Goal: Task Accomplishment & Management: Manage account settings

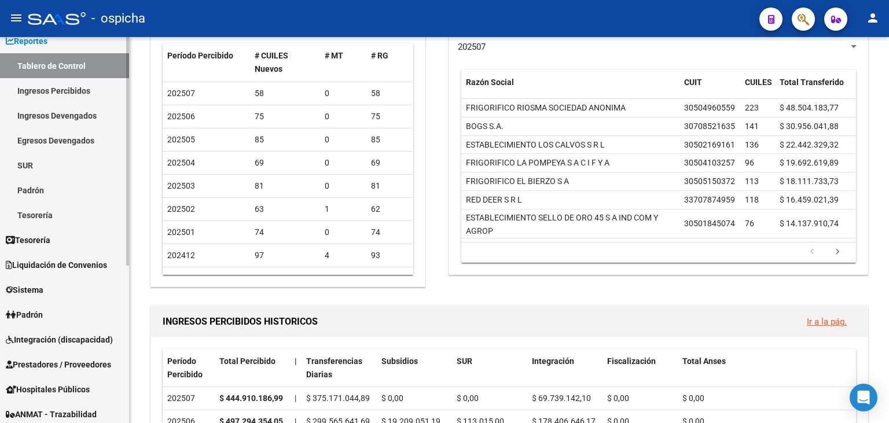
scroll to position [71, 0]
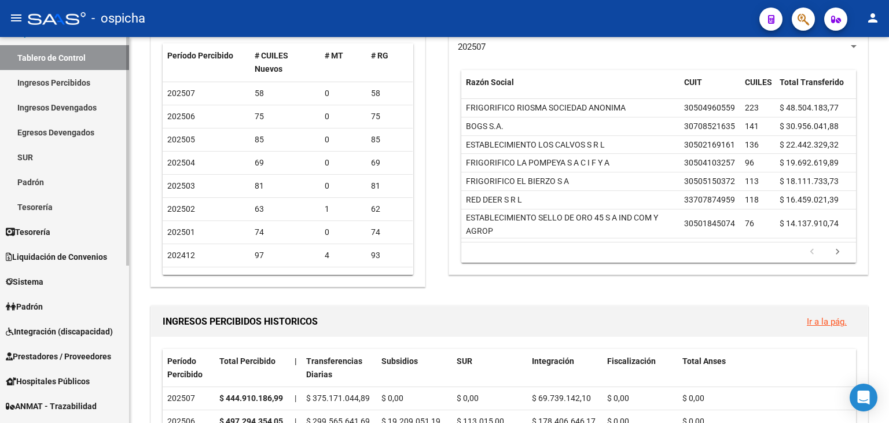
click at [128, 266] on div at bounding box center [127, 151] width 3 height 229
click at [94, 361] on span "Prestadores / Proveedores" at bounding box center [58, 356] width 105 height 13
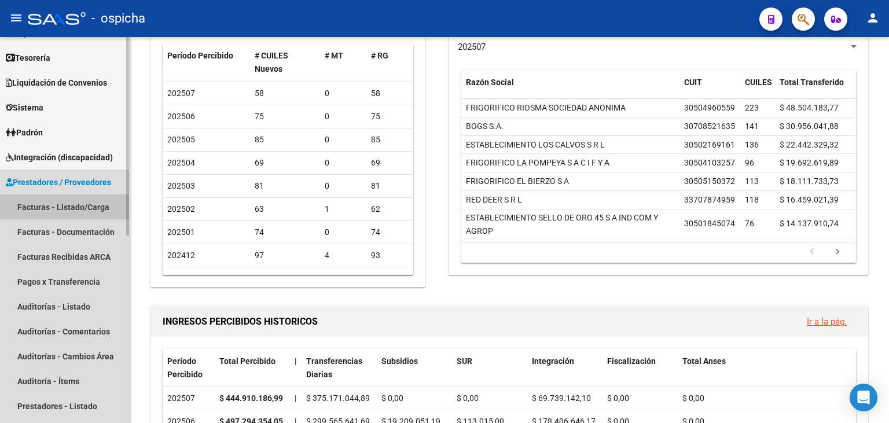
click at [43, 198] on link "Facturas - Listado/Carga" at bounding box center [64, 206] width 129 height 25
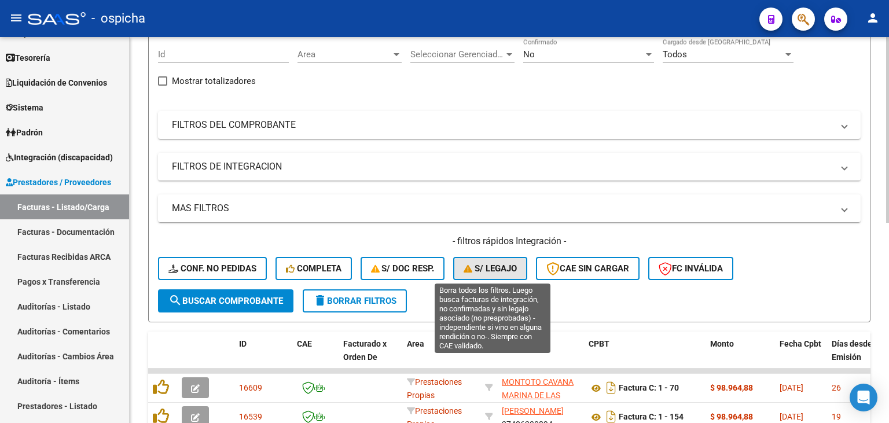
click at [458, 261] on button "S/ legajo" at bounding box center [490, 268] width 74 height 23
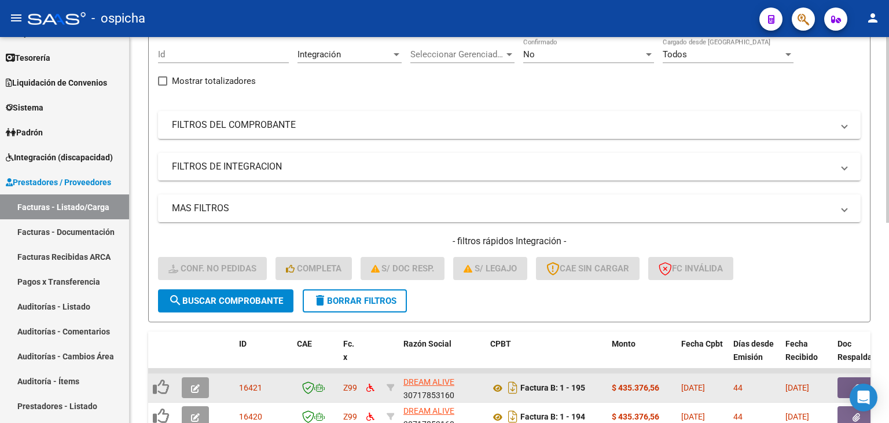
click at [198, 397] on div at bounding box center [197, 387] width 31 height 21
drag, startPoint x: 198, startPoint y: 397, endPoint x: 199, endPoint y: 381, distance: 16.2
click at [199, 381] on div at bounding box center [197, 387] width 31 height 21
click at [199, 381] on button "button" at bounding box center [195, 387] width 27 height 21
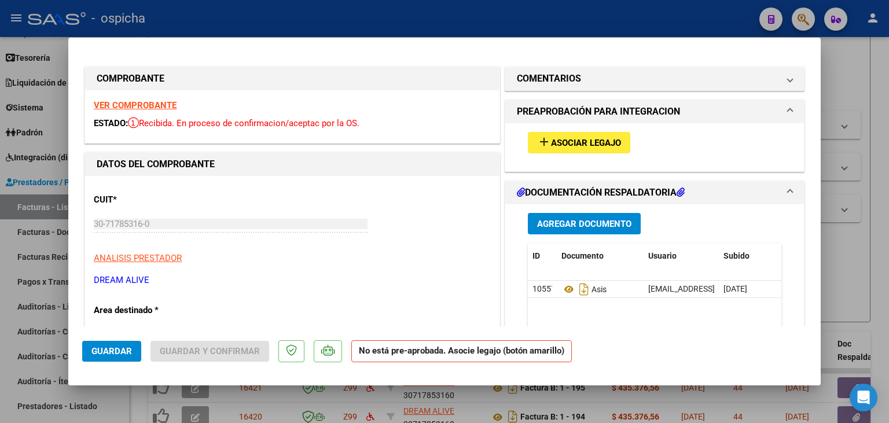
click at [155, 102] on strong "VER COMPROBANTE" at bounding box center [135, 105] width 83 height 10
click at [560, 153] on button "add Asociar Legajo" at bounding box center [579, 142] width 102 height 21
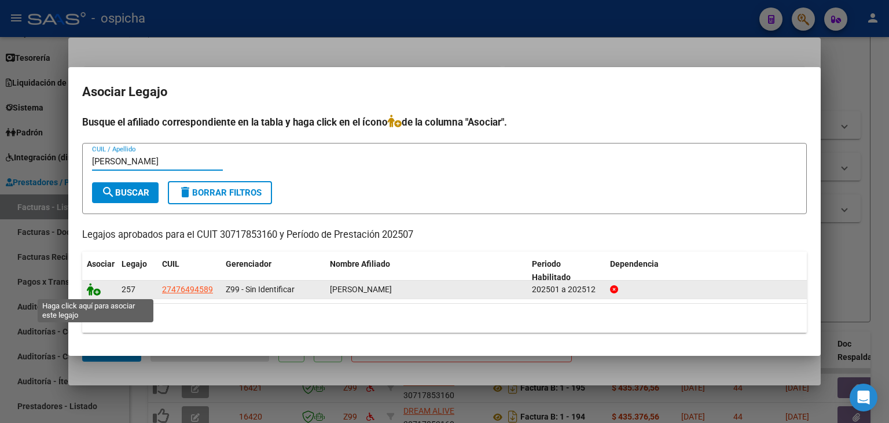
type input "[PERSON_NAME]"
click at [91, 295] on icon at bounding box center [94, 289] width 14 height 13
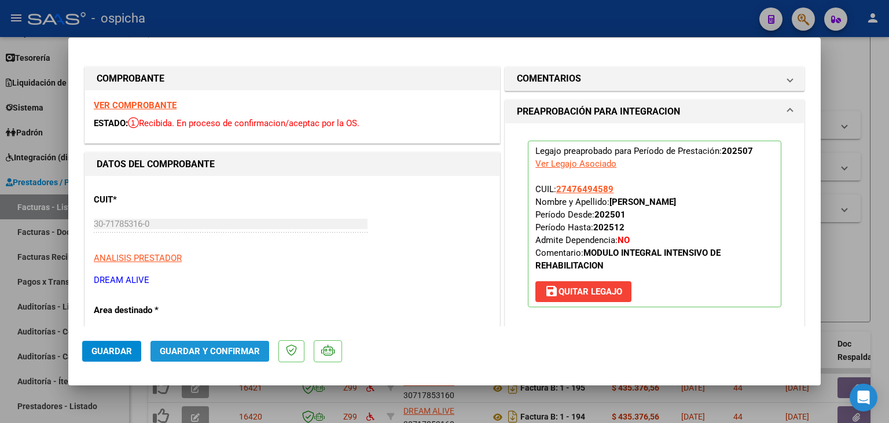
click at [206, 346] on button "Guardar y Confirmar" at bounding box center [209, 351] width 119 height 21
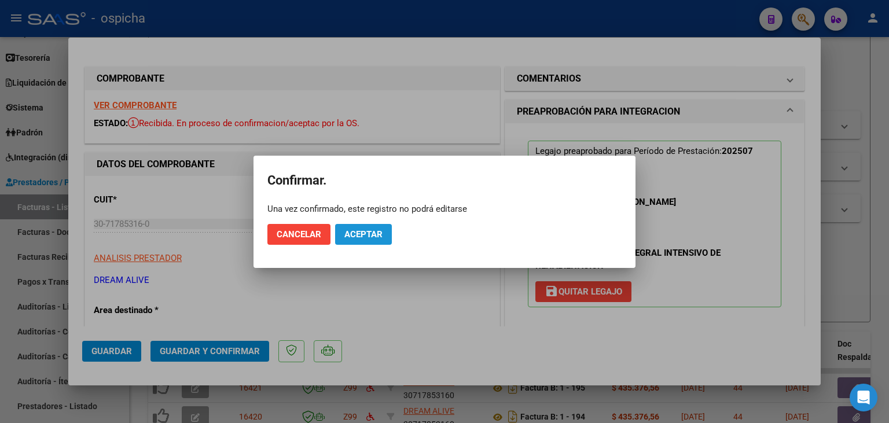
click at [367, 237] on span "Aceptar" at bounding box center [363, 234] width 38 height 10
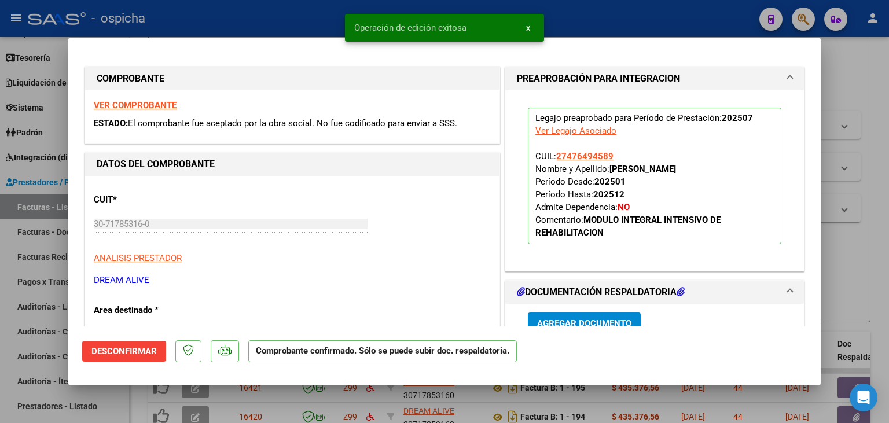
click at [257, 26] on div at bounding box center [444, 211] width 889 height 423
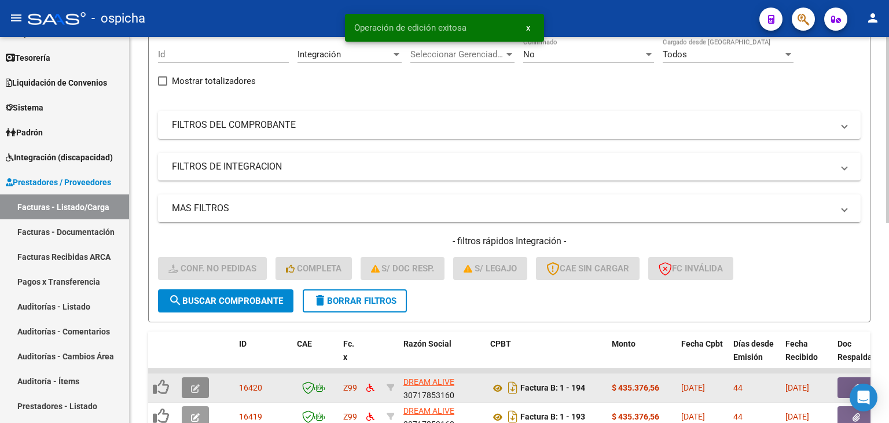
click at [198, 391] on icon "button" at bounding box center [195, 388] width 9 height 9
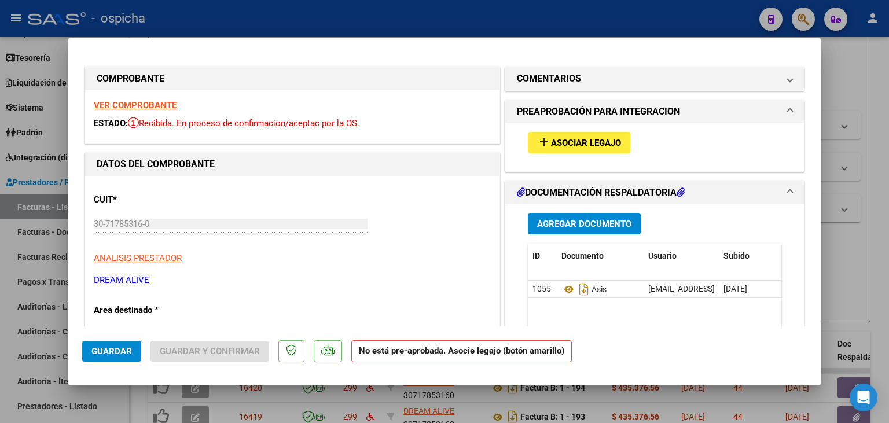
click at [156, 104] on strong "VER COMPROBANTE" at bounding box center [135, 105] width 83 height 10
click at [562, 141] on span "Asociar Legajo" at bounding box center [586, 143] width 70 height 10
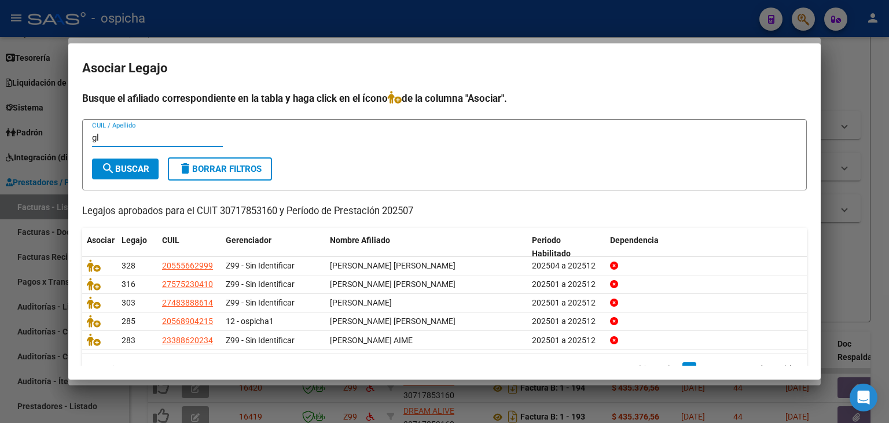
type input "g"
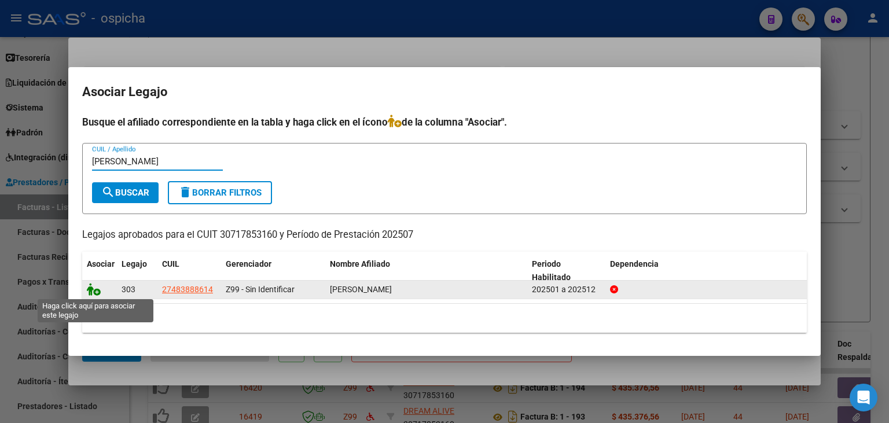
type input "[PERSON_NAME]"
click at [91, 295] on icon at bounding box center [94, 289] width 14 height 13
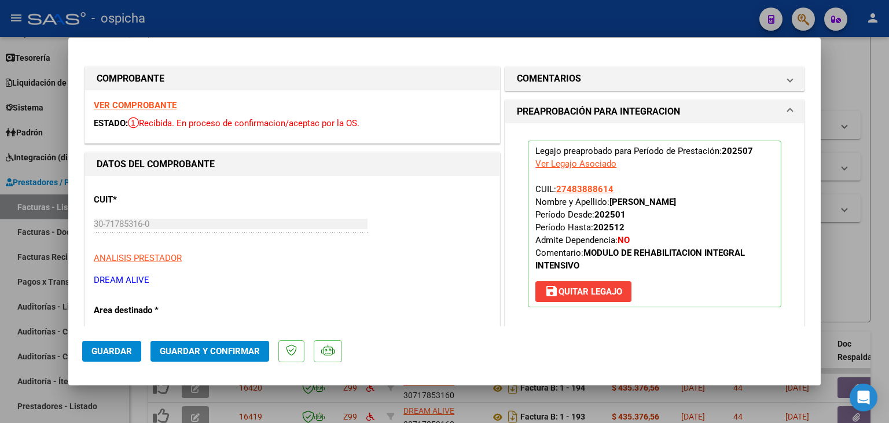
click at [208, 352] on span "Guardar y Confirmar" at bounding box center [210, 351] width 100 height 10
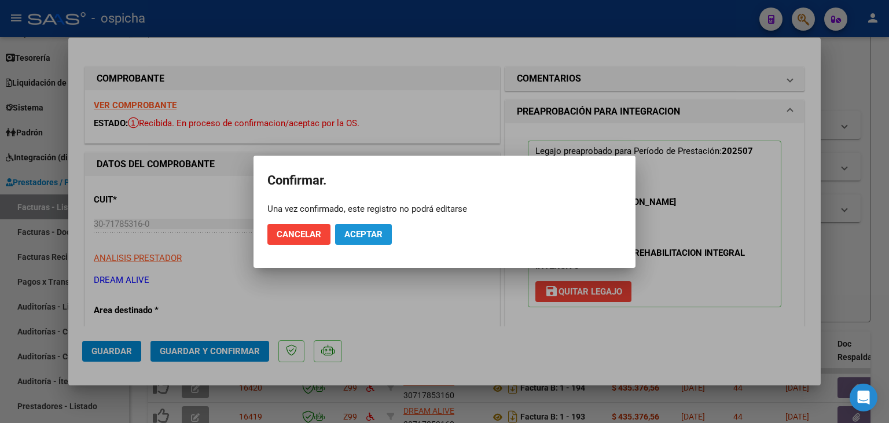
click at [367, 235] on span "Aceptar" at bounding box center [363, 234] width 38 height 10
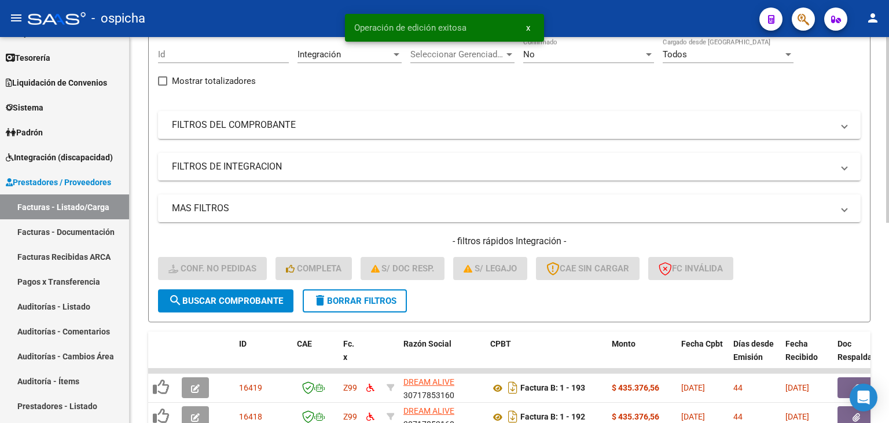
drag, startPoint x: 884, startPoint y: 101, endPoint x: 888, endPoint y: 108, distance: 8.8
click at [888, 108] on div "Video tutorial PRESTADORES -> Listado de CPBTs Emitidos por Prestadores / Prove…" at bounding box center [511, 330] width 762 height 805
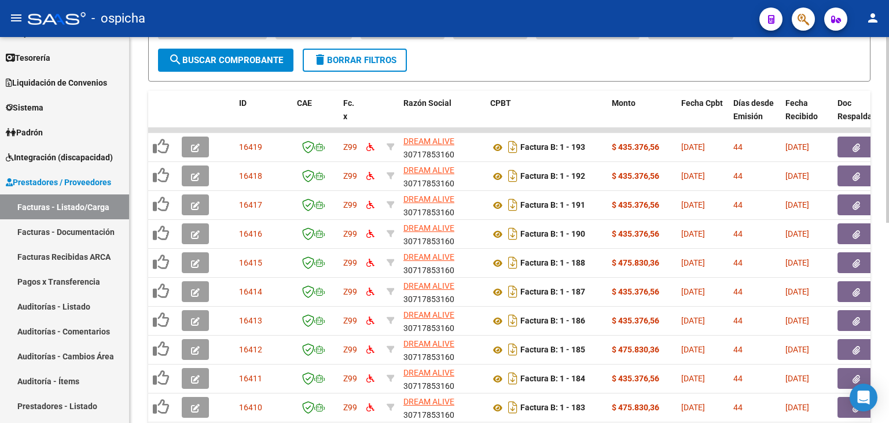
scroll to position [388, 0]
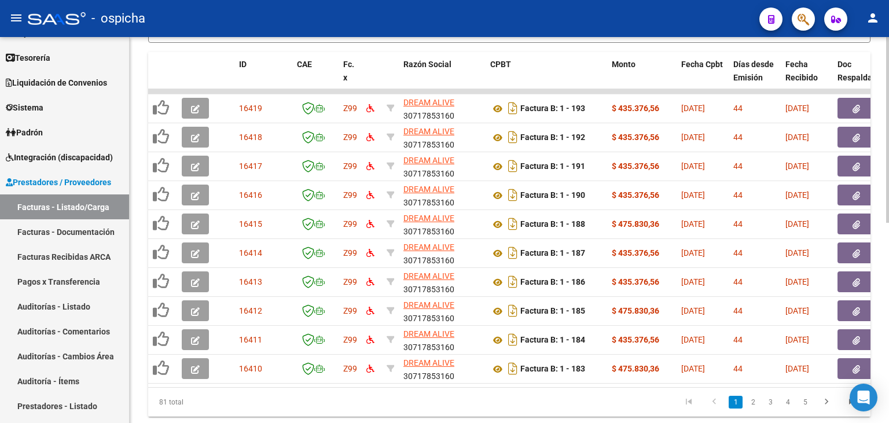
click at [888, 223] on div at bounding box center [887, 130] width 3 height 186
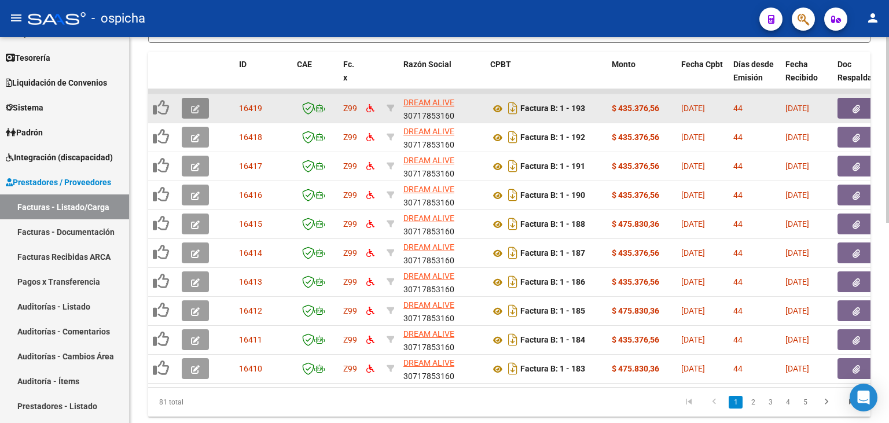
click at [198, 112] on icon "button" at bounding box center [195, 109] width 9 height 9
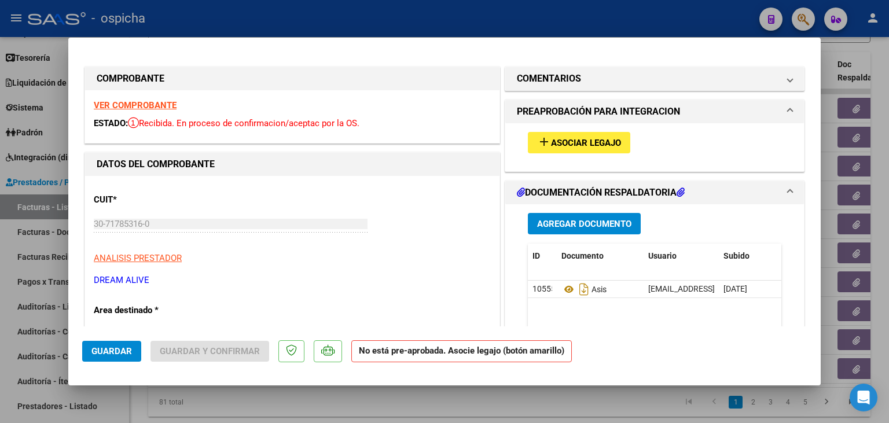
click at [171, 104] on div "VER COMPROBANTE ESTADO: Recibida. En proceso de confirmacion/aceptac por la OS." at bounding box center [292, 116] width 414 height 53
click at [171, 104] on strong "VER COMPROBANTE" at bounding box center [135, 105] width 83 height 10
click at [542, 138] on mat-icon "add" at bounding box center [544, 142] width 14 height 14
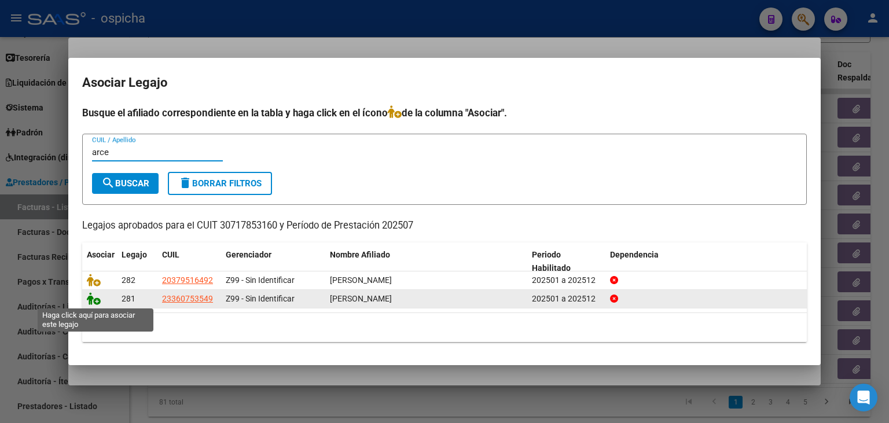
type input "arce"
click at [95, 297] on icon at bounding box center [94, 298] width 14 height 13
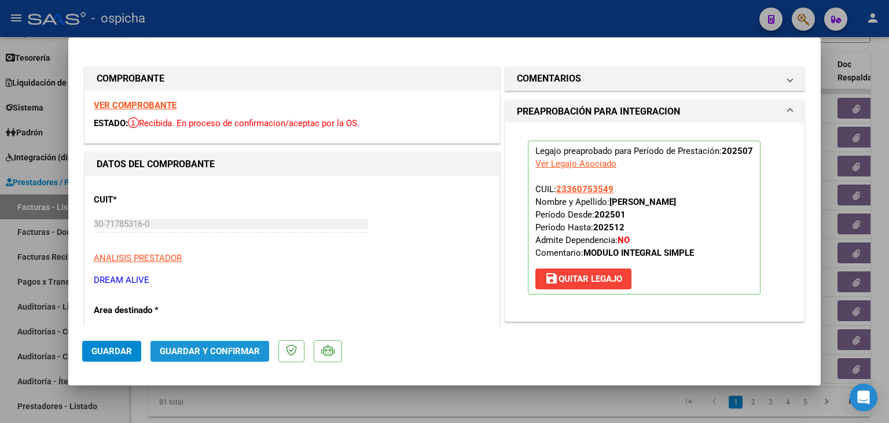
click at [189, 348] on span "Guardar y Confirmar" at bounding box center [210, 351] width 100 height 10
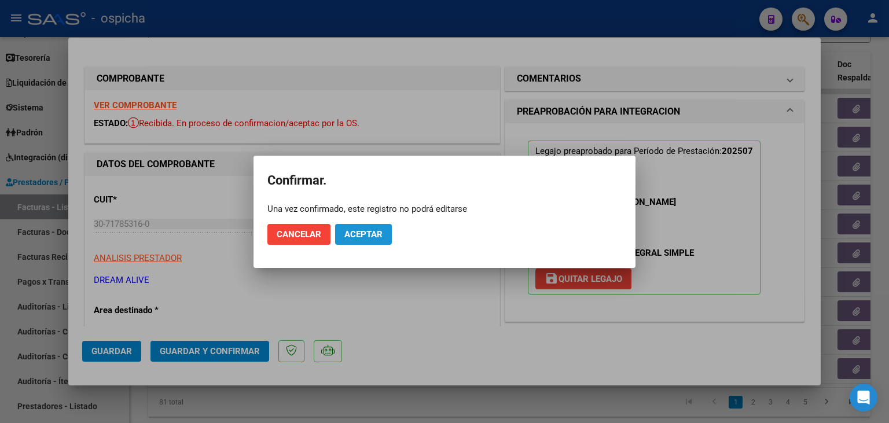
click at [373, 229] on button "Aceptar" at bounding box center [363, 234] width 57 height 21
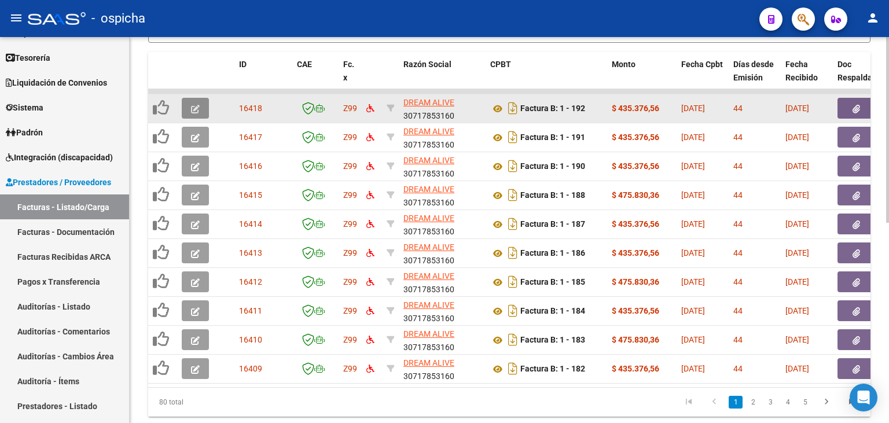
click at [196, 110] on icon "button" at bounding box center [195, 109] width 9 height 9
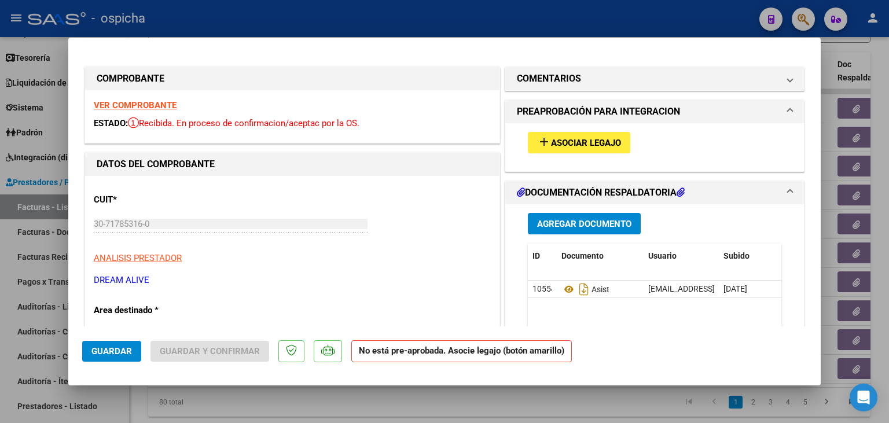
click at [160, 98] on div "VER COMPROBANTE ESTADO: Recibida. En proceso de confirmacion/aceptac por la OS." at bounding box center [292, 116] width 414 height 53
click at [160, 104] on strong "VER COMPROBANTE" at bounding box center [135, 105] width 83 height 10
click at [603, 151] on button "add Asociar Legajo" at bounding box center [579, 142] width 102 height 21
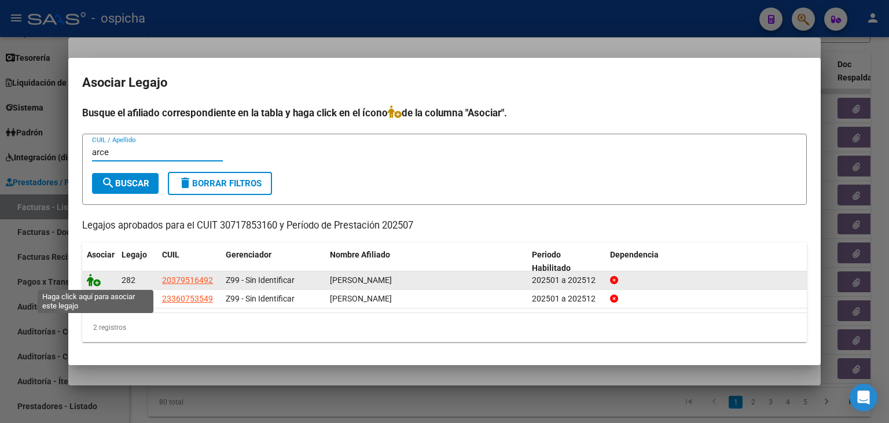
type input "arce"
click at [91, 281] on icon at bounding box center [94, 280] width 14 height 13
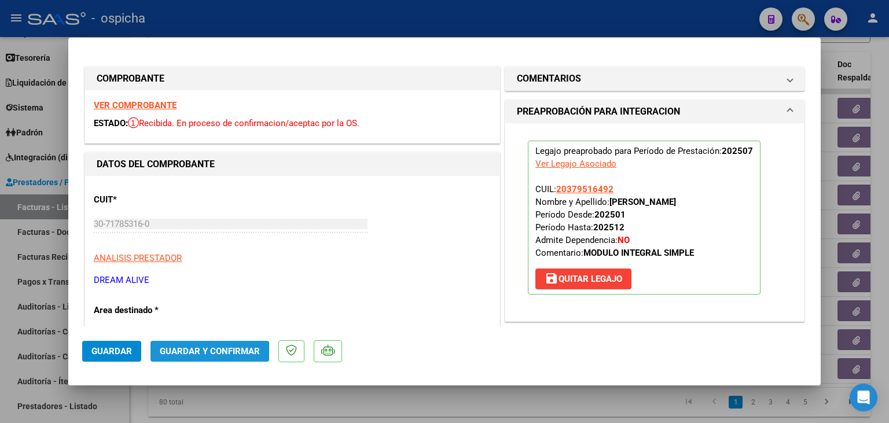
click at [194, 353] on span "Guardar y Confirmar" at bounding box center [210, 351] width 100 height 10
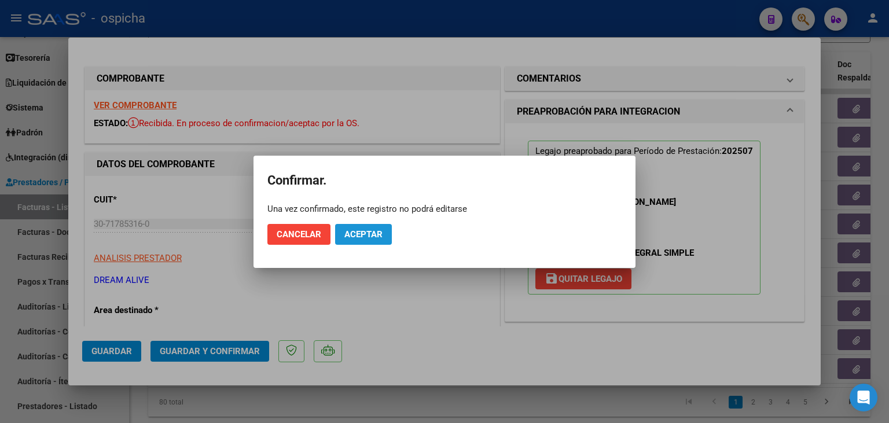
click at [364, 229] on span "Aceptar" at bounding box center [363, 234] width 38 height 10
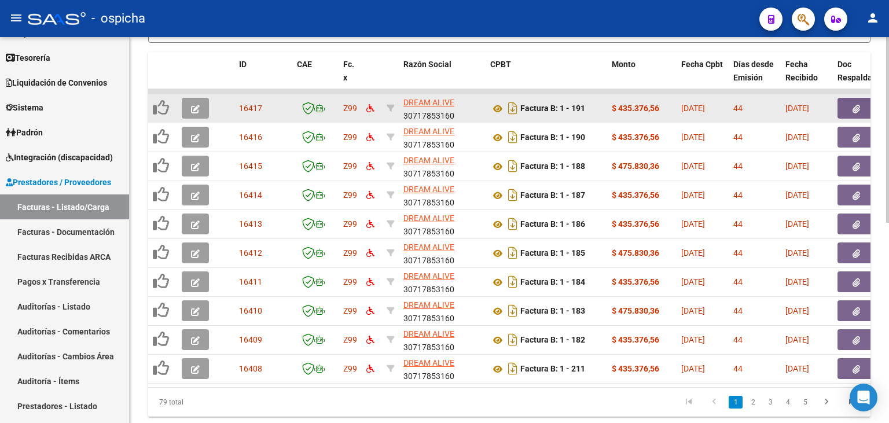
click at [192, 117] on button "button" at bounding box center [195, 108] width 27 height 21
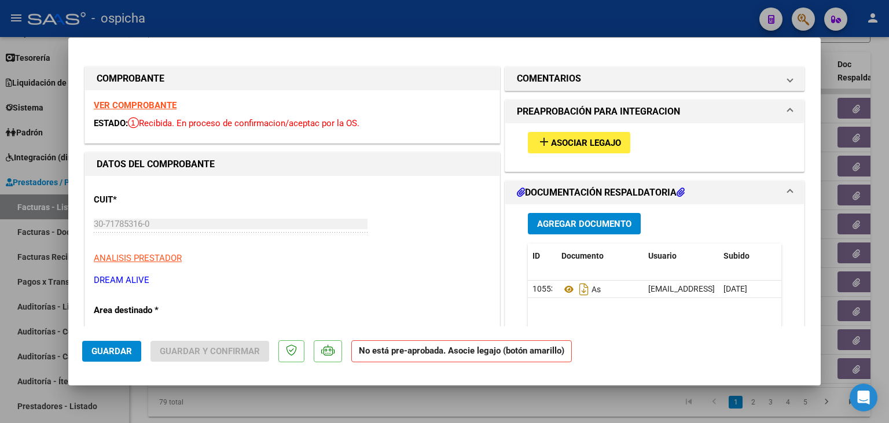
click at [157, 108] on strong "VER COMPROBANTE" at bounding box center [135, 105] width 83 height 10
click at [566, 142] on span "Asociar Legajo" at bounding box center [586, 143] width 70 height 10
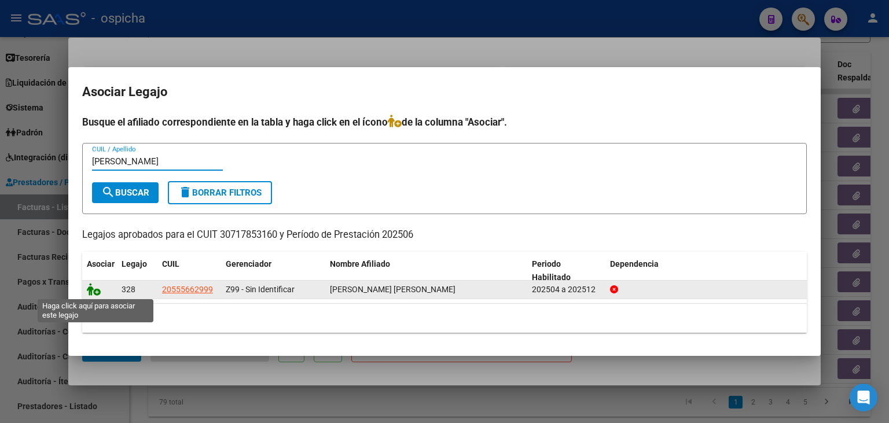
type input "[PERSON_NAME]"
click at [91, 288] on icon at bounding box center [94, 289] width 14 height 13
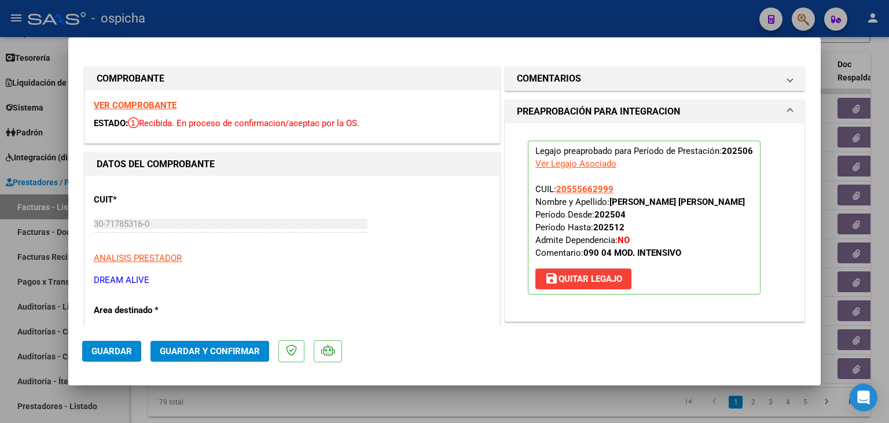
click at [234, 332] on mat-dialog-actions "Guardar Guardar y Confirmar" at bounding box center [444, 349] width 724 height 46
click at [237, 345] on button "Guardar y Confirmar" at bounding box center [209, 351] width 119 height 21
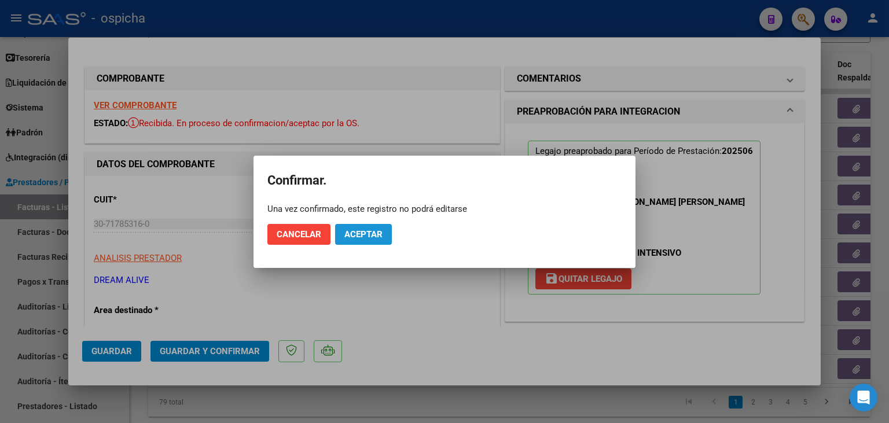
click at [353, 233] on span "Aceptar" at bounding box center [363, 234] width 38 height 10
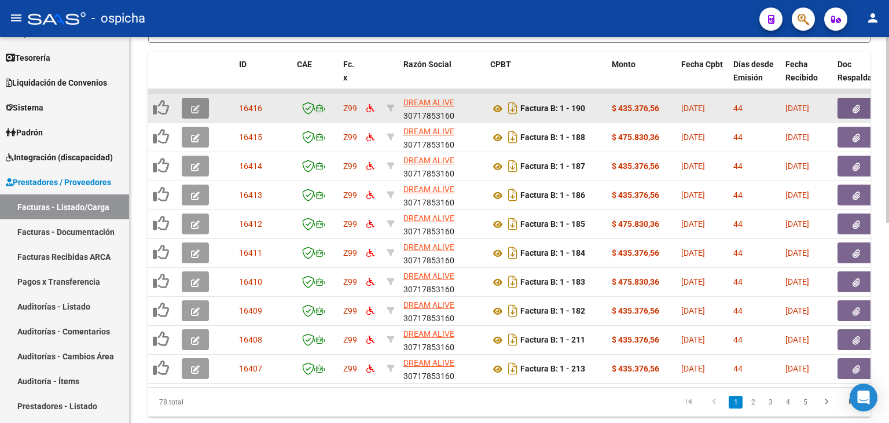
click at [193, 113] on button "button" at bounding box center [195, 108] width 27 height 21
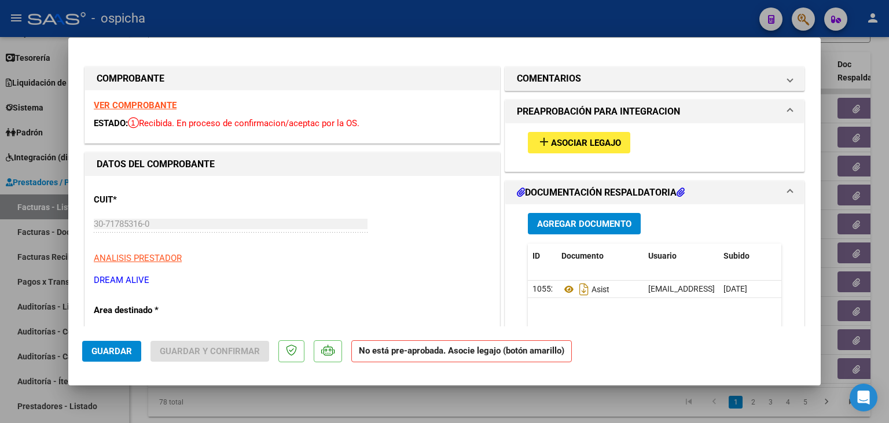
click at [159, 108] on strong "VER COMPROBANTE" at bounding box center [135, 105] width 83 height 10
click at [553, 135] on button "add Asociar Legajo" at bounding box center [579, 142] width 102 height 21
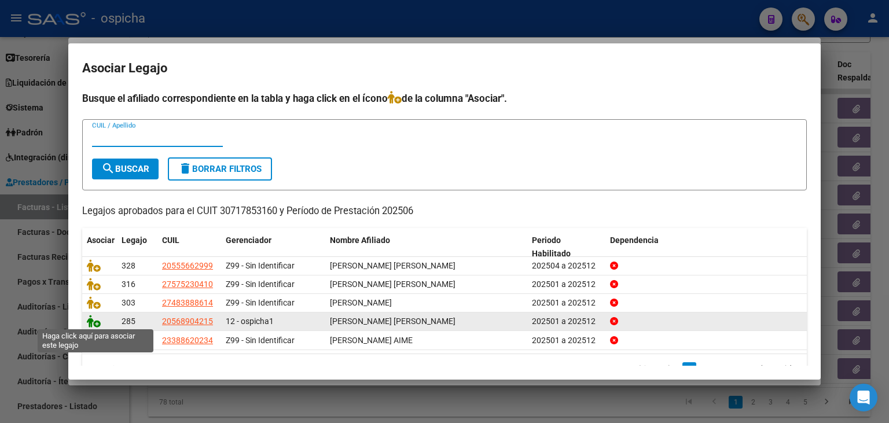
click at [91, 325] on icon at bounding box center [94, 321] width 14 height 13
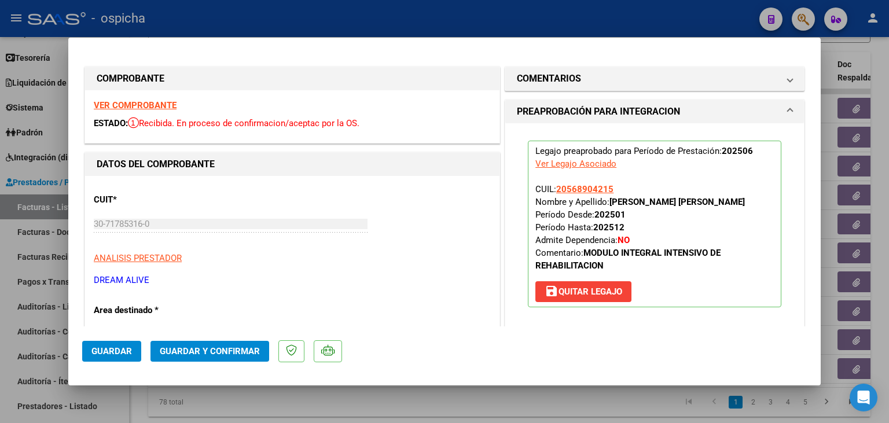
click at [178, 341] on mat-dialog-actions "Guardar Guardar y Confirmar" at bounding box center [444, 349] width 724 height 46
click at [179, 345] on button "Guardar y Confirmar" at bounding box center [209, 351] width 119 height 21
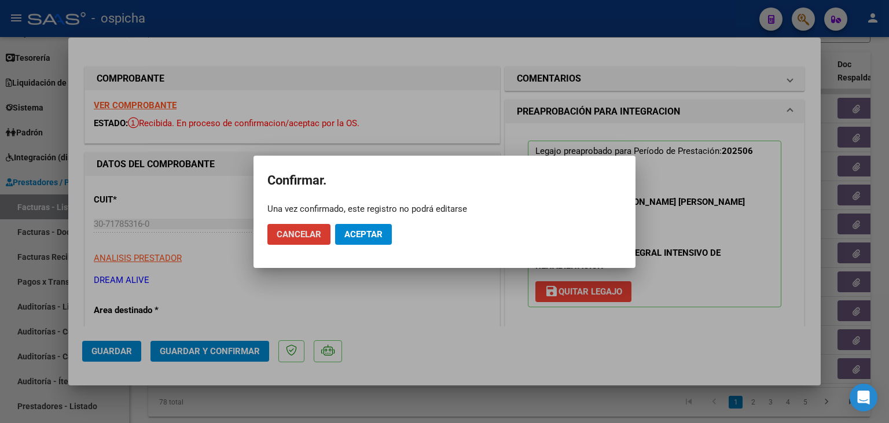
click at [360, 243] on button "Aceptar" at bounding box center [363, 234] width 57 height 21
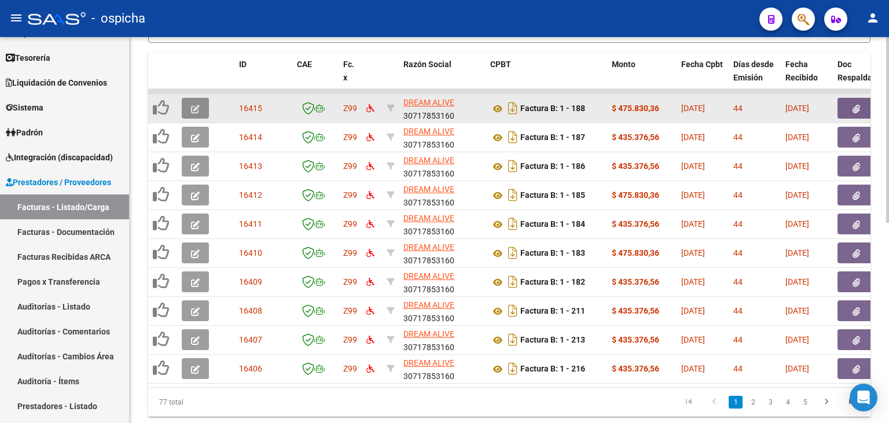
click at [201, 105] on button "button" at bounding box center [195, 108] width 27 height 21
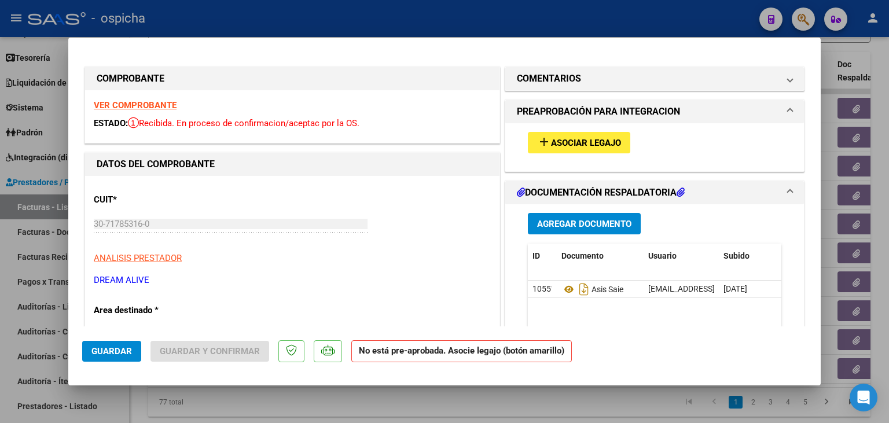
click at [137, 105] on strong "VER COMPROBANTE" at bounding box center [135, 105] width 83 height 10
click at [552, 152] on button "add Asociar Legajo" at bounding box center [579, 142] width 102 height 21
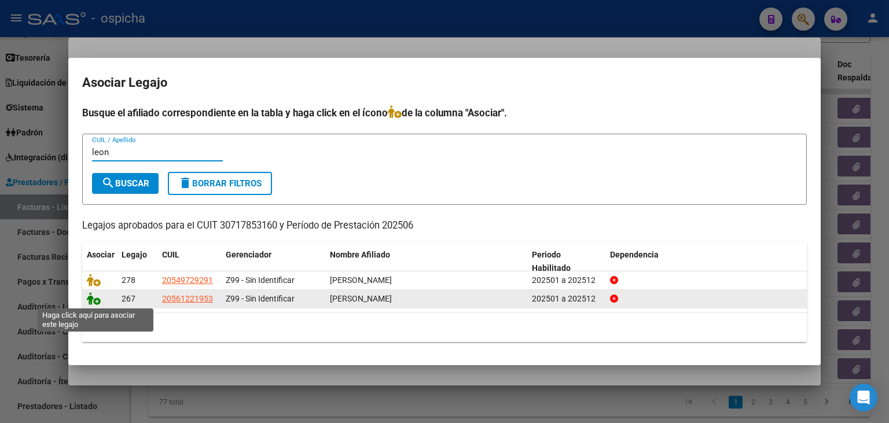
type input "leon"
click at [91, 300] on icon at bounding box center [94, 298] width 14 height 13
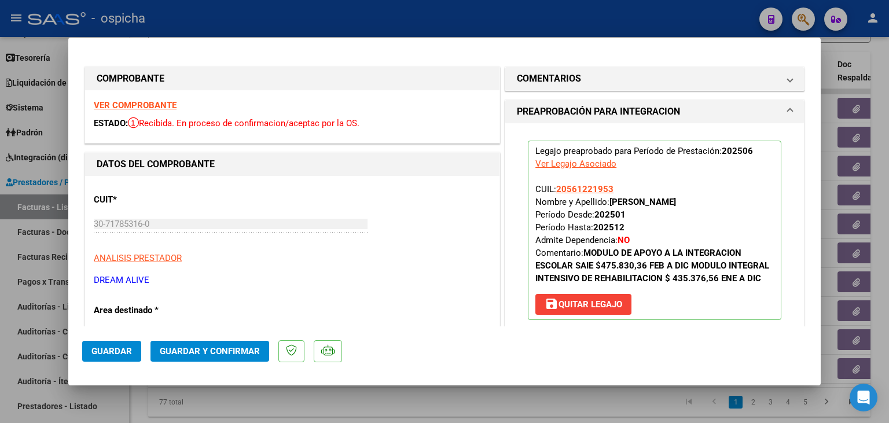
click at [178, 353] on span "Guardar y Confirmar" at bounding box center [210, 351] width 100 height 10
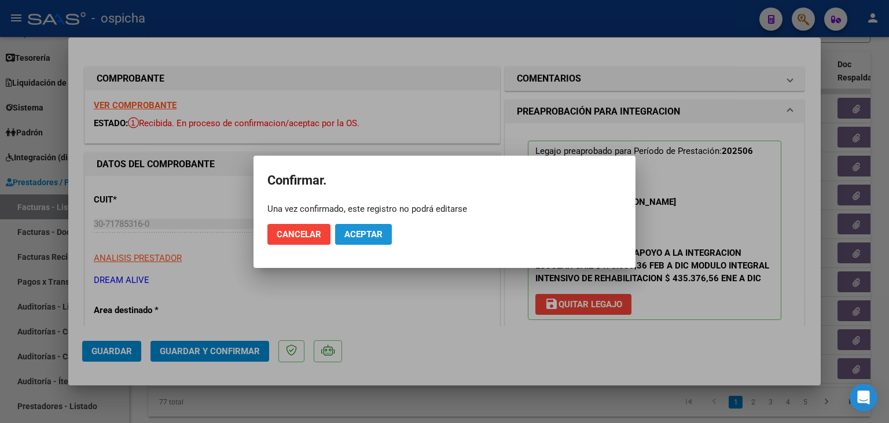
click at [391, 237] on button "Aceptar" at bounding box center [363, 234] width 57 height 21
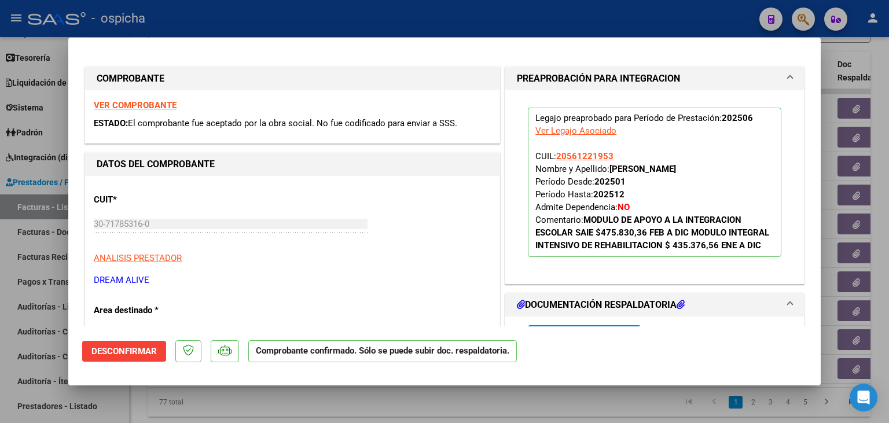
click at [365, 32] on div at bounding box center [444, 211] width 889 height 423
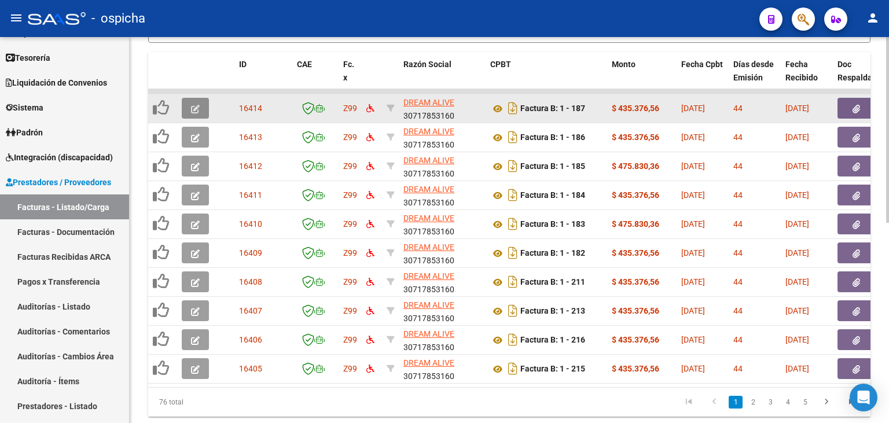
click at [200, 104] on button "button" at bounding box center [195, 108] width 27 height 21
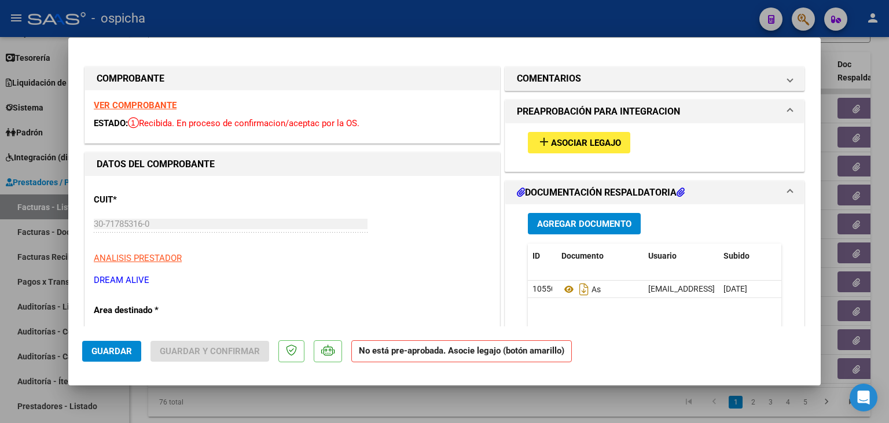
click at [128, 105] on strong "VER COMPROBANTE" at bounding box center [135, 105] width 83 height 10
click at [580, 138] on span "add Asociar Legajo" at bounding box center [579, 142] width 84 height 10
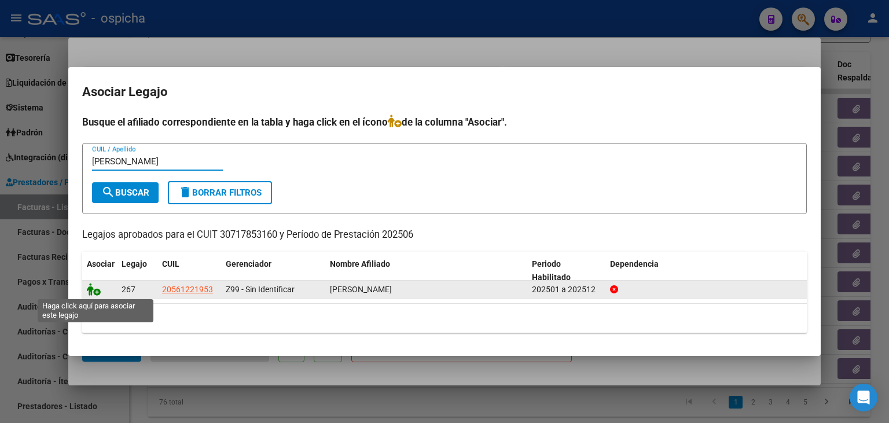
type input "[PERSON_NAME]"
click at [95, 284] on icon at bounding box center [94, 289] width 14 height 13
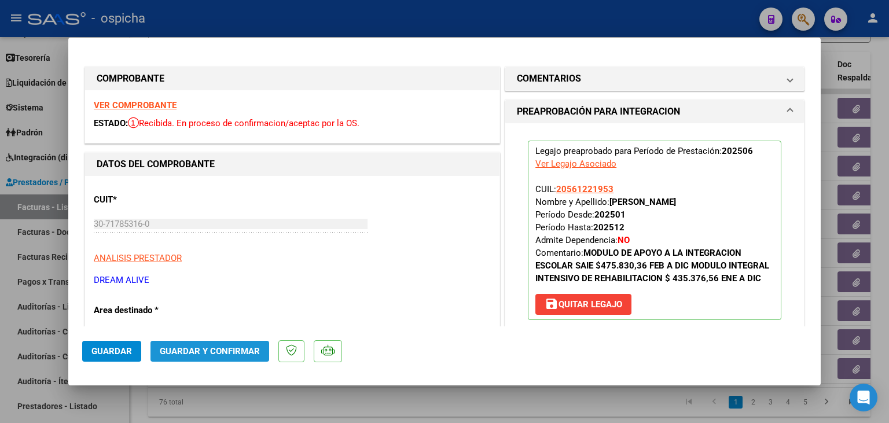
click at [214, 347] on span "Guardar y Confirmar" at bounding box center [210, 351] width 100 height 10
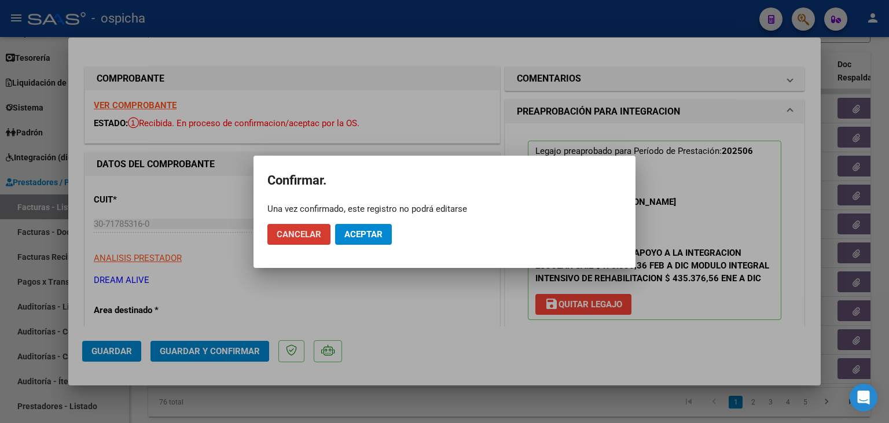
click at [373, 236] on span "Aceptar" at bounding box center [363, 234] width 38 height 10
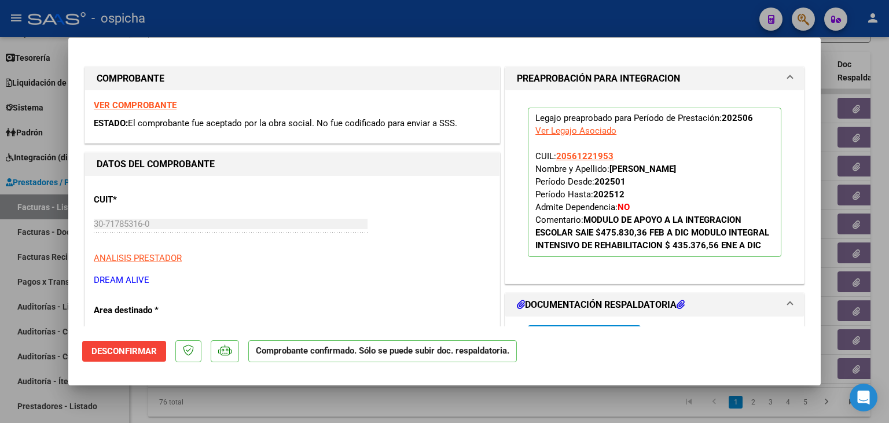
click at [298, 39] on mat-dialog-container "COMPROBANTE VER COMPROBANTE ESTADO: El comprobante fue aceptado por la obra soc…" at bounding box center [444, 212] width 752 height 348
drag, startPoint x: 298, startPoint y: 39, endPoint x: 299, endPoint y: 19, distance: 19.7
click at [299, 38] on mat-dialog-container "COMPROBANTE VER COMPROBANTE ESTADO: El comprobante fue aceptado por la obra soc…" at bounding box center [444, 212] width 752 height 348
click at [299, 19] on div at bounding box center [444, 211] width 889 height 423
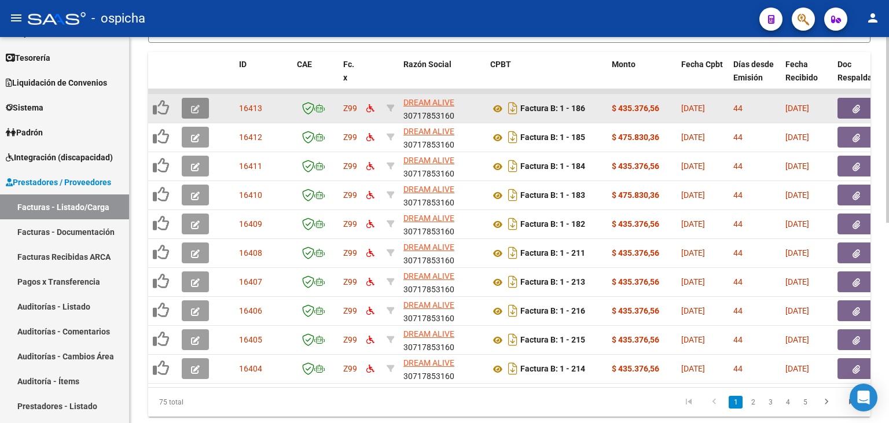
click at [202, 110] on button "button" at bounding box center [195, 108] width 27 height 21
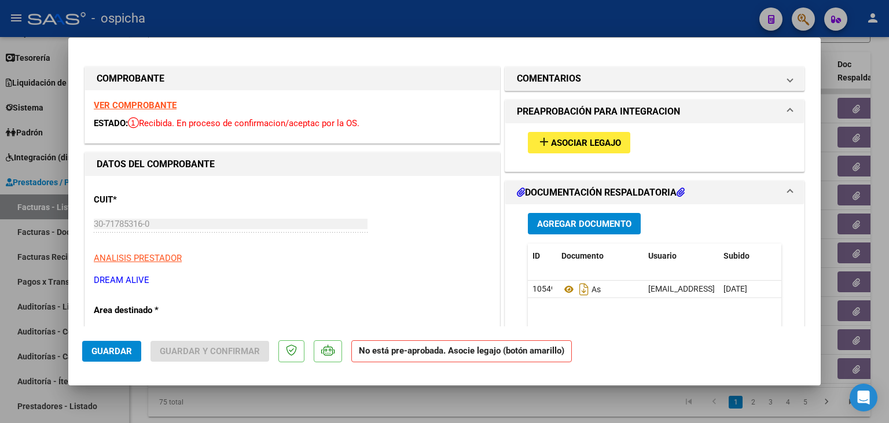
click at [149, 108] on strong "VER COMPROBANTE" at bounding box center [135, 105] width 83 height 10
click at [561, 141] on span "Asociar Legajo" at bounding box center [586, 143] width 70 height 10
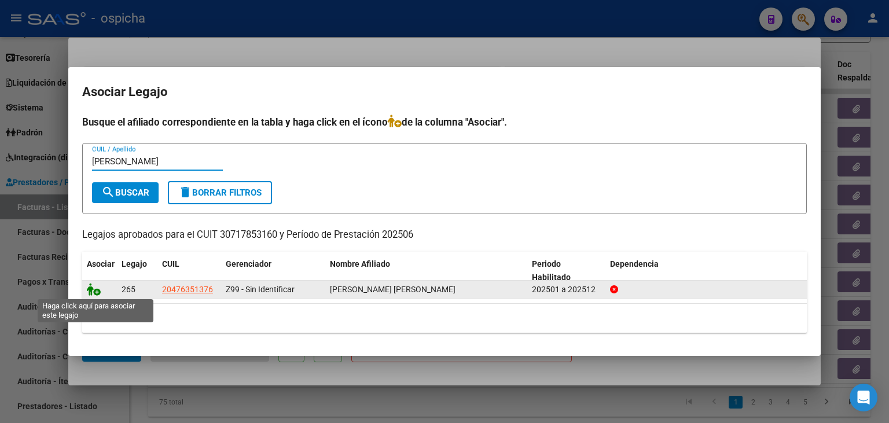
type input "[PERSON_NAME]"
click at [95, 295] on icon at bounding box center [94, 289] width 14 height 13
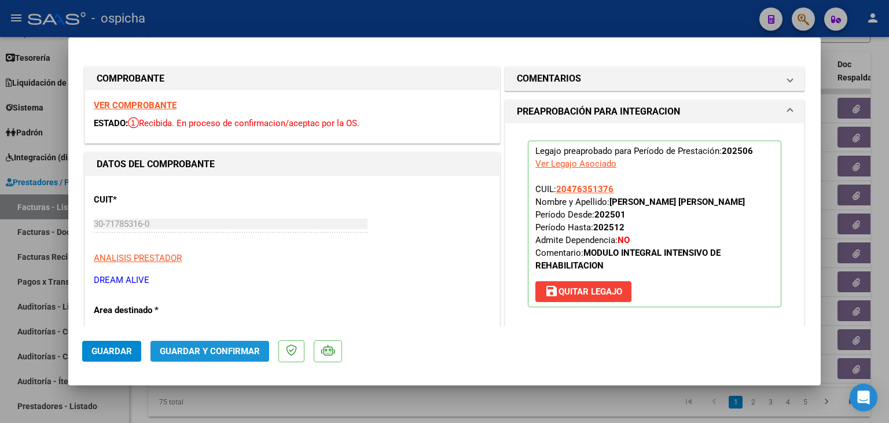
click at [233, 354] on span "Guardar y Confirmar" at bounding box center [210, 351] width 100 height 10
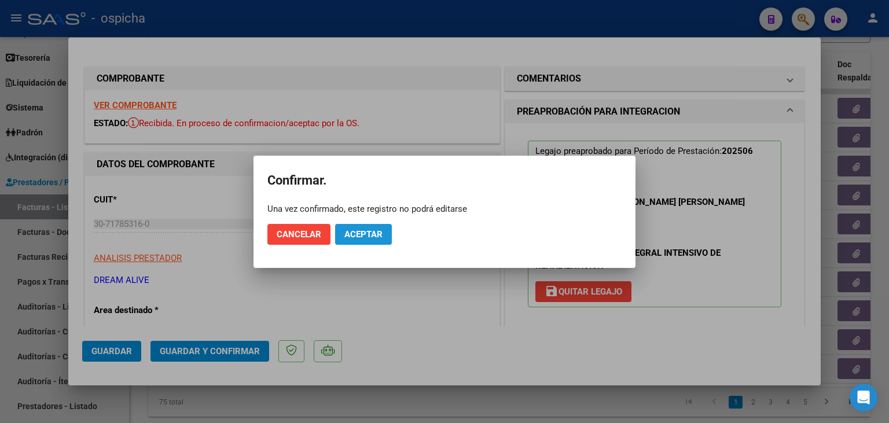
click at [374, 233] on span "Aceptar" at bounding box center [363, 234] width 38 height 10
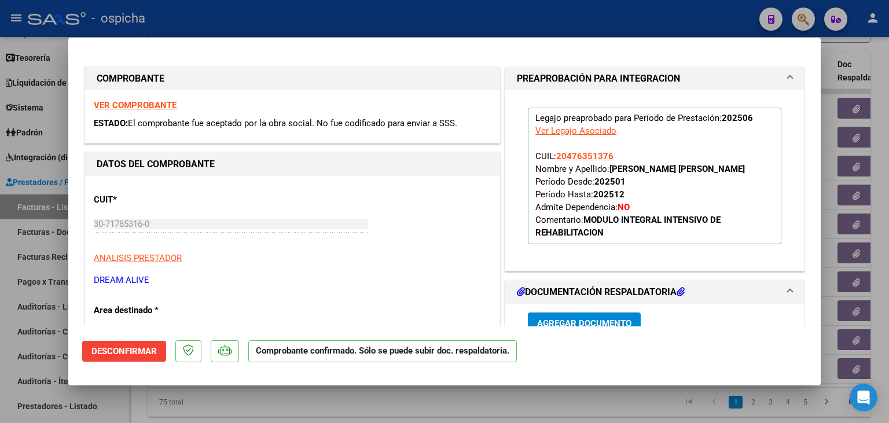
click at [470, 2] on div at bounding box center [444, 211] width 889 height 423
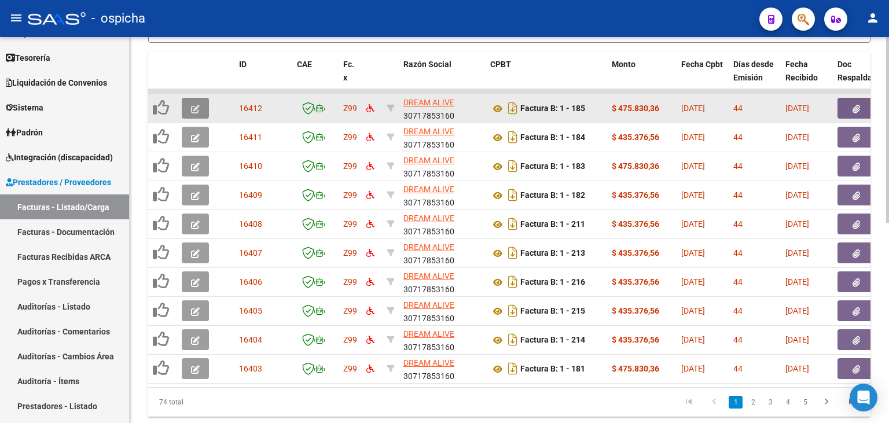
click at [193, 110] on icon "button" at bounding box center [195, 109] width 9 height 9
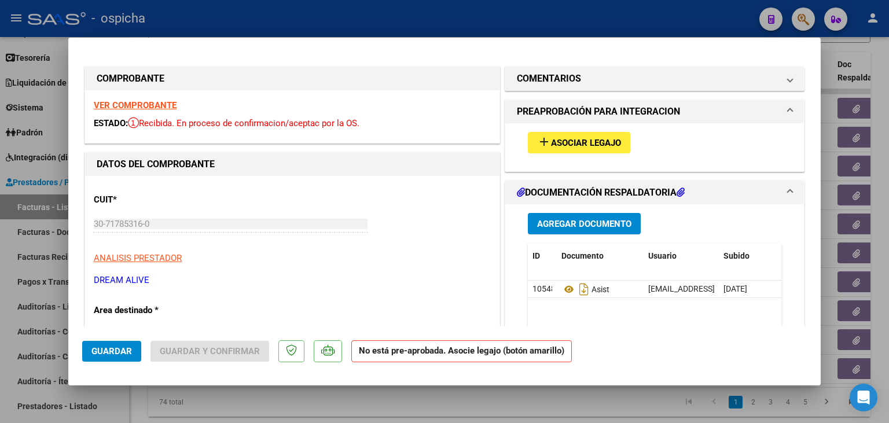
click at [128, 102] on strong "VER COMPROBANTE" at bounding box center [135, 105] width 83 height 10
click at [576, 137] on span "add Asociar Legajo" at bounding box center [579, 142] width 84 height 10
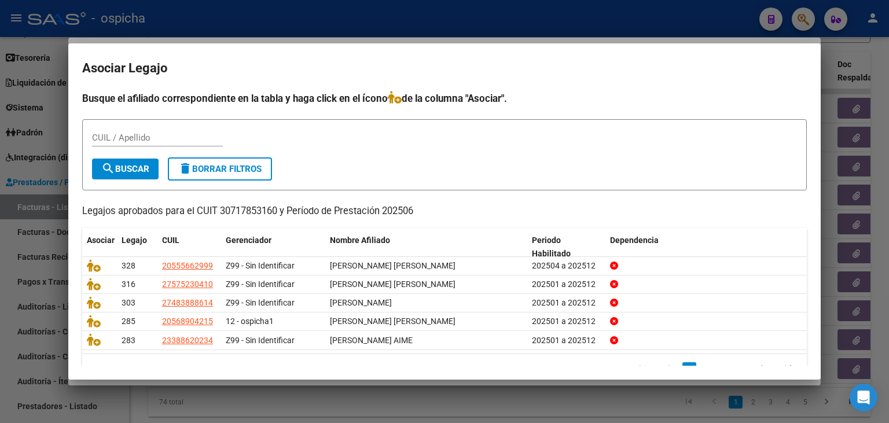
click at [576, 137] on div "CUIL / Apellido" at bounding box center [444, 143] width 705 height 28
click at [211, 138] on input "CUIL / Apellido" at bounding box center [157, 138] width 131 height 10
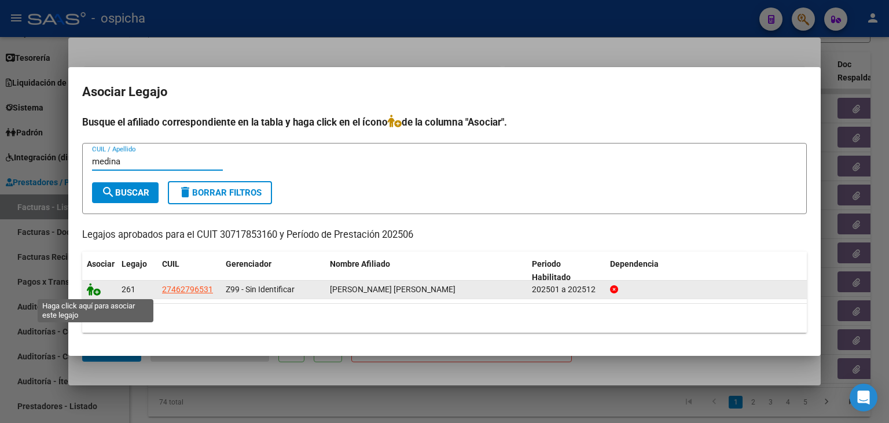
type input "medina"
click at [93, 284] on icon at bounding box center [94, 289] width 14 height 13
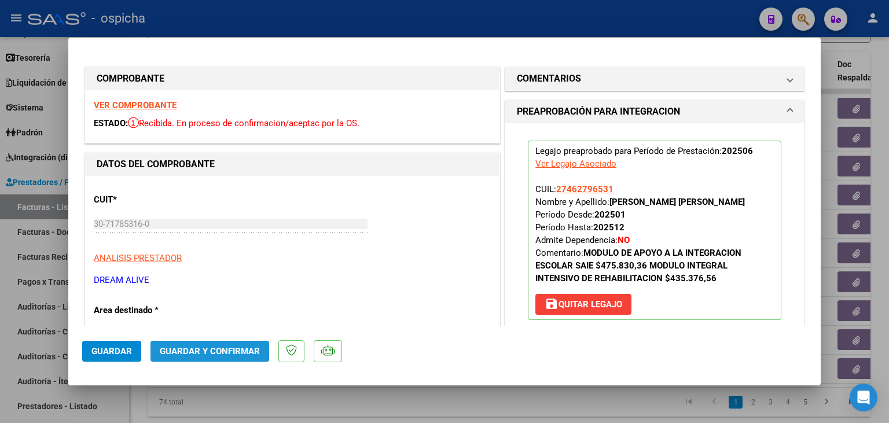
click at [177, 345] on button "Guardar y Confirmar" at bounding box center [209, 351] width 119 height 21
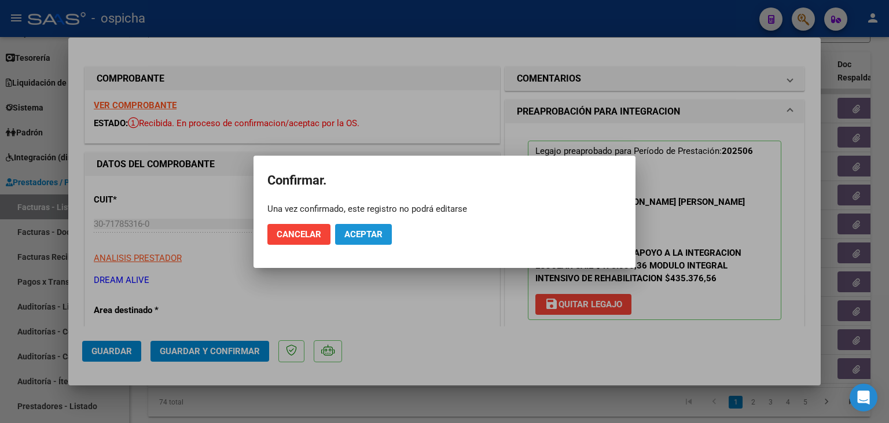
click at [352, 237] on span "Aceptar" at bounding box center [363, 234] width 38 height 10
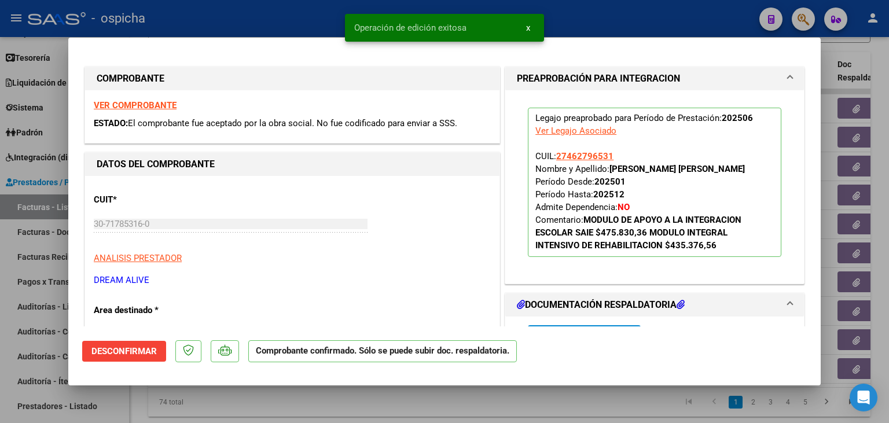
click at [299, 31] on div at bounding box center [444, 211] width 889 height 423
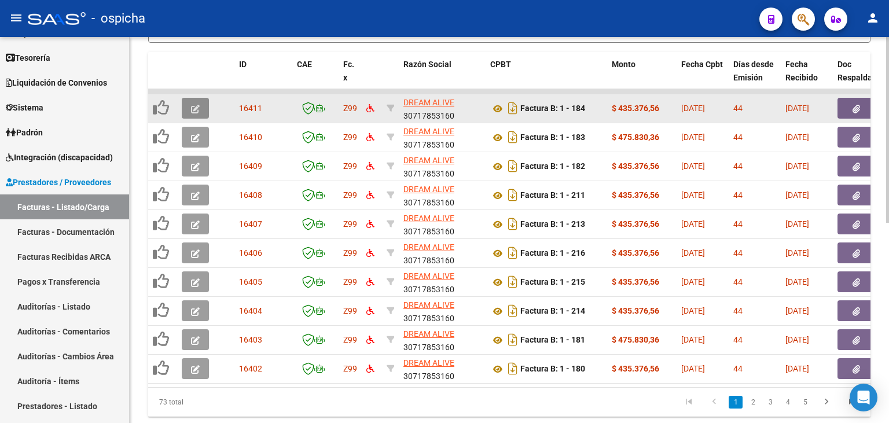
click at [198, 101] on button "button" at bounding box center [195, 108] width 27 height 21
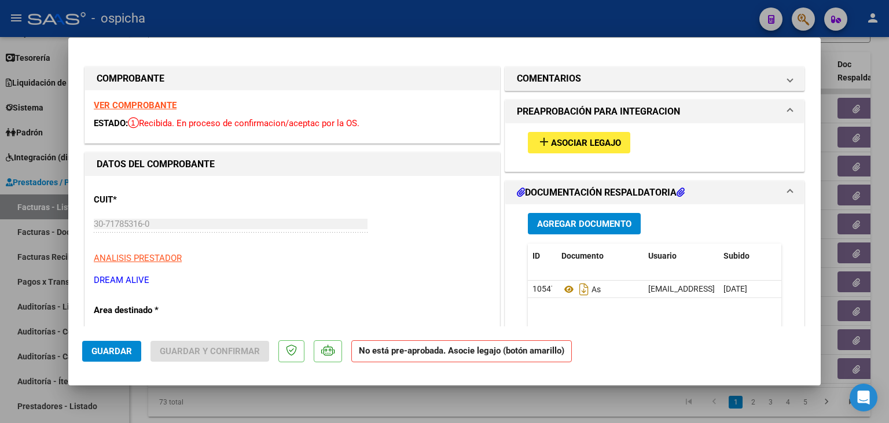
click at [145, 109] on strong "VER COMPROBANTE" at bounding box center [135, 105] width 83 height 10
click at [546, 149] on button "add Asociar Legajo" at bounding box center [579, 142] width 102 height 21
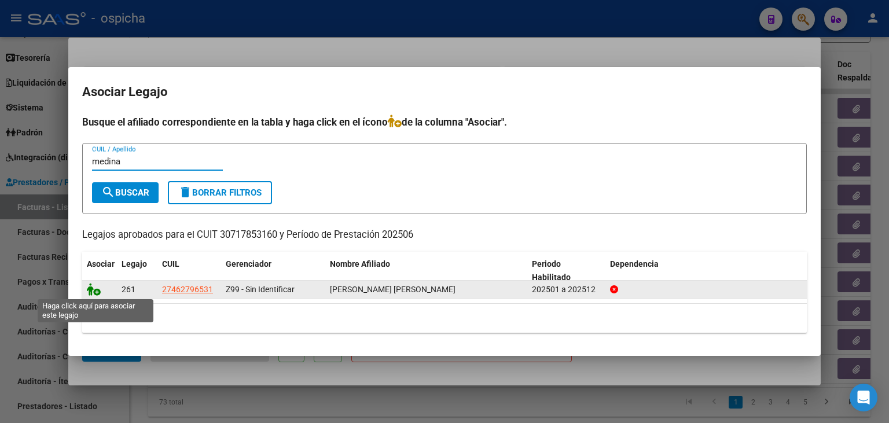
type input "medina"
click at [87, 284] on icon at bounding box center [94, 289] width 14 height 13
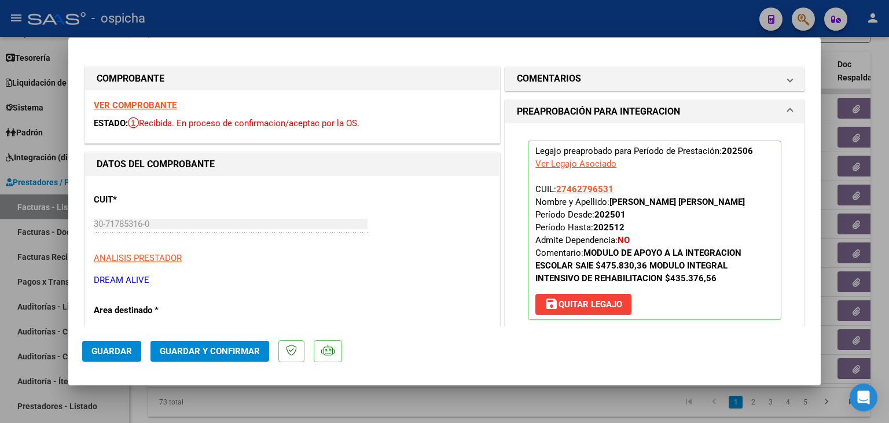
click at [177, 364] on mat-dialog-actions "Guardar Guardar y Confirmar" at bounding box center [444, 349] width 724 height 46
click at [181, 356] on span "Guardar y Confirmar" at bounding box center [210, 351] width 100 height 10
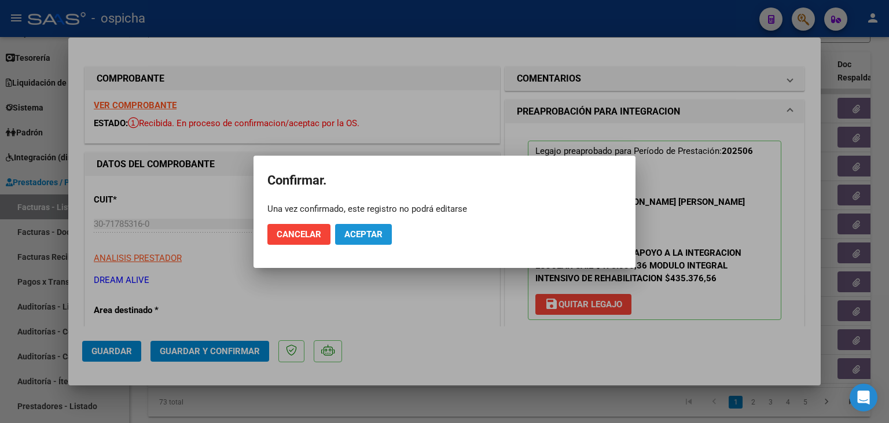
click at [345, 233] on span "Aceptar" at bounding box center [363, 234] width 38 height 10
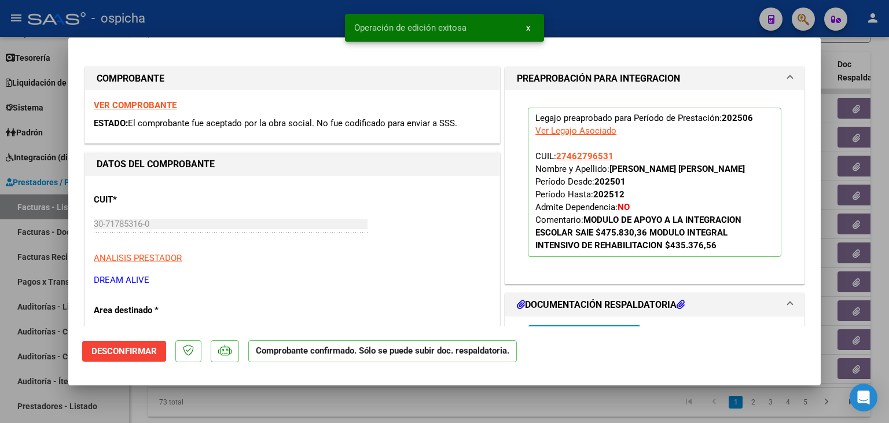
click at [321, 28] on div at bounding box center [444, 211] width 889 height 423
type input "$ 0,00"
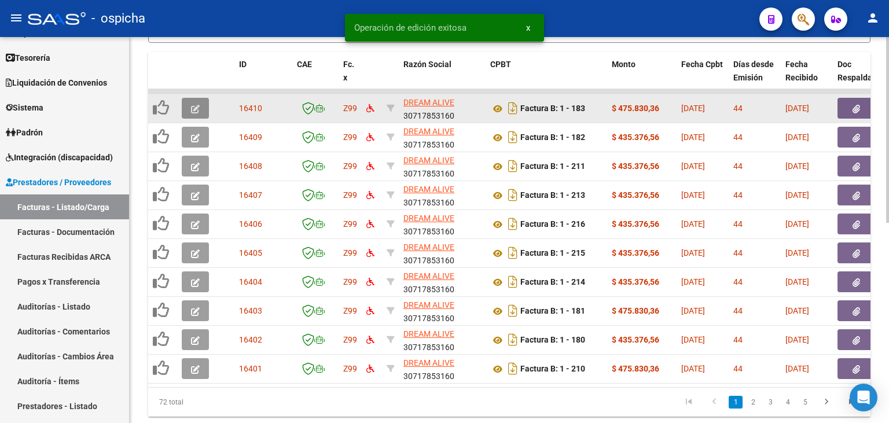
click at [200, 116] on button "button" at bounding box center [195, 108] width 27 height 21
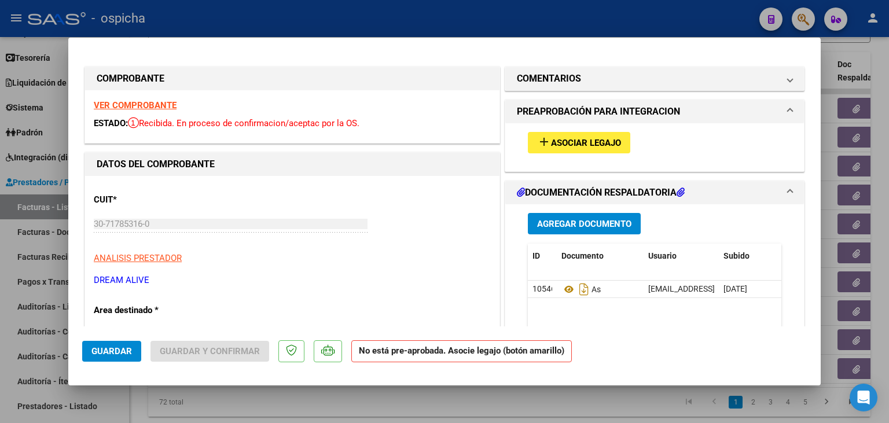
click at [135, 107] on strong "VER COMPROBANTE" at bounding box center [135, 105] width 83 height 10
click at [582, 145] on span "Asociar Legajo" at bounding box center [586, 143] width 70 height 10
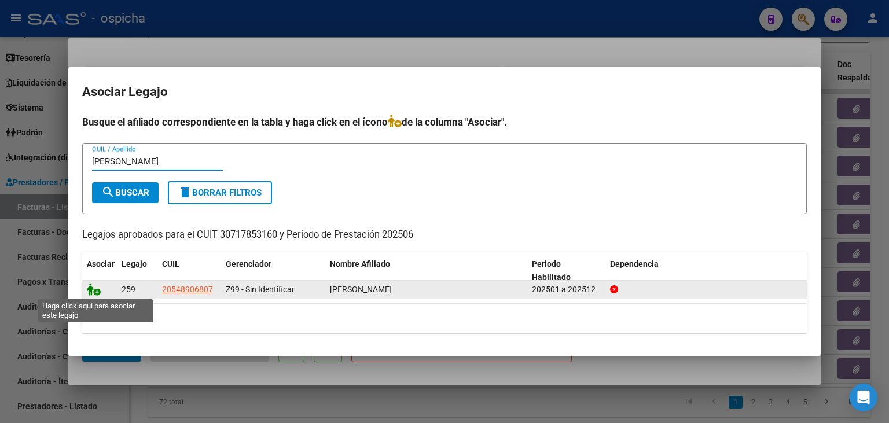
type input "[PERSON_NAME]"
click at [95, 286] on icon at bounding box center [94, 289] width 14 height 13
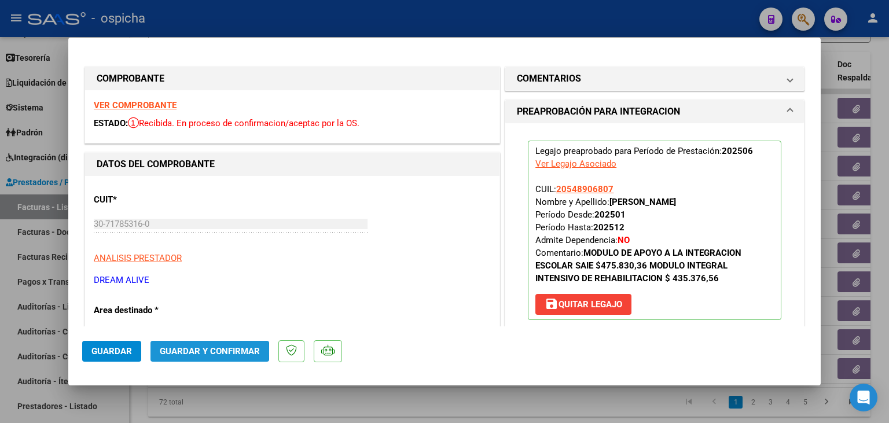
click at [186, 352] on span "Guardar y Confirmar" at bounding box center [210, 351] width 100 height 10
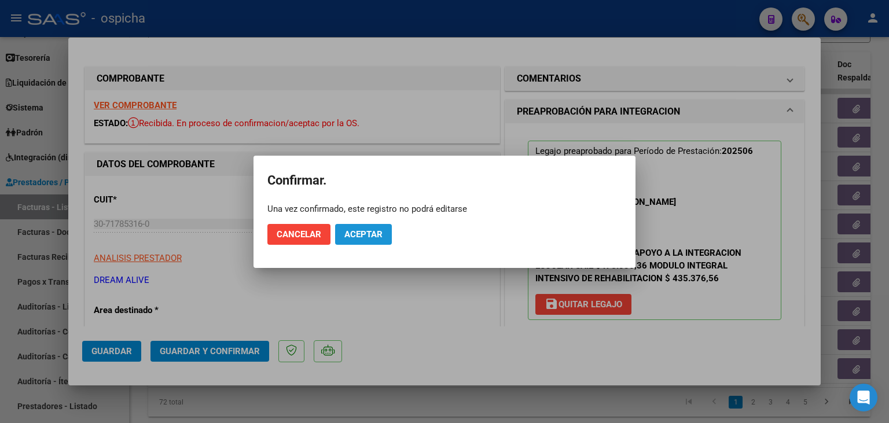
click at [363, 235] on span "Aceptar" at bounding box center [363, 234] width 38 height 10
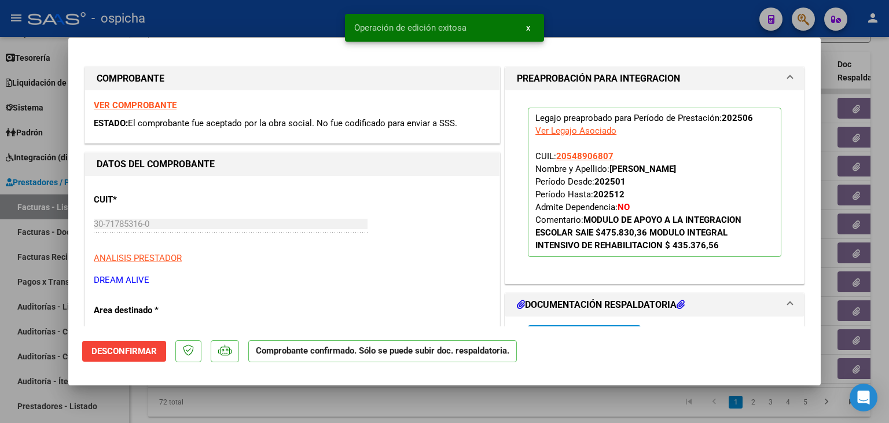
click at [309, 28] on div at bounding box center [444, 211] width 889 height 423
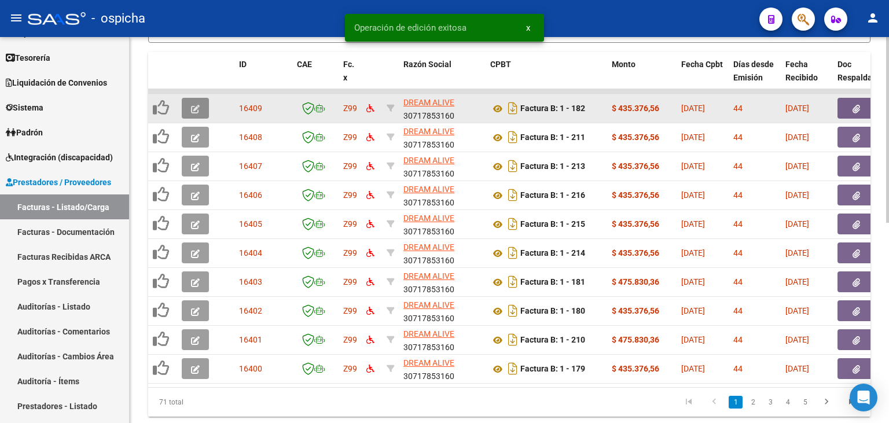
click at [195, 112] on icon "button" at bounding box center [195, 109] width 9 height 9
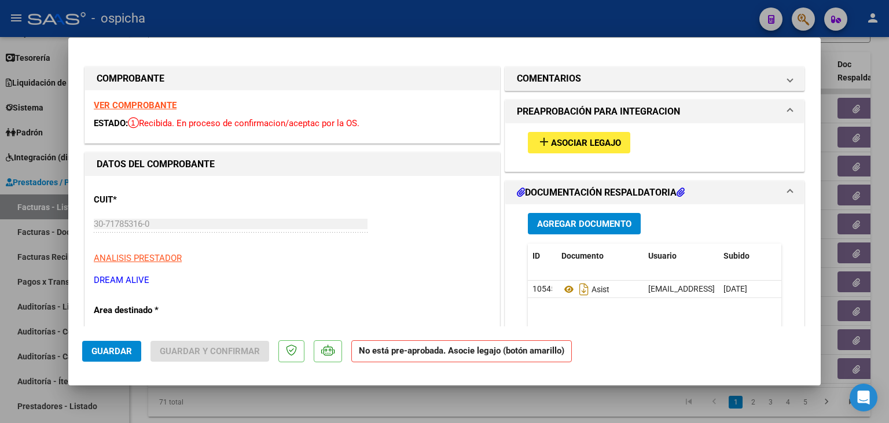
click at [167, 109] on strong "VER COMPROBANTE" at bounding box center [135, 105] width 83 height 10
click at [533, 139] on button "add Asociar Legajo" at bounding box center [579, 142] width 102 height 21
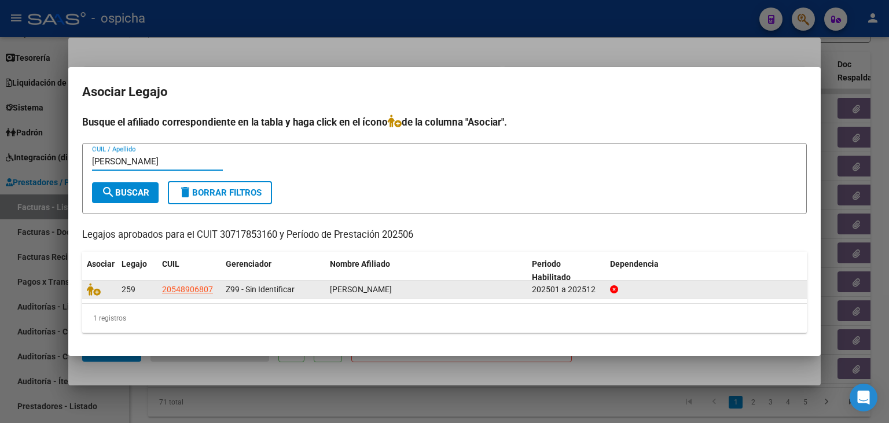
type input "[PERSON_NAME]"
click at [90, 290] on datatable-body-cell at bounding box center [99, 290] width 35 height 18
click at [90, 290] on icon at bounding box center [94, 289] width 14 height 13
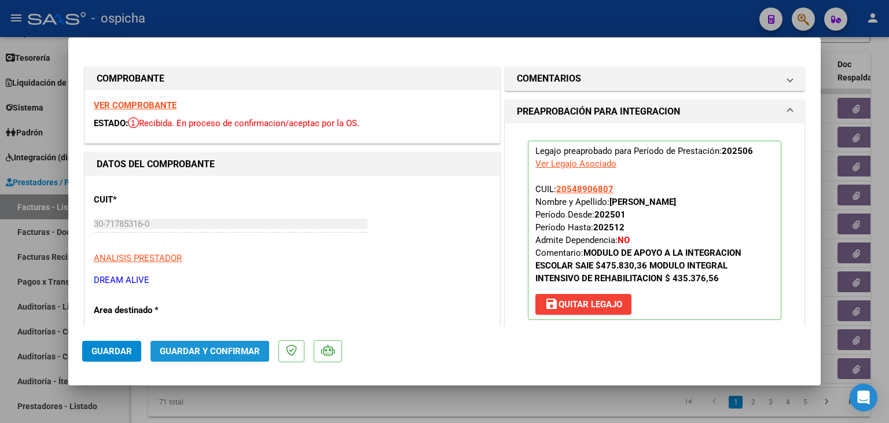
click at [187, 345] on button "Guardar y Confirmar" at bounding box center [209, 351] width 119 height 21
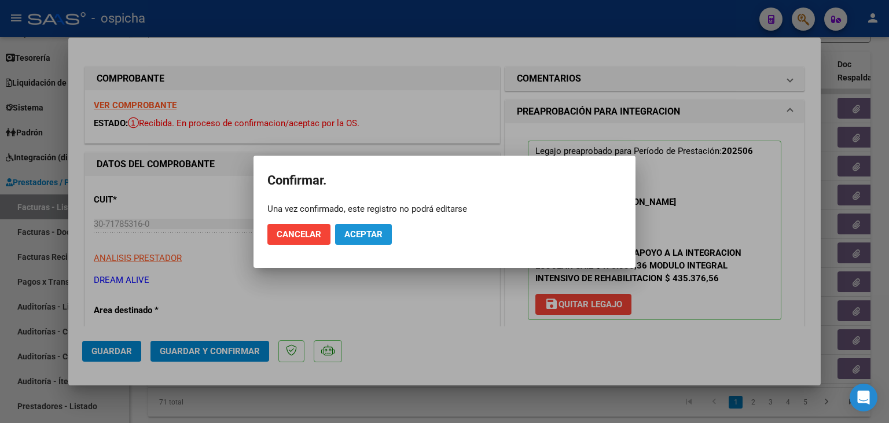
click at [340, 235] on button "Aceptar" at bounding box center [363, 234] width 57 height 21
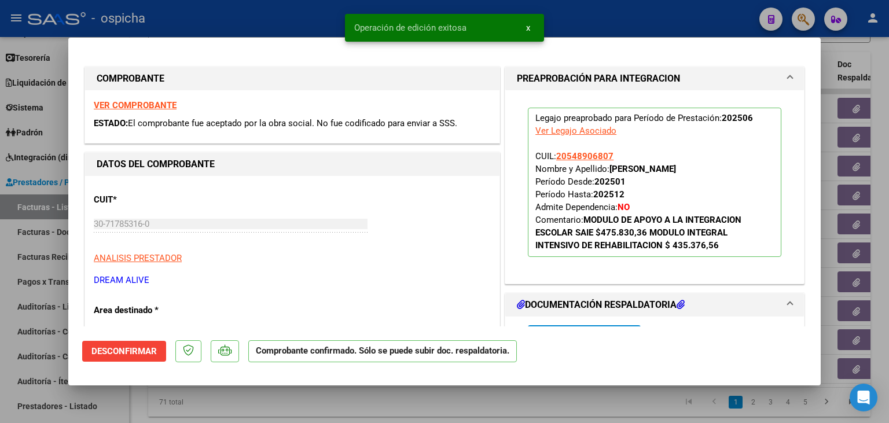
click at [315, 31] on div at bounding box center [444, 211] width 889 height 423
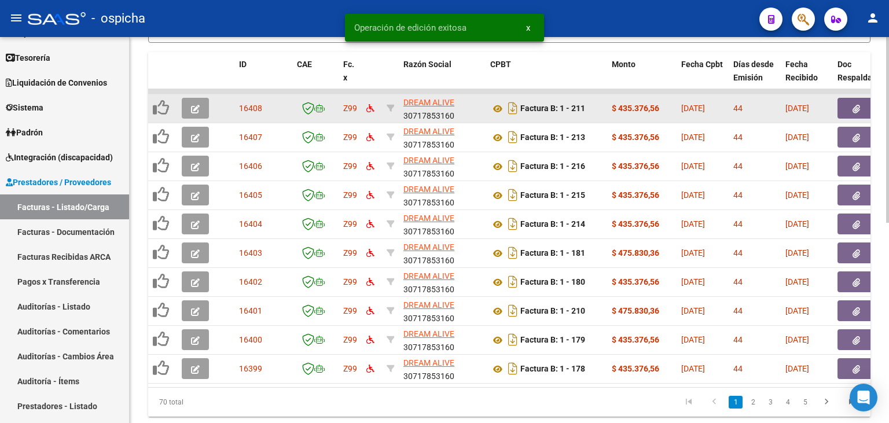
click at [209, 107] on div at bounding box center [197, 108] width 31 height 21
click at [204, 103] on button "button" at bounding box center [195, 108] width 27 height 21
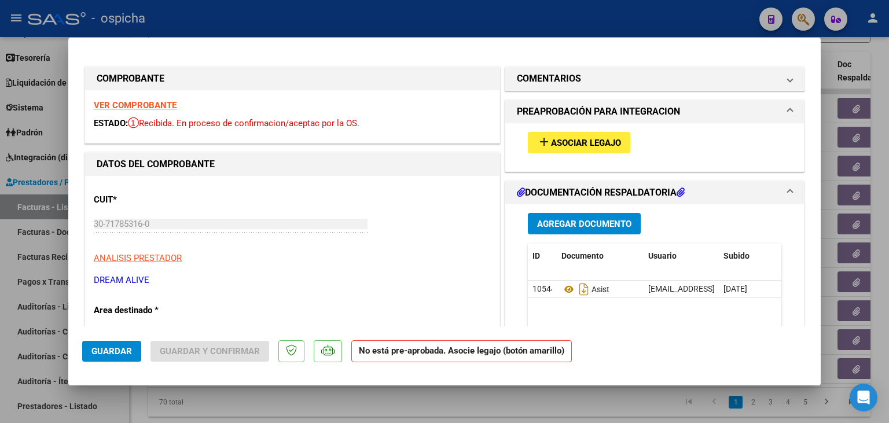
click at [164, 110] on strong "VER COMPROBANTE" at bounding box center [135, 105] width 83 height 10
click at [541, 147] on mat-icon "add" at bounding box center [544, 142] width 14 height 14
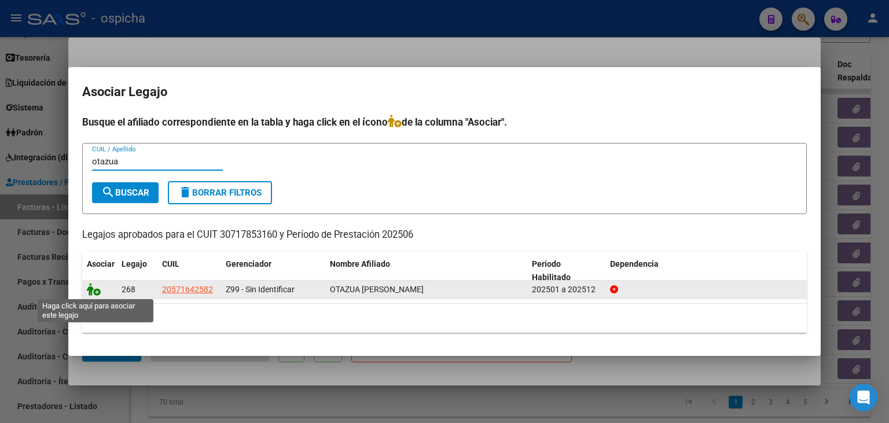
type input "otazua"
click at [90, 288] on icon at bounding box center [94, 289] width 14 height 13
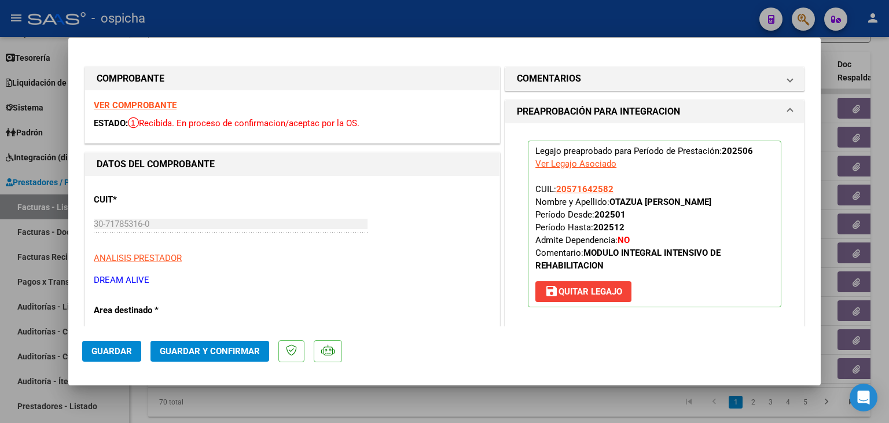
click at [168, 340] on mat-dialog-actions "Guardar Guardar y Confirmar" at bounding box center [444, 349] width 724 height 46
click at [205, 358] on button "Guardar y Confirmar" at bounding box center [209, 351] width 119 height 21
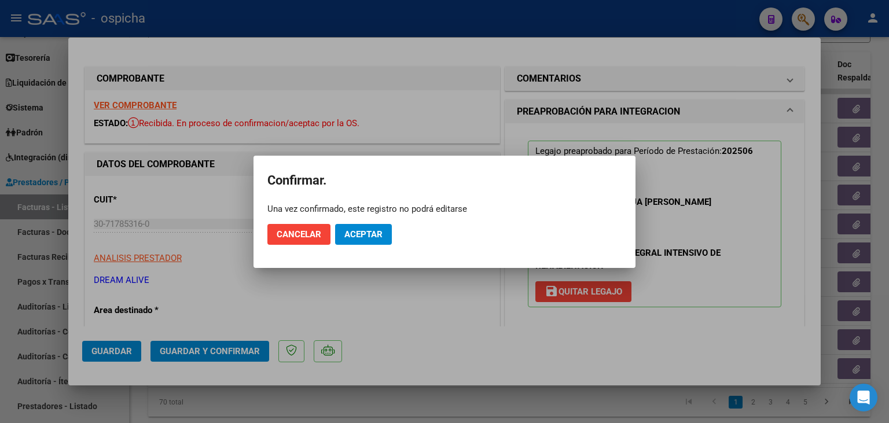
drag, startPoint x: 369, startPoint y: 219, endPoint x: 368, endPoint y: 230, distance: 11.1
click at [368, 230] on mat-dialog-actions "Cancelar Aceptar" at bounding box center [444, 234] width 354 height 39
click at [368, 230] on span "Aceptar" at bounding box center [363, 234] width 38 height 10
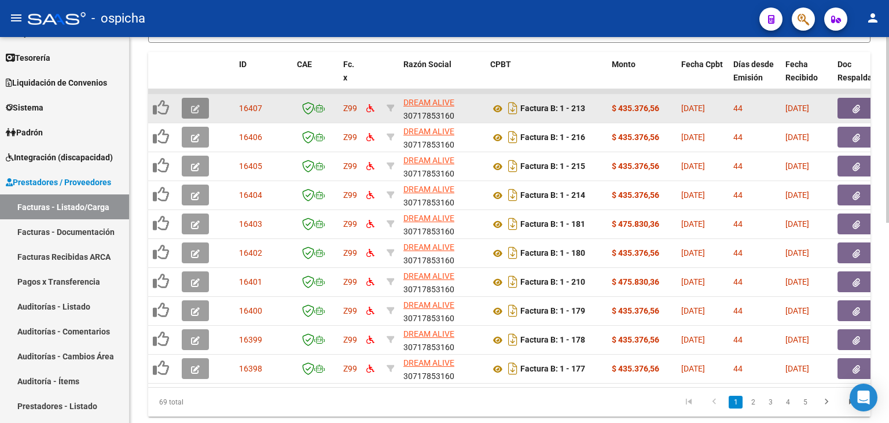
click at [196, 112] on icon "button" at bounding box center [195, 109] width 9 height 9
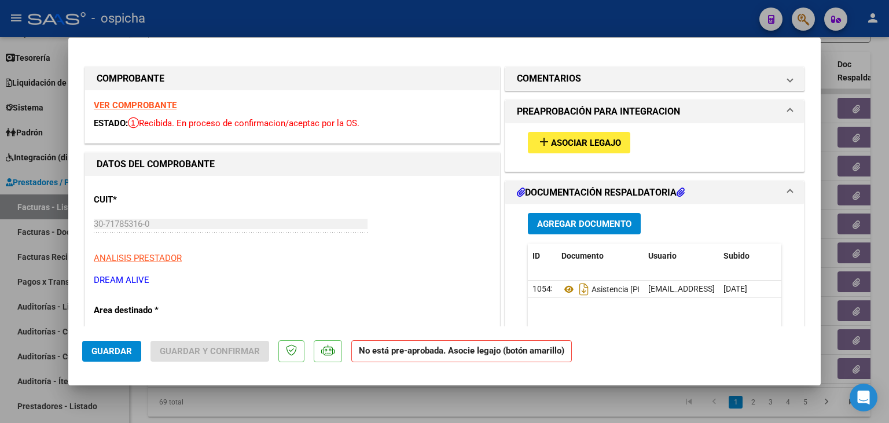
click at [161, 108] on strong "VER COMPROBANTE" at bounding box center [135, 105] width 83 height 10
click at [562, 145] on span "Asociar Legajo" at bounding box center [586, 143] width 70 height 10
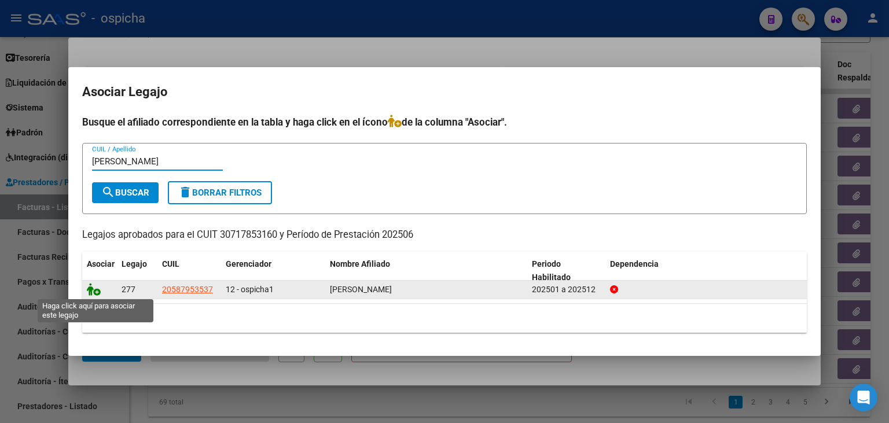
type input "[PERSON_NAME]"
click at [91, 286] on icon at bounding box center [94, 289] width 14 height 13
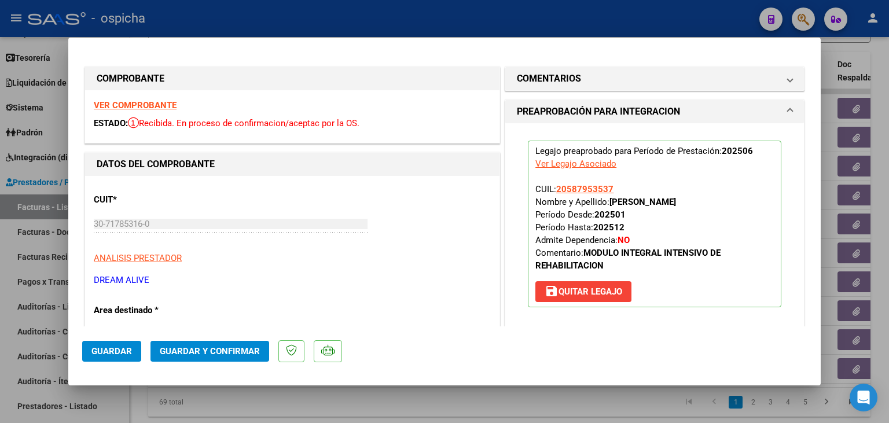
click at [243, 356] on span "Guardar y Confirmar" at bounding box center [210, 351] width 100 height 10
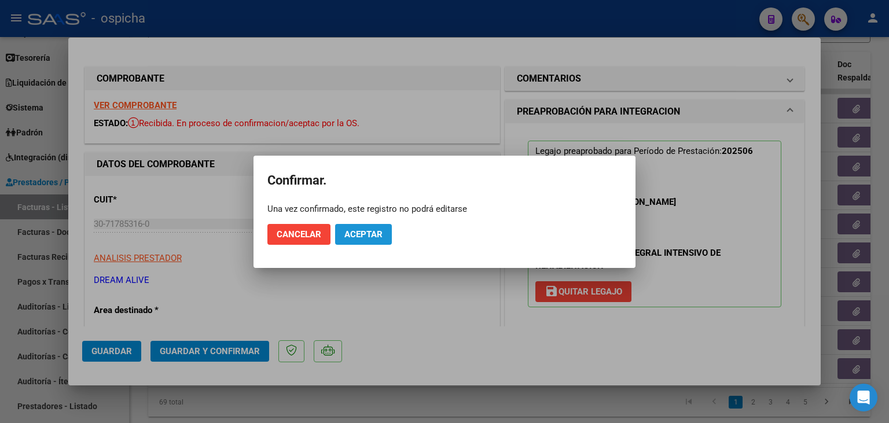
click at [384, 225] on button "Aceptar" at bounding box center [363, 234] width 57 height 21
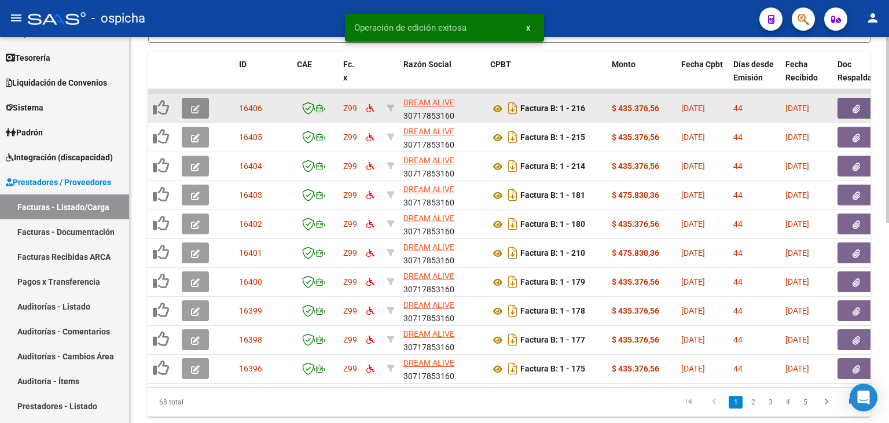
click at [201, 105] on button "button" at bounding box center [195, 108] width 27 height 21
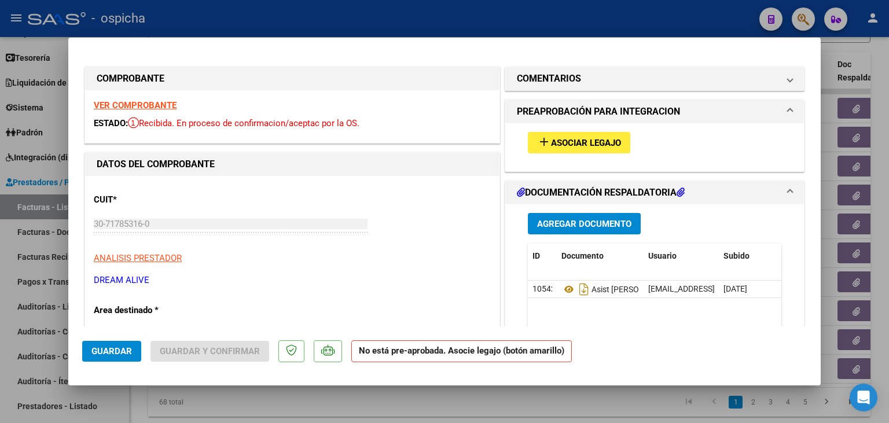
click at [112, 105] on strong "VER COMPROBANTE" at bounding box center [135, 105] width 83 height 10
click at [566, 150] on button "add Asociar Legajo" at bounding box center [579, 142] width 102 height 21
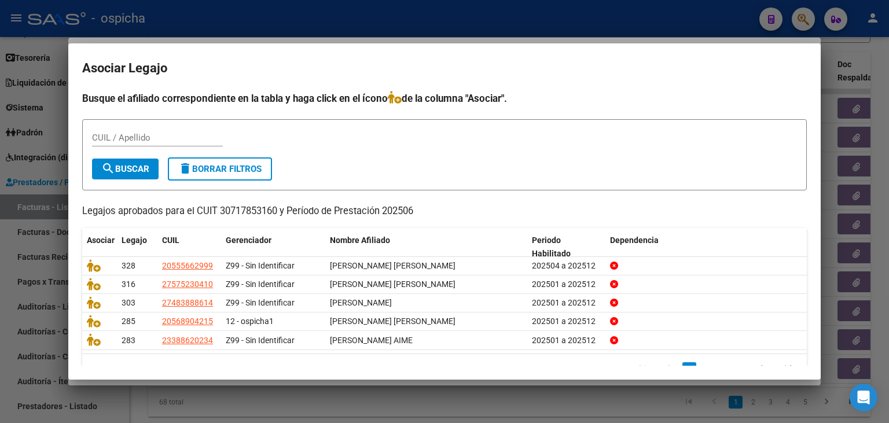
click at [214, 29] on div at bounding box center [444, 211] width 889 height 423
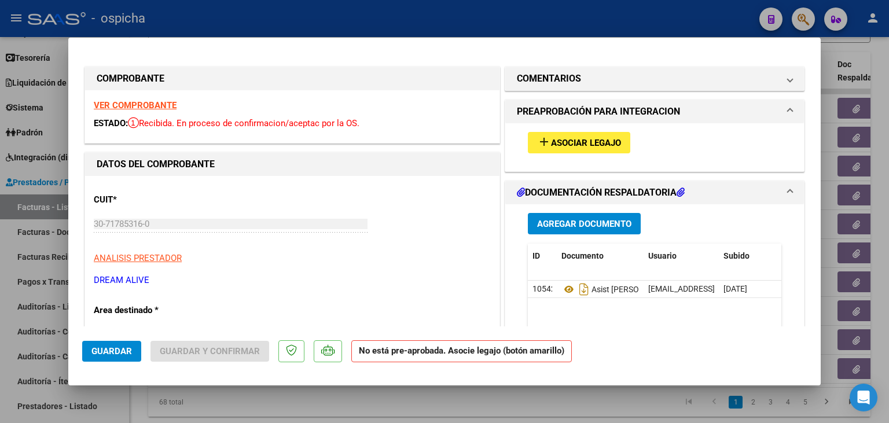
click at [156, 103] on strong "VER COMPROBANTE" at bounding box center [135, 105] width 83 height 10
click at [589, 151] on button "add Asociar Legajo" at bounding box center [579, 142] width 102 height 21
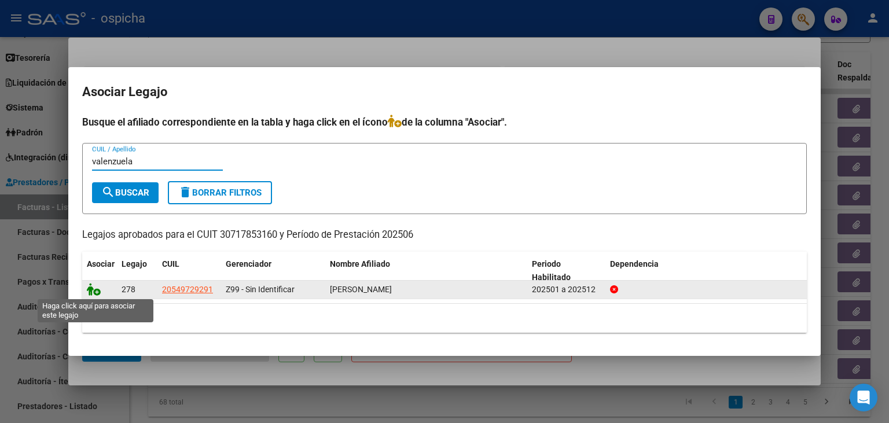
type input "valenzuela"
click at [93, 293] on icon at bounding box center [94, 289] width 14 height 13
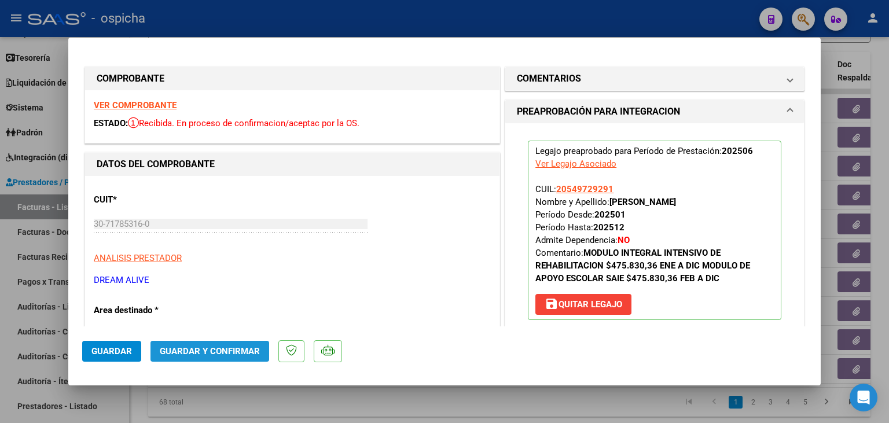
click at [223, 348] on span "Guardar y Confirmar" at bounding box center [210, 351] width 100 height 10
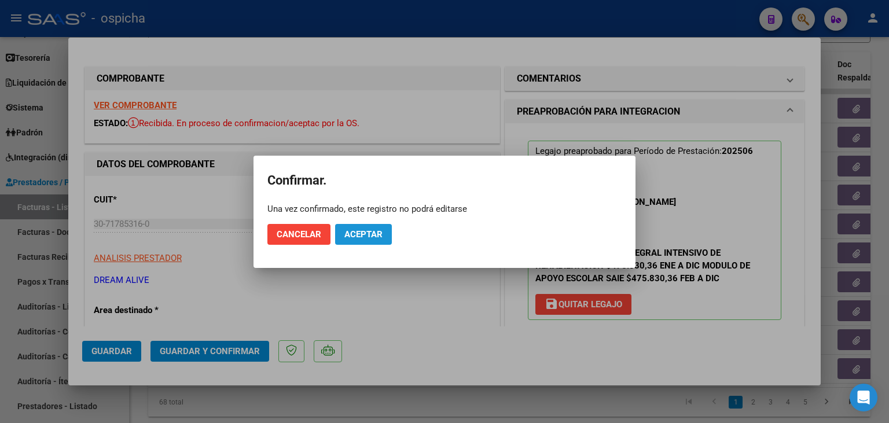
click at [377, 230] on span "Aceptar" at bounding box center [363, 234] width 38 height 10
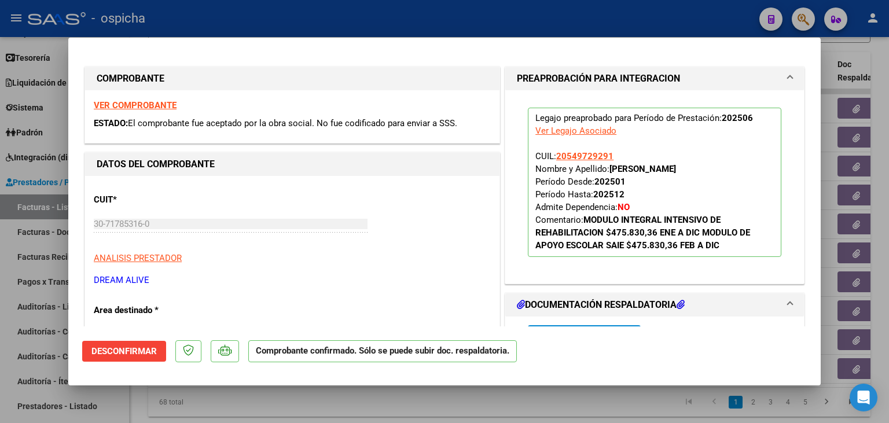
click at [347, 27] on div at bounding box center [444, 211] width 889 height 423
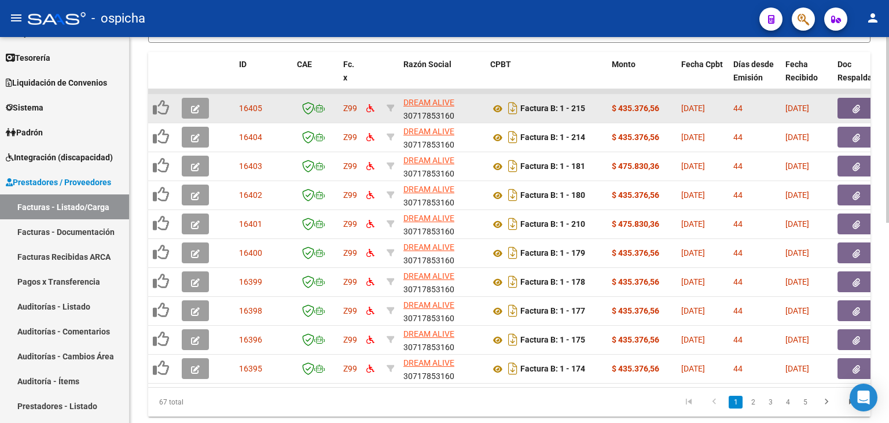
click at [200, 107] on button "button" at bounding box center [195, 108] width 27 height 21
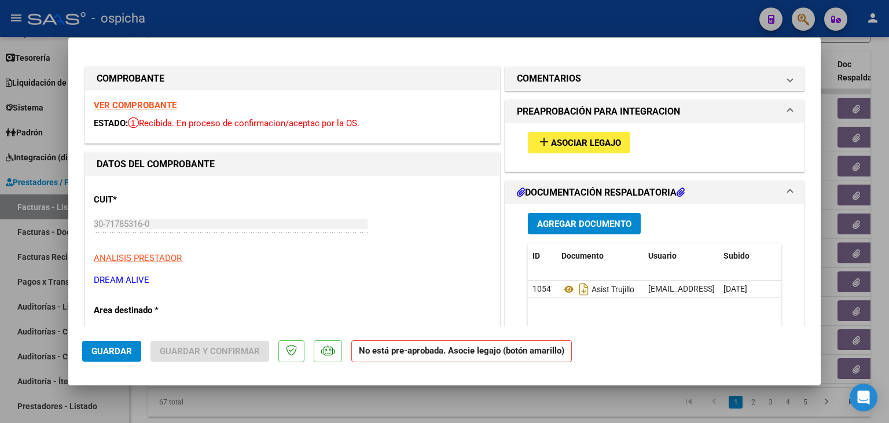
click at [165, 111] on div "VER COMPROBANTE ESTADO: Recibida. En proceso de confirmacion/aceptac por la OS." at bounding box center [292, 116] width 414 height 53
click at [169, 101] on strong "VER COMPROBANTE" at bounding box center [135, 105] width 83 height 10
click at [564, 128] on div "add Asociar Legajo" at bounding box center [654, 142] width 271 height 39
click at [562, 135] on button "add Asociar Legajo" at bounding box center [579, 142] width 102 height 21
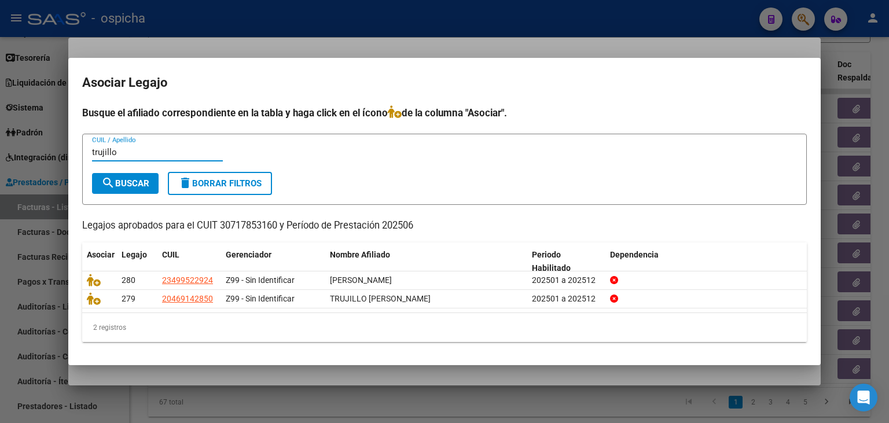
type input "trujillo"
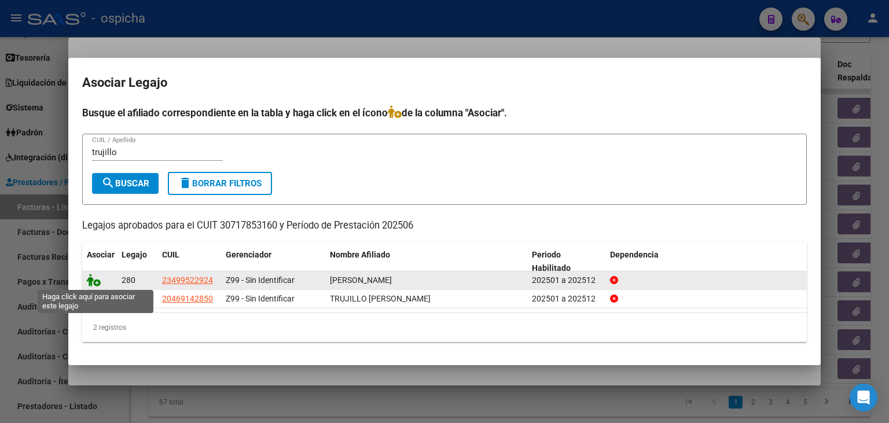
click at [91, 281] on icon at bounding box center [94, 280] width 14 height 13
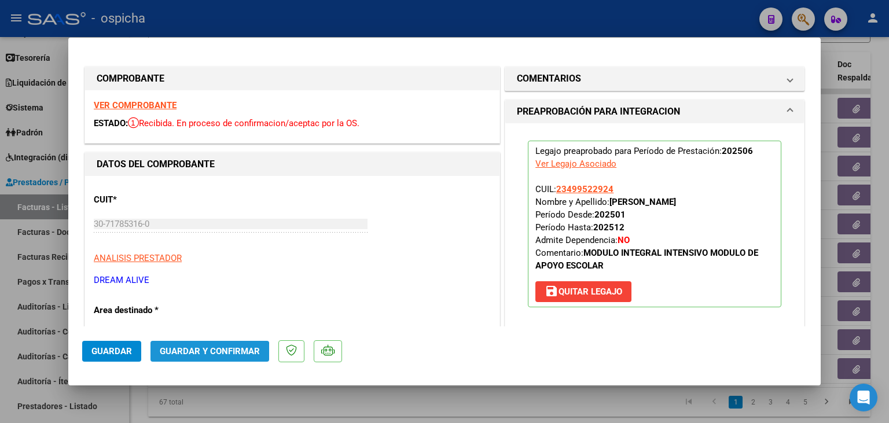
click at [207, 359] on button "Guardar y Confirmar" at bounding box center [209, 351] width 119 height 21
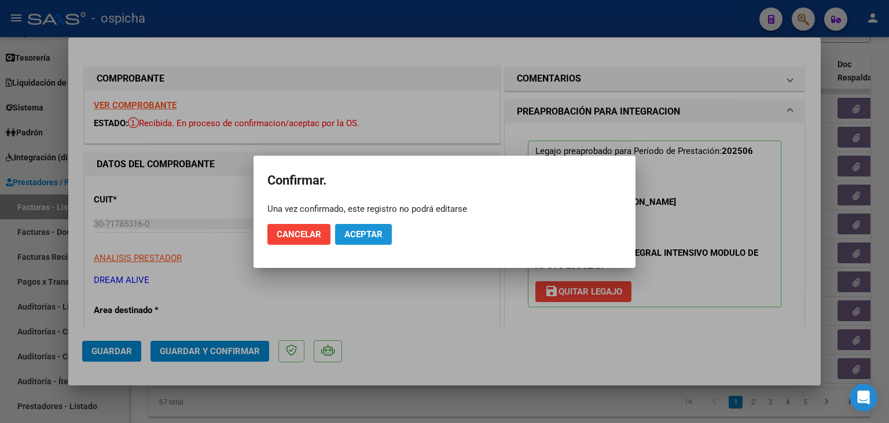
click at [372, 234] on span "Aceptar" at bounding box center [363, 234] width 38 height 10
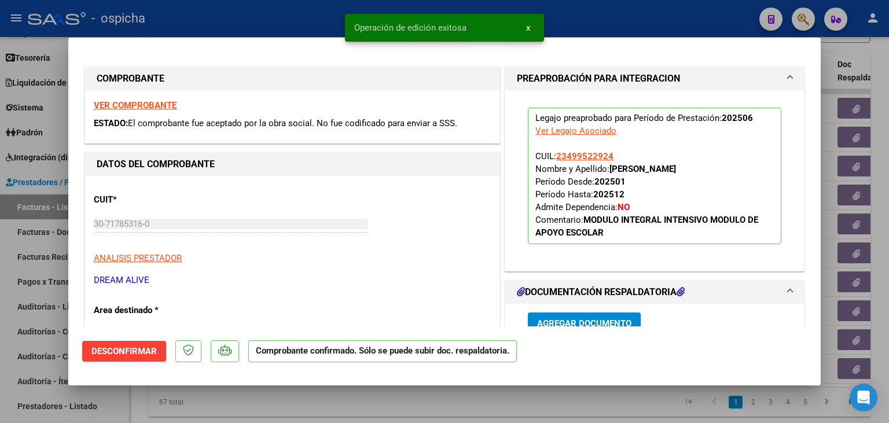
click at [557, 10] on div "Operación de edición exitosa x" at bounding box center [444, 28] width 227 height 56
click at [560, 15] on div at bounding box center [444, 211] width 889 height 423
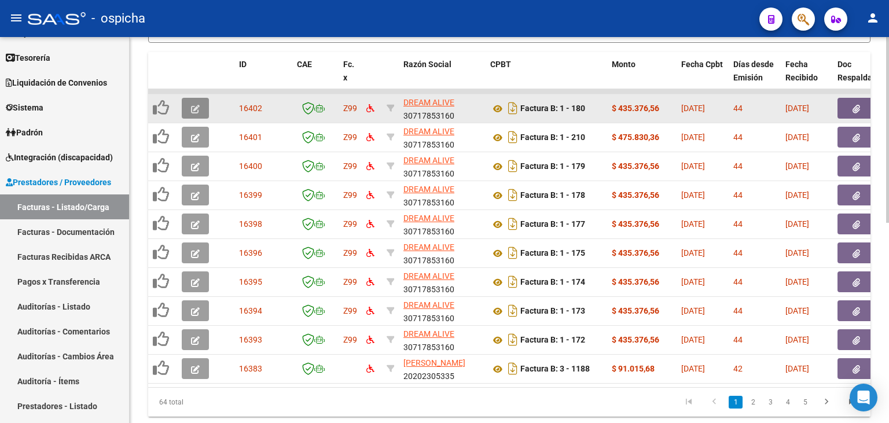
click at [186, 106] on button "button" at bounding box center [195, 108] width 27 height 21
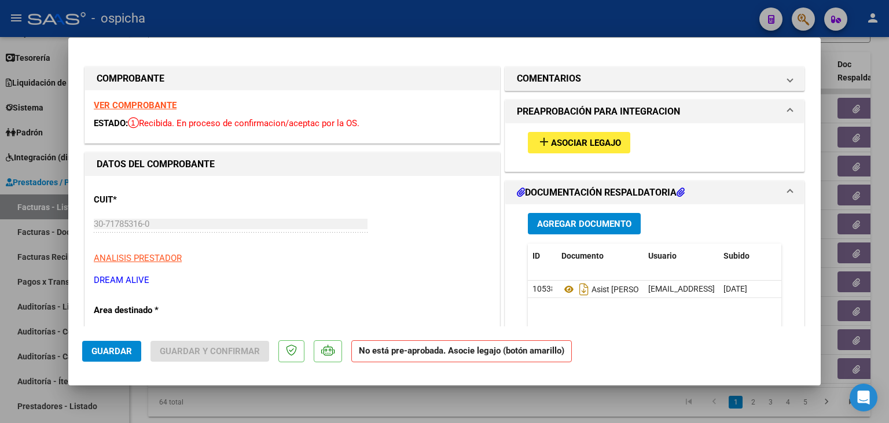
click at [133, 109] on strong "VER COMPROBANTE" at bounding box center [135, 105] width 83 height 10
click at [543, 148] on mat-icon "add" at bounding box center [544, 142] width 14 height 14
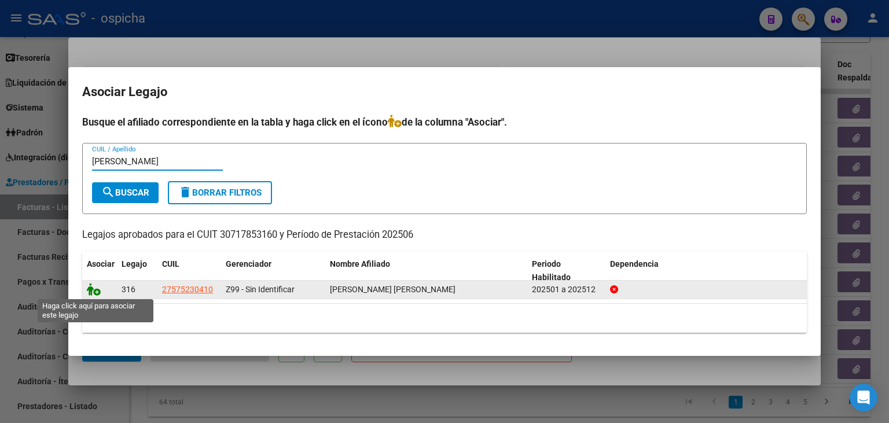
type input "[PERSON_NAME]"
click at [96, 288] on icon at bounding box center [94, 289] width 14 height 13
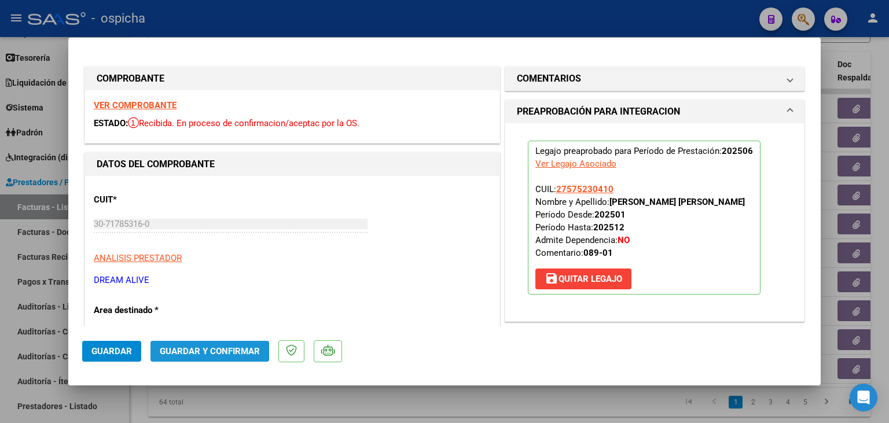
click at [189, 350] on span "Guardar y Confirmar" at bounding box center [210, 351] width 100 height 10
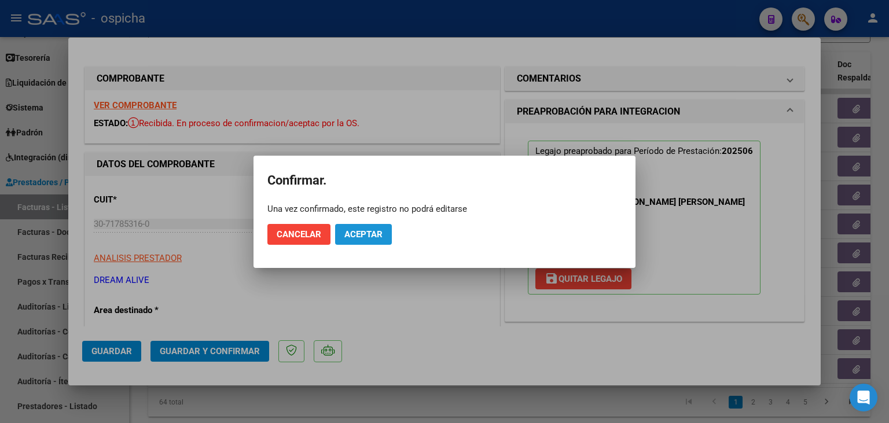
click at [345, 235] on span "Aceptar" at bounding box center [363, 234] width 38 height 10
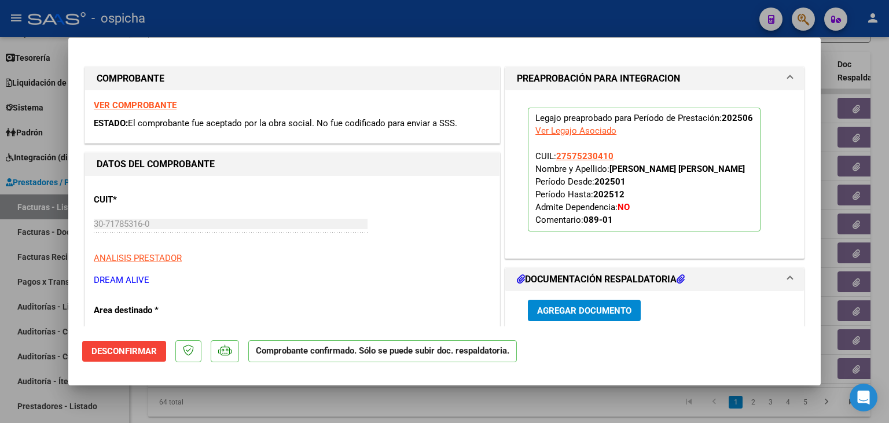
click at [393, 16] on div at bounding box center [444, 211] width 889 height 423
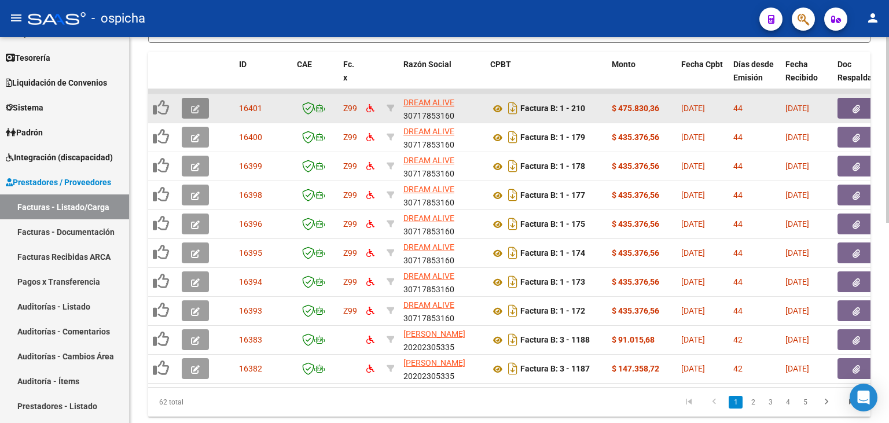
click at [198, 108] on icon "button" at bounding box center [195, 109] width 9 height 9
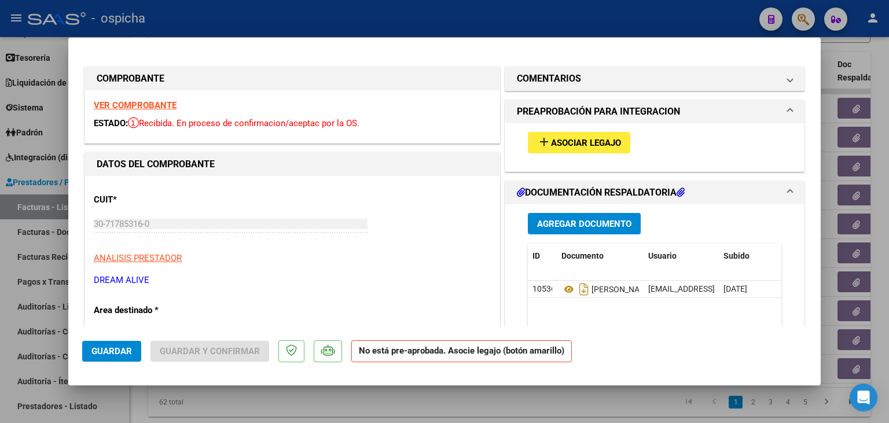
click at [167, 105] on strong "VER COMPROBANTE" at bounding box center [135, 105] width 83 height 10
click at [559, 145] on span "Asociar Legajo" at bounding box center [586, 143] width 70 height 10
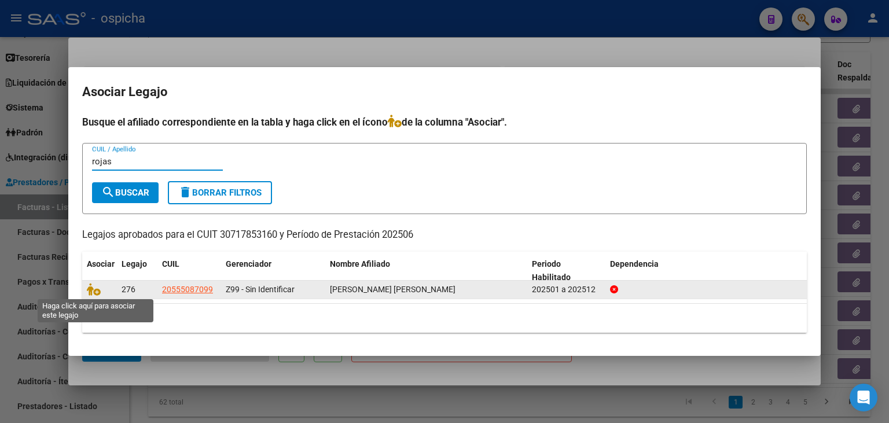
type input "rojas"
drag, startPoint x: 102, startPoint y: 289, endPoint x: 95, endPoint y: 289, distance: 7.0
click at [95, 289] on span at bounding box center [95, 289] width 17 height 9
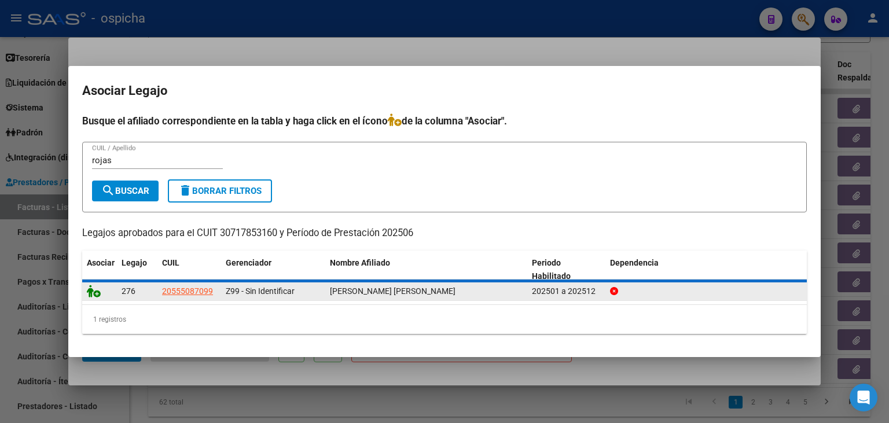
click at [95, 289] on icon at bounding box center [94, 291] width 14 height 13
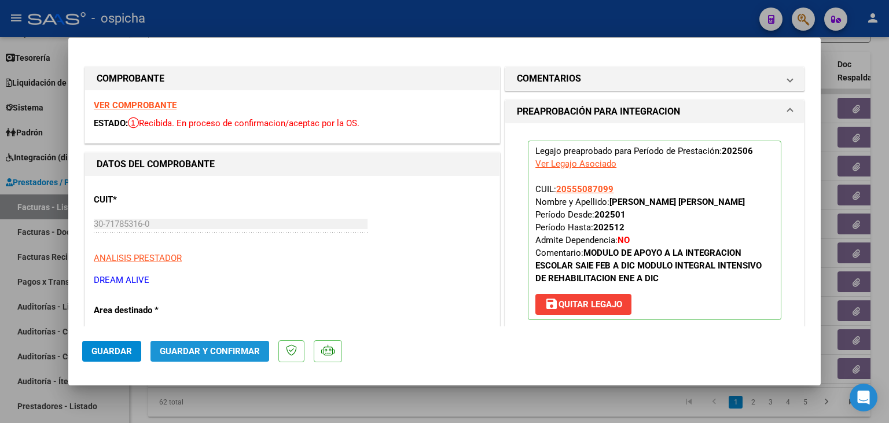
click at [199, 347] on span "Guardar y Confirmar" at bounding box center [210, 351] width 100 height 10
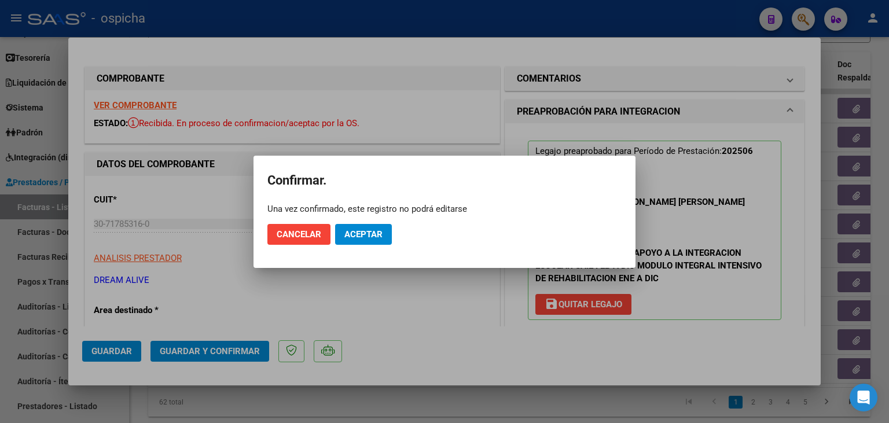
click at [346, 253] on mat-dialog-actions "Cancelar Aceptar" at bounding box center [444, 234] width 354 height 39
click at [350, 243] on mat-dialog-actions "Cancelar Aceptar" at bounding box center [444, 234] width 354 height 39
click at [350, 243] on button "Aceptar" at bounding box center [363, 234] width 57 height 21
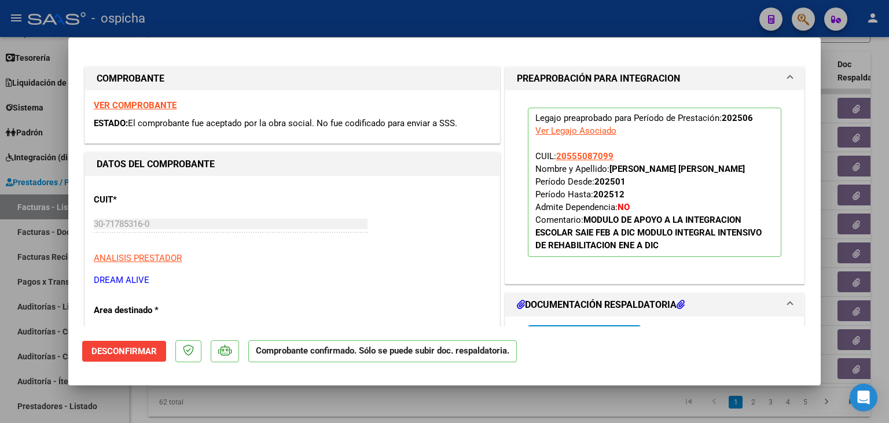
click at [388, 39] on mat-dialog-container "COMPROBANTE VER COMPROBANTE ESTADO: El comprobante fue aceptado por la obra soc…" at bounding box center [444, 212] width 752 height 348
click at [385, 30] on div at bounding box center [444, 211] width 889 height 423
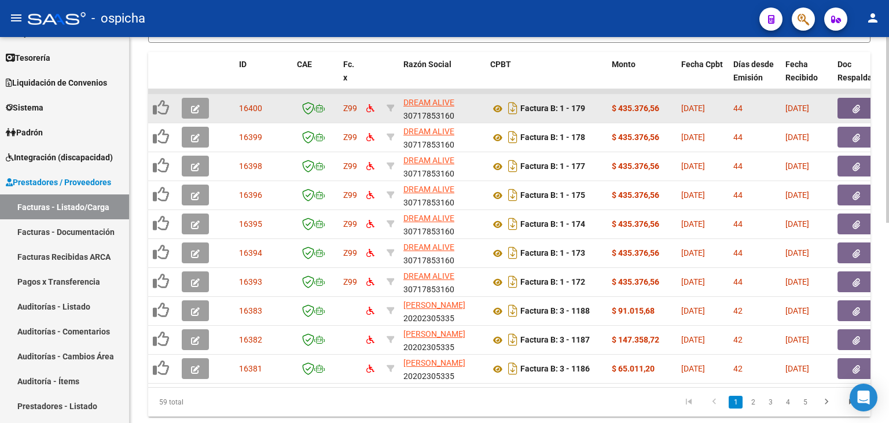
click at [190, 124] on datatable-body-cell at bounding box center [197, 137] width 41 height 28
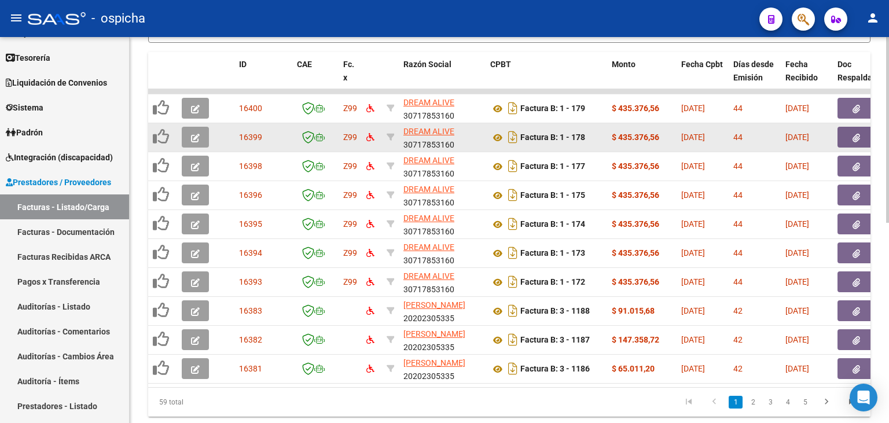
click at [191, 123] on datatable-body-cell at bounding box center [197, 137] width 41 height 28
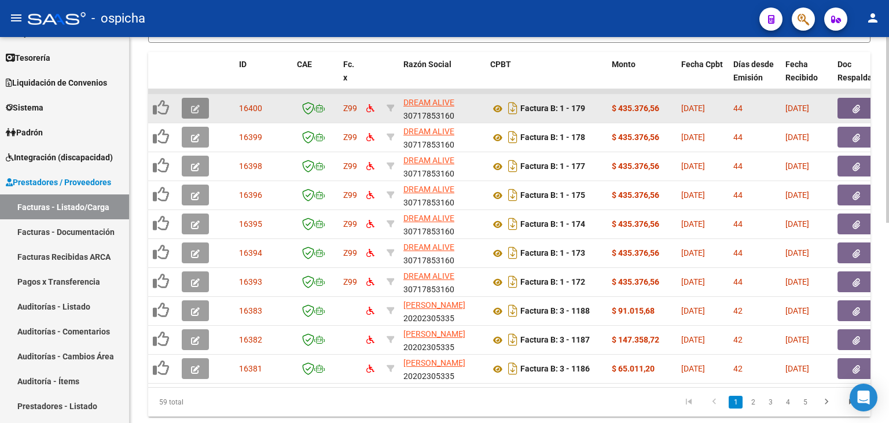
click at [196, 110] on icon "button" at bounding box center [195, 109] width 9 height 9
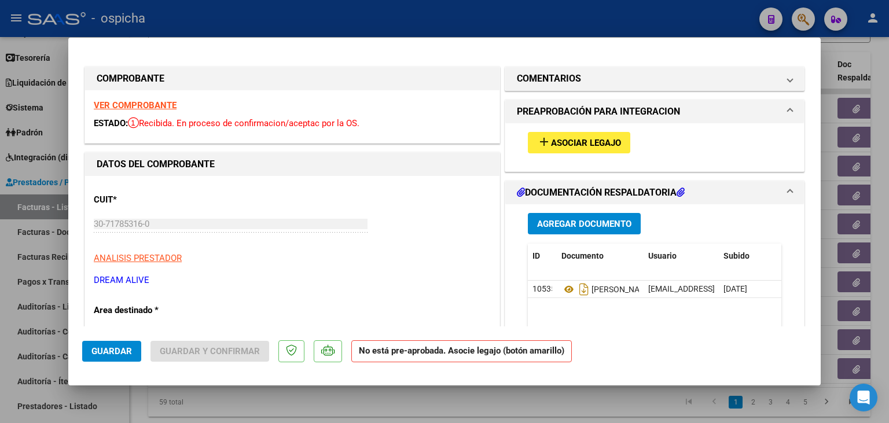
click at [163, 105] on strong "VER COMPROBANTE" at bounding box center [135, 105] width 83 height 10
click at [557, 135] on button "add Asociar Legajo" at bounding box center [579, 142] width 102 height 21
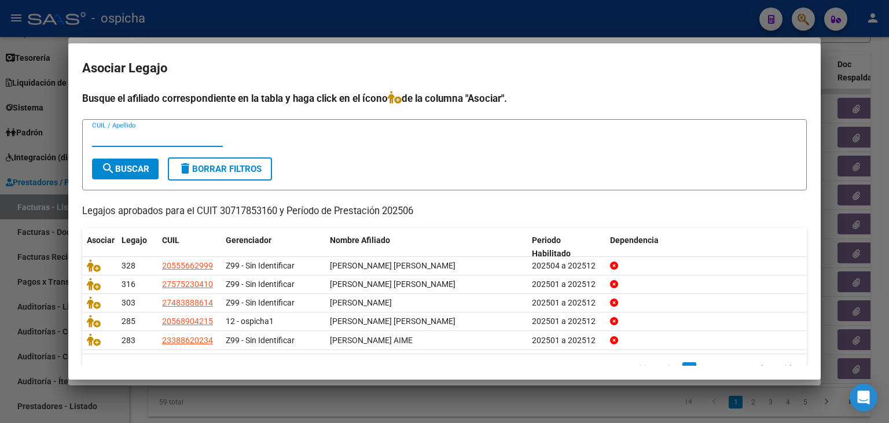
click at [369, 30] on div at bounding box center [444, 211] width 889 height 423
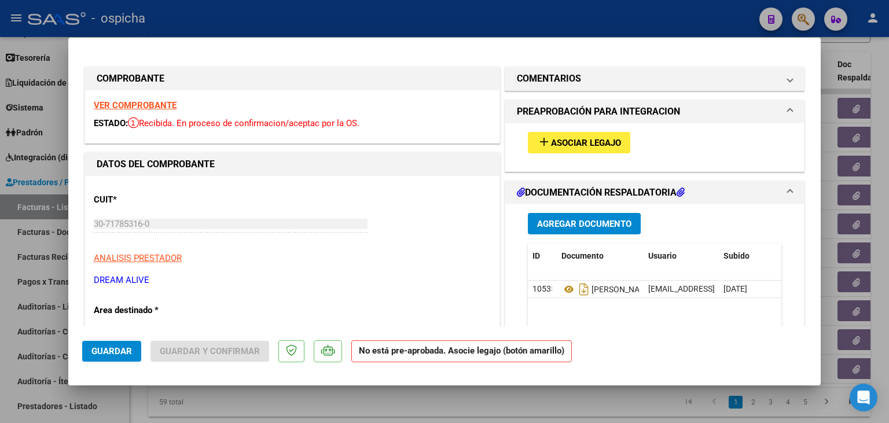
click at [170, 104] on strong "VER COMPROBANTE" at bounding box center [135, 105] width 83 height 10
click at [129, 14] on div at bounding box center [444, 211] width 889 height 423
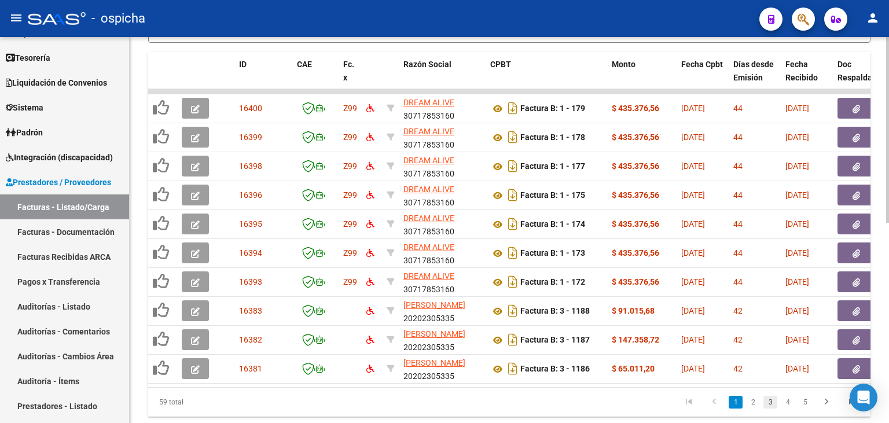
click at [772, 399] on link "3" at bounding box center [770, 402] width 14 height 13
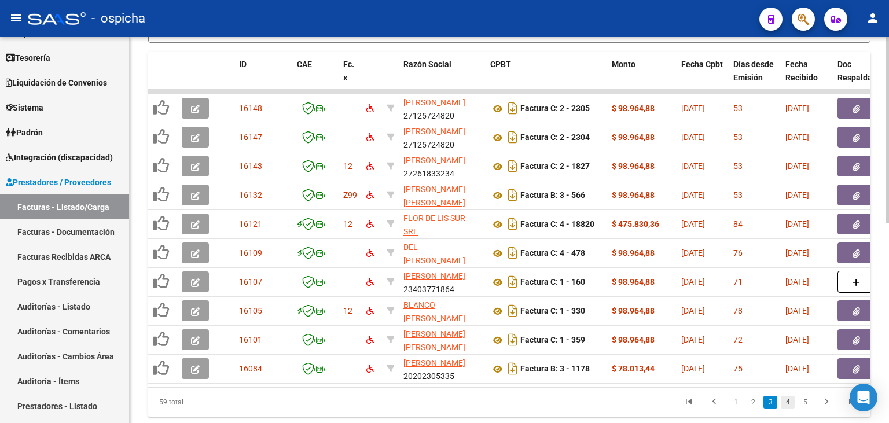
click at [786, 400] on link "4" at bounding box center [788, 402] width 14 height 13
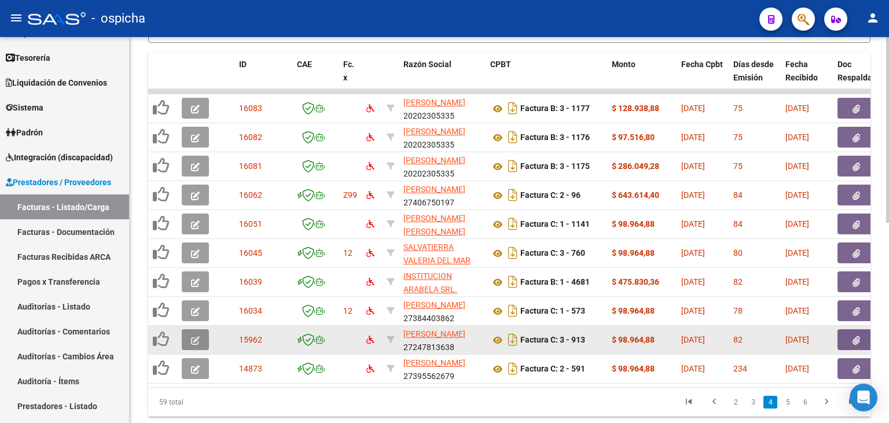
click at [186, 336] on button "button" at bounding box center [195, 339] width 27 height 21
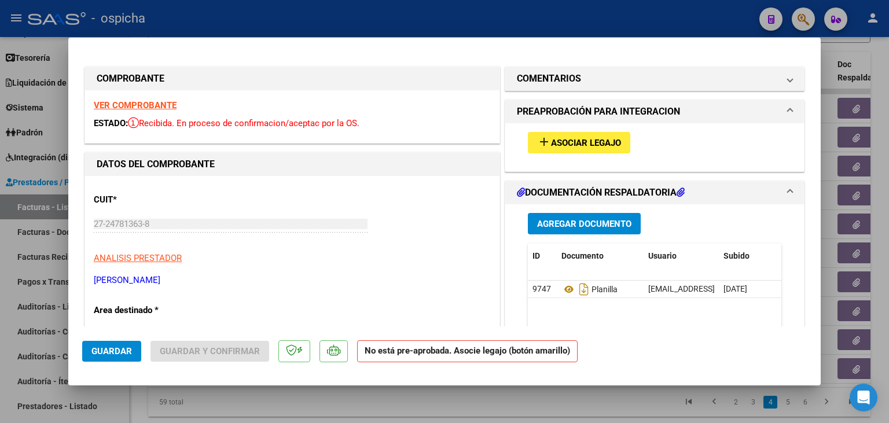
click at [133, 109] on strong "VER COMPROBANTE" at bounding box center [135, 105] width 83 height 10
click at [577, 145] on span "Asociar Legajo" at bounding box center [586, 143] width 70 height 10
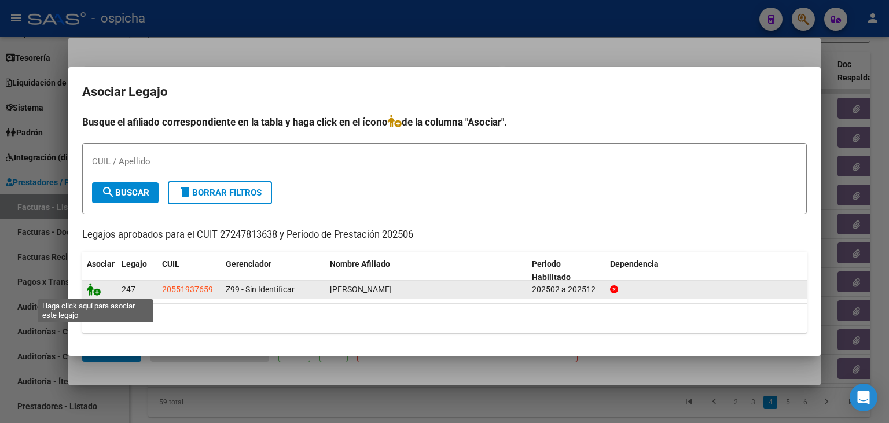
click at [88, 293] on icon at bounding box center [94, 289] width 14 height 13
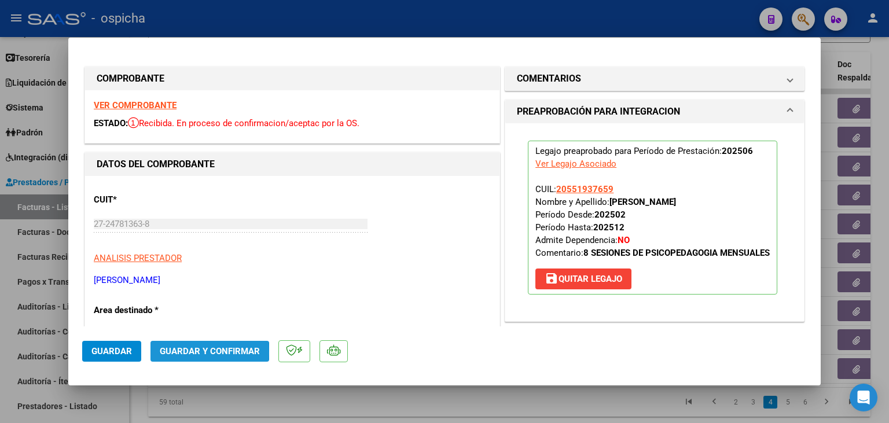
click at [164, 353] on span "Guardar y Confirmar" at bounding box center [210, 351] width 100 height 10
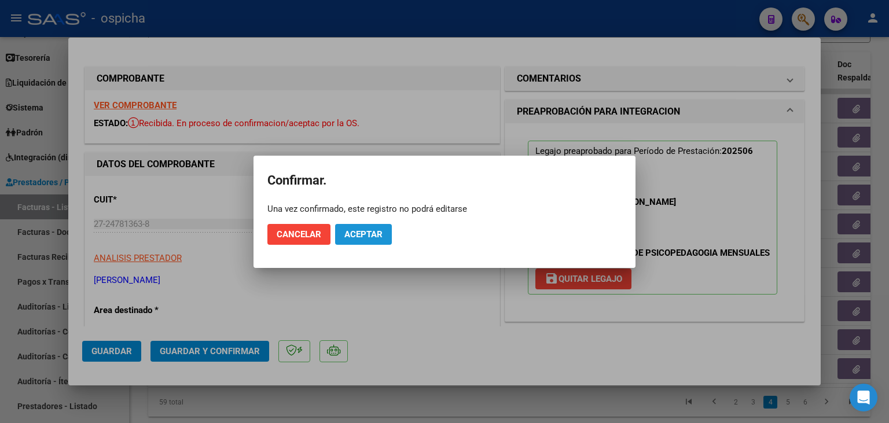
click at [374, 226] on button "Aceptar" at bounding box center [363, 234] width 57 height 21
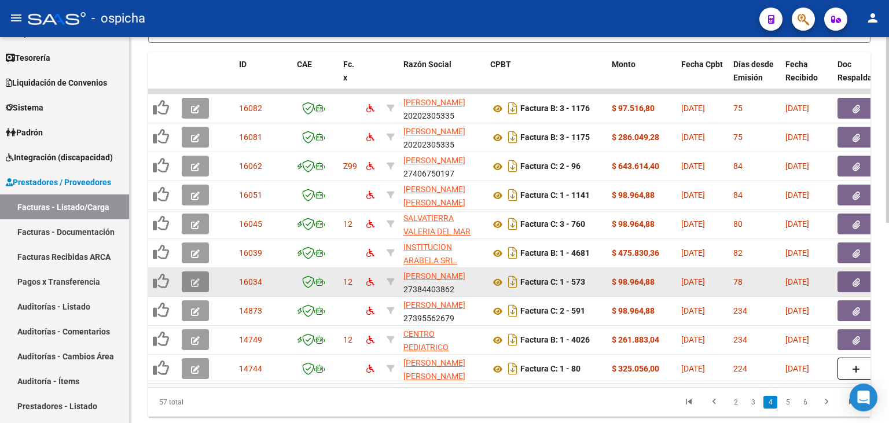
click at [189, 277] on button "button" at bounding box center [195, 281] width 27 height 21
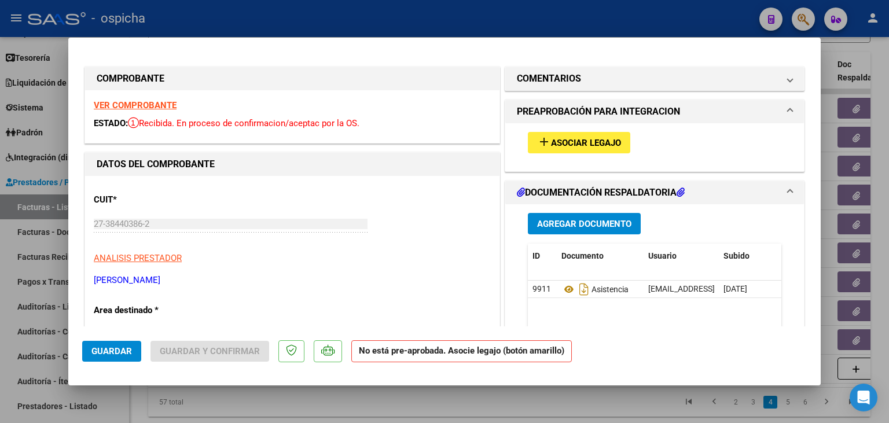
click at [152, 107] on strong "VER COMPROBANTE" at bounding box center [135, 105] width 83 height 10
click at [168, 105] on strong "VER COMPROBANTE" at bounding box center [135, 105] width 83 height 10
click at [575, 145] on span "Asociar Legajo" at bounding box center [586, 143] width 70 height 10
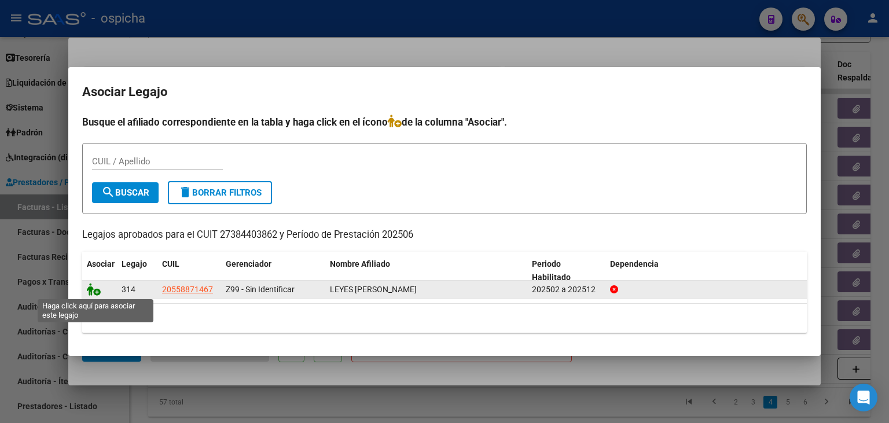
click at [91, 290] on icon at bounding box center [94, 289] width 14 height 13
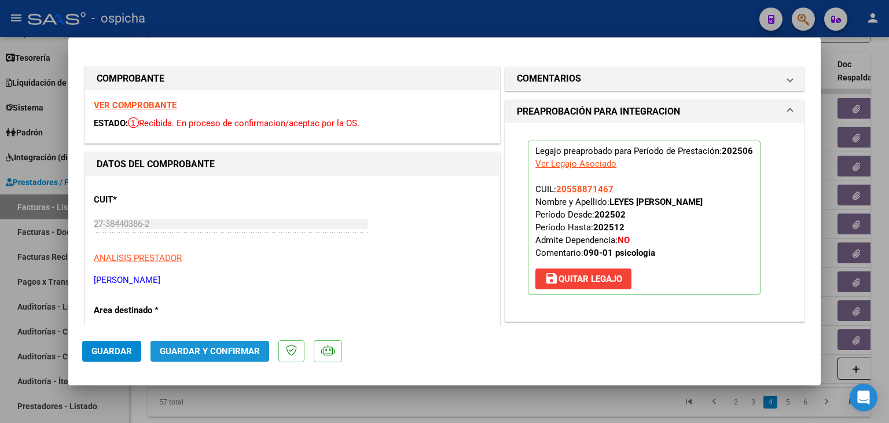
click at [216, 354] on span "Guardar y Confirmar" at bounding box center [210, 351] width 100 height 10
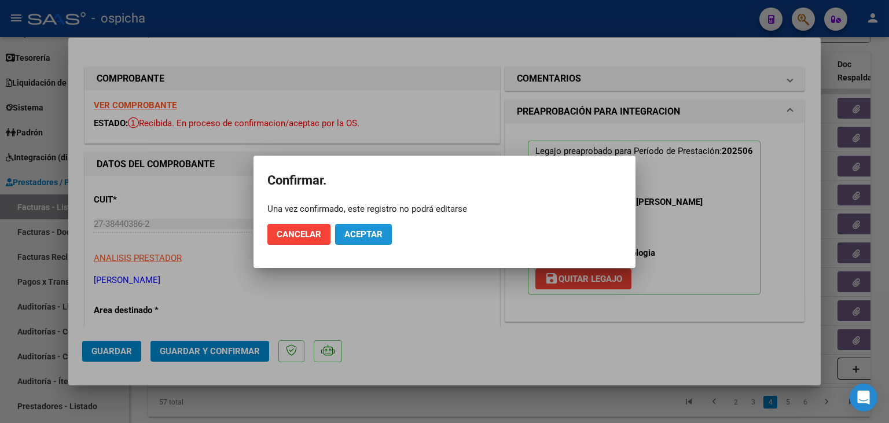
click at [376, 225] on button "Aceptar" at bounding box center [363, 234] width 57 height 21
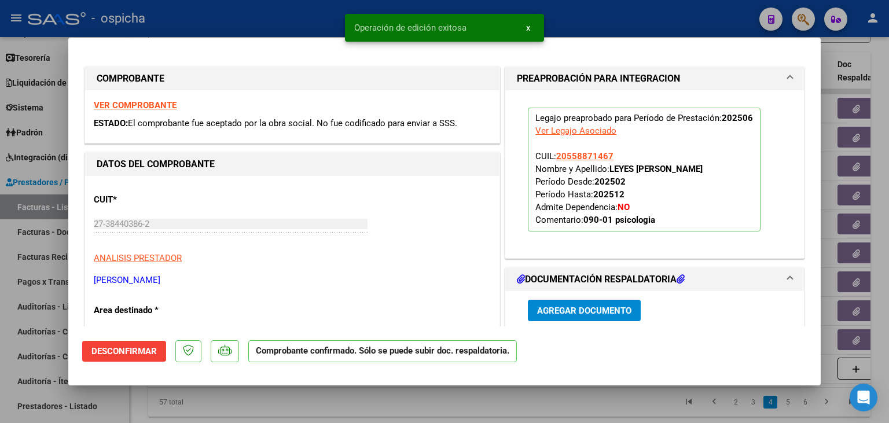
click at [358, 11] on div "Operación de edición exitosa x" at bounding box center [444, 28] width 227 height 56
click at [257, 21] on div at bounding box center [444, 211] width 889 height 423
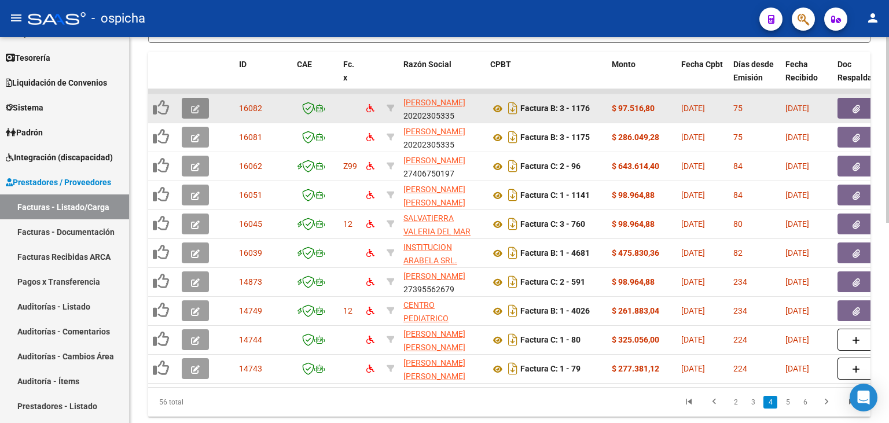
click at [200, 100] on button "button" at bounding box center [195, 108] width 27 height 21
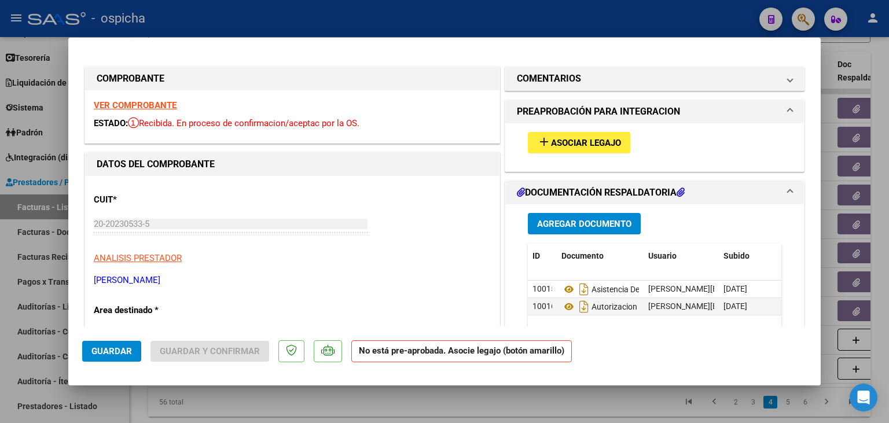
click at [165, 105] on strong "VER COMPROBANTE" at bounding box center [135, 105] width 83 height 10
click at [555, 145] on span "Asociar Legajo" at bounding box center [586, 143] width 70 height 10
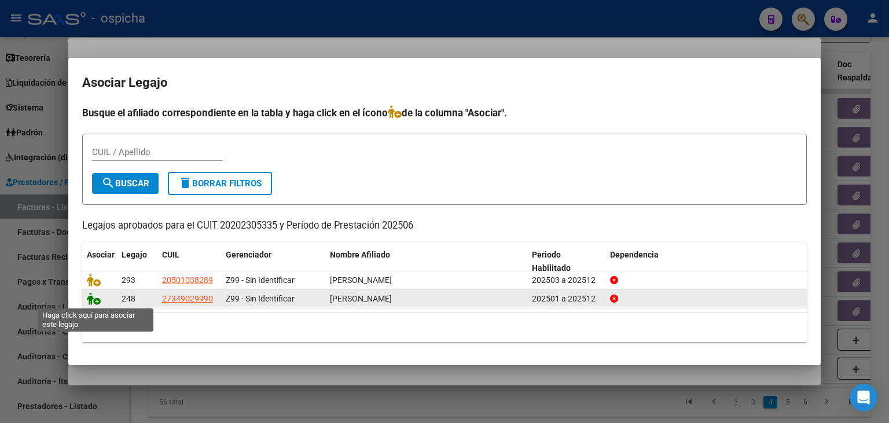
click at [89, 301] on icon at bounding box center [94, 298] width 14 height 13
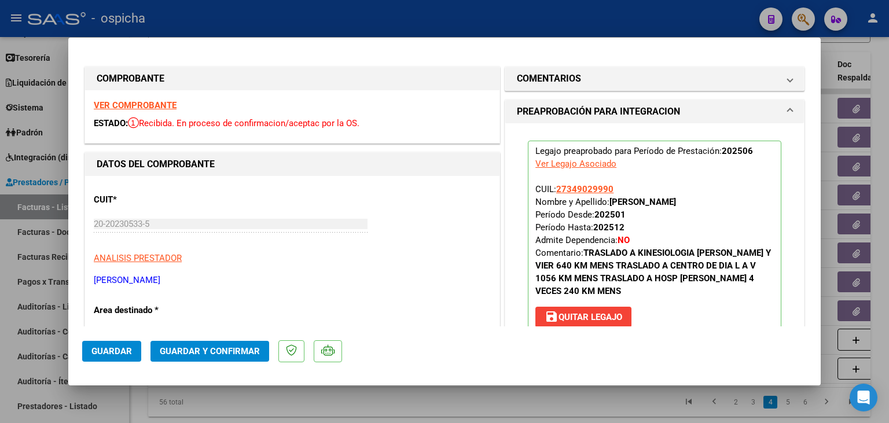
drag, startPoint x: 187, startPoint y: 365, endPoint x: 184, endPoint y: 353, distance: 11.9
click at [184, 353] on mat-dialog-actions "Guardar Guardar y Confirmar" at bounding box center [444, 349] width 724 height 46
click at [184, 353] on span "Guardar y Confirmar" at bounding box center [210, 351] width 100 height 10
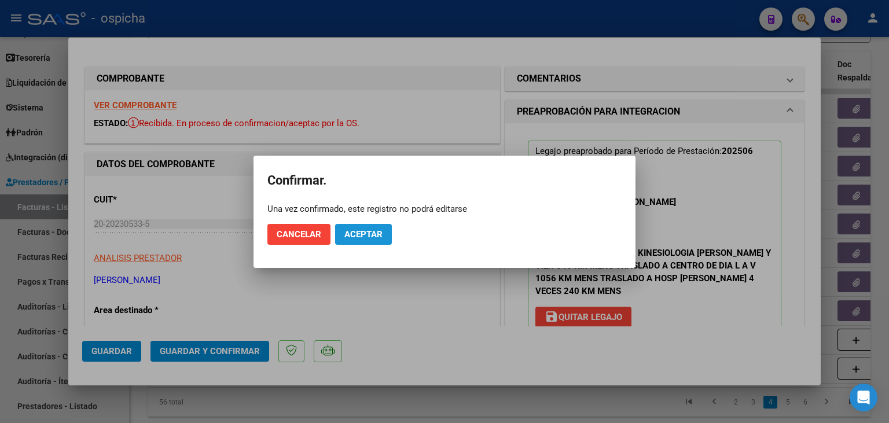
click at [367, 227] on button "Aceptar" at bounding box center [363, 234] width 57 height 21
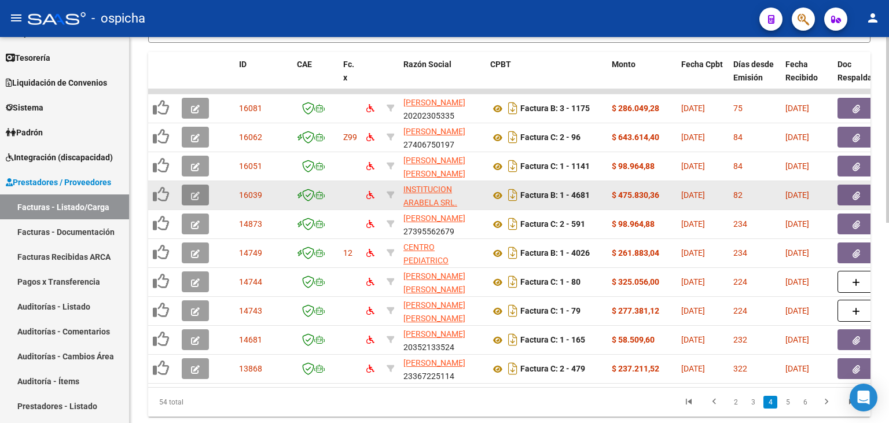
click at [190, 189] on button "button" at bounding box center [195, 195] width 27 height 21
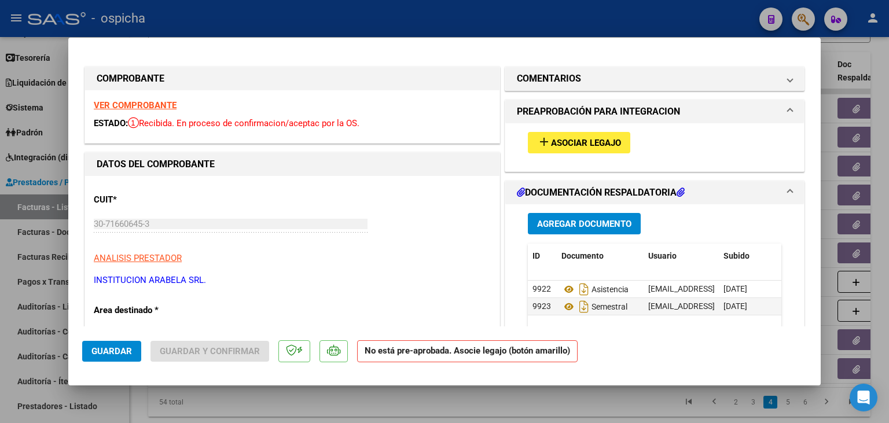
click at [167, 103] on div "VER COMPROBANTE ESTADO: Recibida. En proceso de confirmacion/aceptac por la OS." at bounding box center [292, 116] width 414 height 53
click at [167, 103] on strong "VER COMPROBANTE" at bounding box center [135, 105] width 83 height 10
click at [560, 148] on span "Asociar Legajo" at bounding box center [586, 143] width 70 height 10
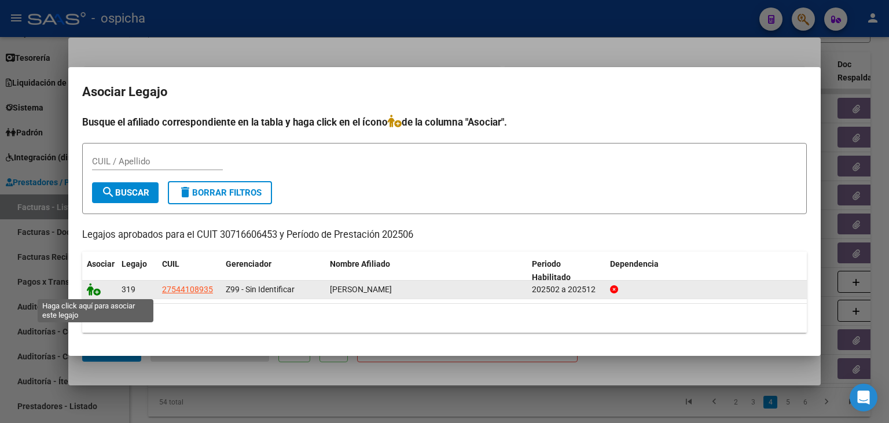
click at [89, 294] on icon at bounding box center [94, 289] width 14 height 13
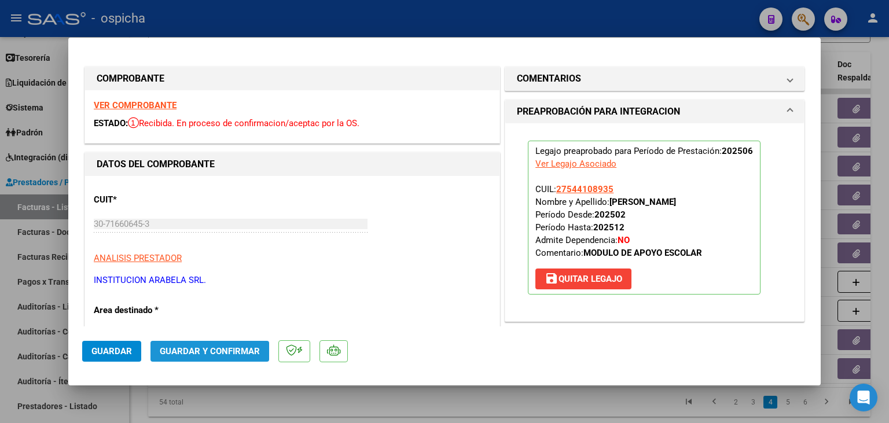
click at [218, 341] on button "Guardar y Confirmar" at bounding box center [209, 351] width 119 height 21
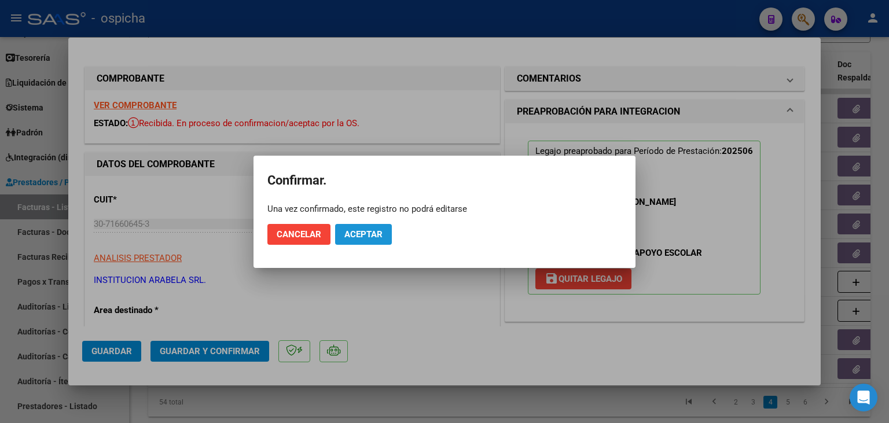
click at [356, 233] on span "Aceptar" at bounding box center [363, 234] width 38 height 10
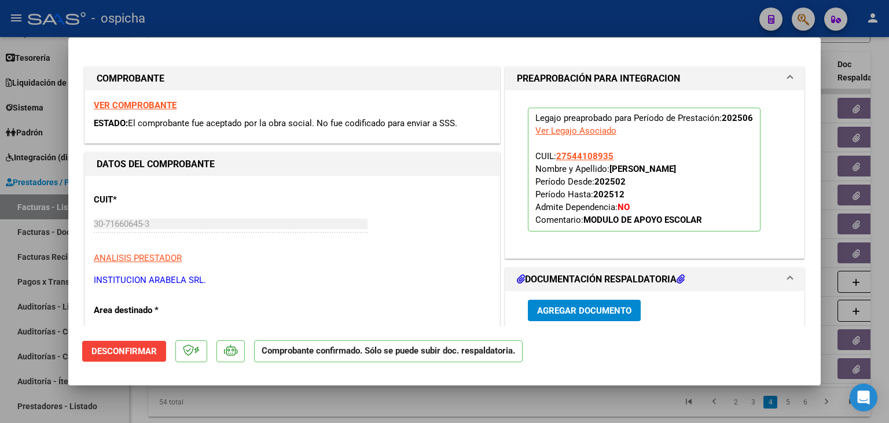
click at [439, 16] on div at bounding box center [444, 211] width 889 height 423
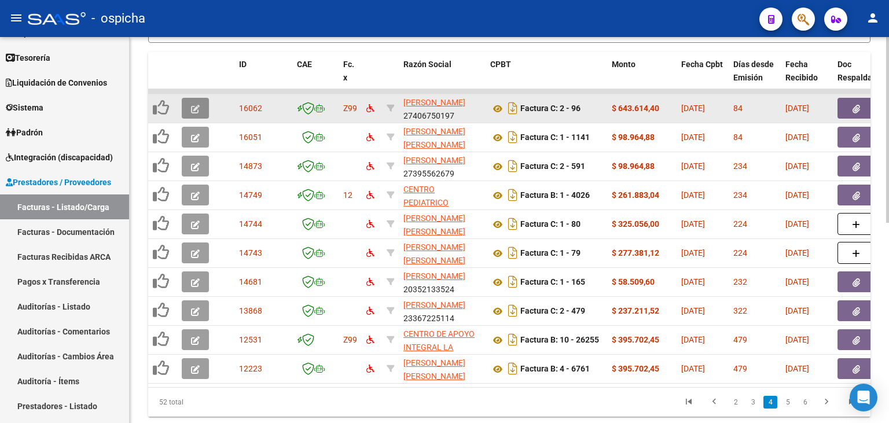
click at [193, 105] on icon "button" at bounding box center [195, 109] width 9 height 9
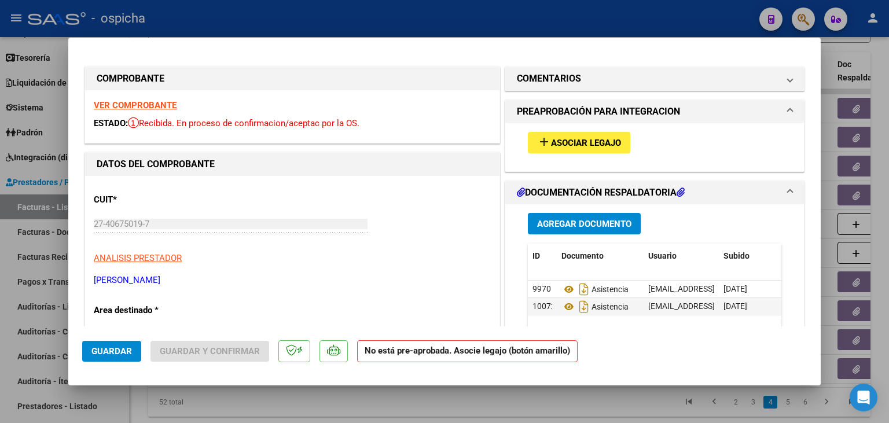
click at [157, 103] on strong "VER COMPROBANTE" at bounding box center [135, 105] width 83 height 10
click at [584, 146] on span "Asociar Legajo" at bounding box center [586, 143] width 70 height 10
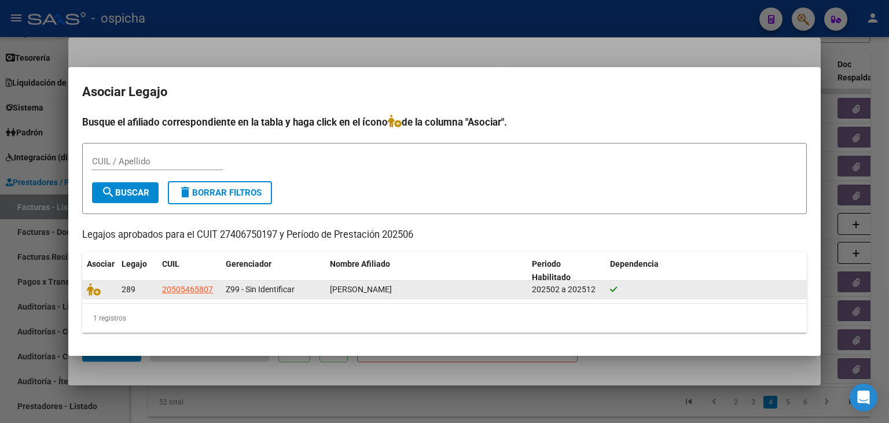
click at [91, 297] on datatable-body-cell at bounding box center [99, 290] width 35 height 18
click at [98, 289] on icon at bounding box center [94, 289] width 14 height 13
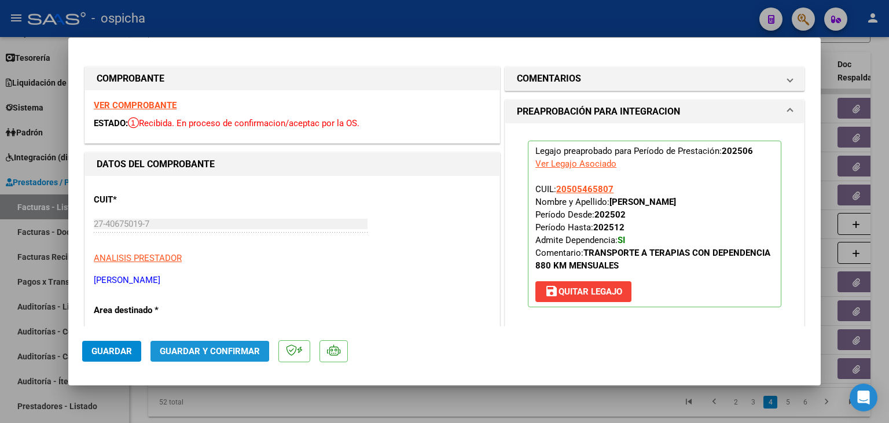
click at [186, 352] on span "Guardar y Confirmar" at bounding box center [210, 351] width 100 height 10
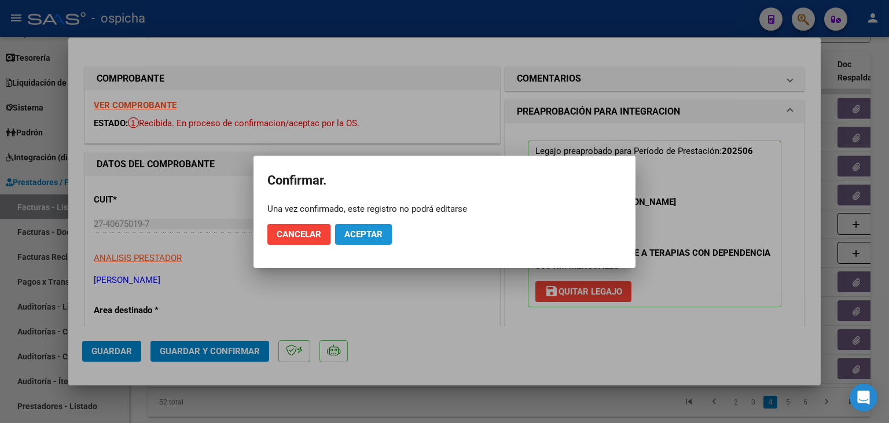
click at [370, 240] on button "Aceptar" at bounding box center [363, 234] width 57 height 21
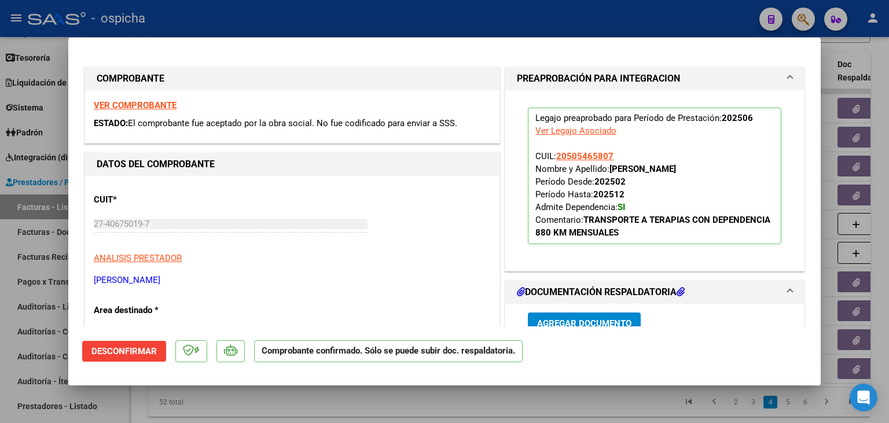
click at [263, 15] on div at bounding box center [444, 211] width 889 height 423
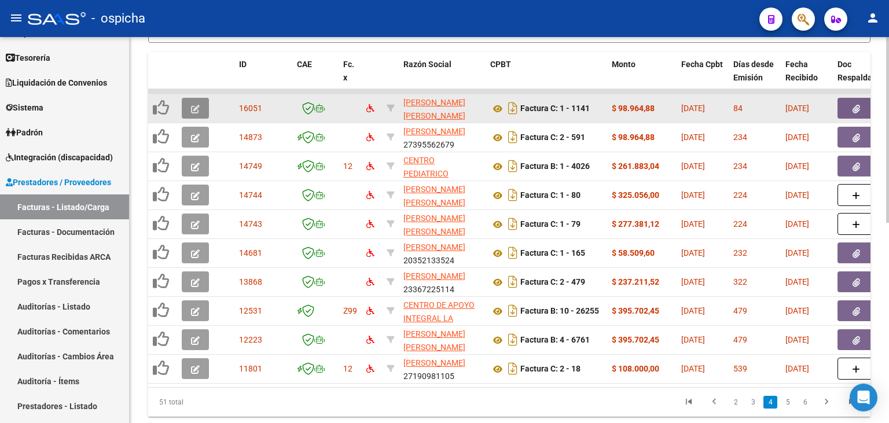
click at [201, 98] on button "button" at bounding box center [195, 108] width 27 height 21
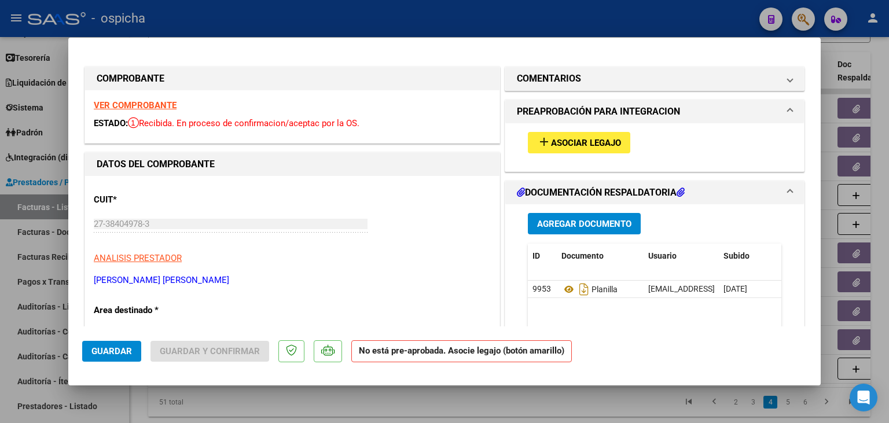
click at [167, 107] on strong "VER COMPROBANTE" at bounding box center [135, 105] width 83 height 10
click at [561, 138] on span "Asociar Legajo" at bounding box center [586, 143] width 70 height 10
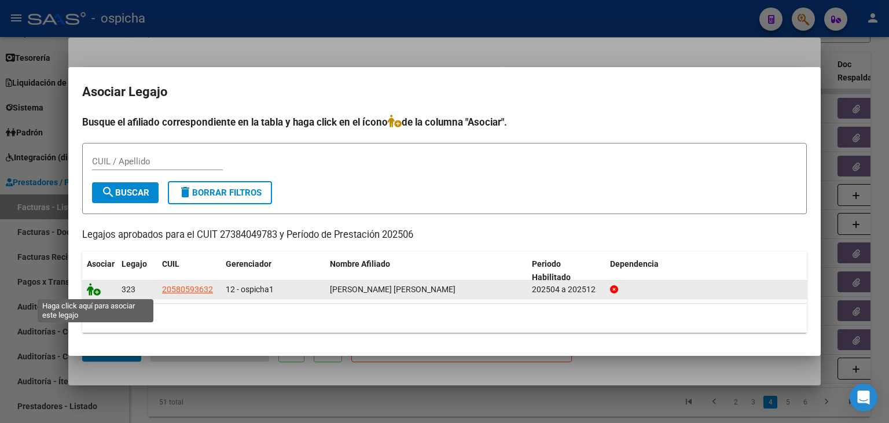
click at [90, 286] on icon at bounding box center [94, 289] width 14 height 13
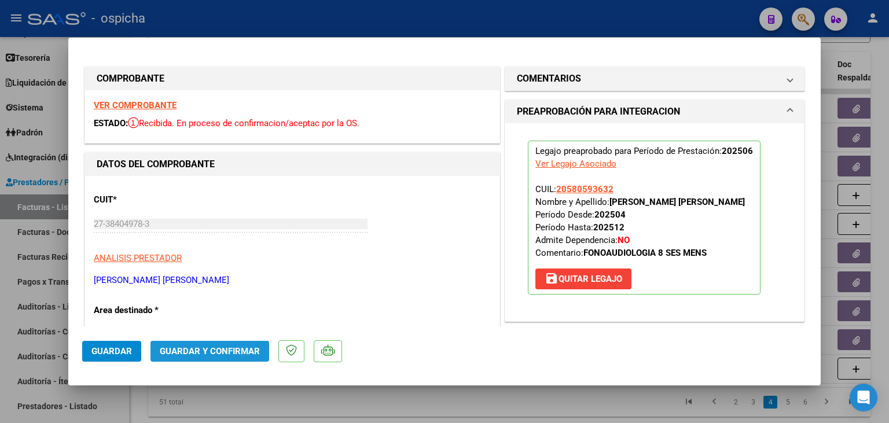
click at [222, 355] on span "Guardar y Confirmar" at bounding box center [210, 351] width 100 height 10
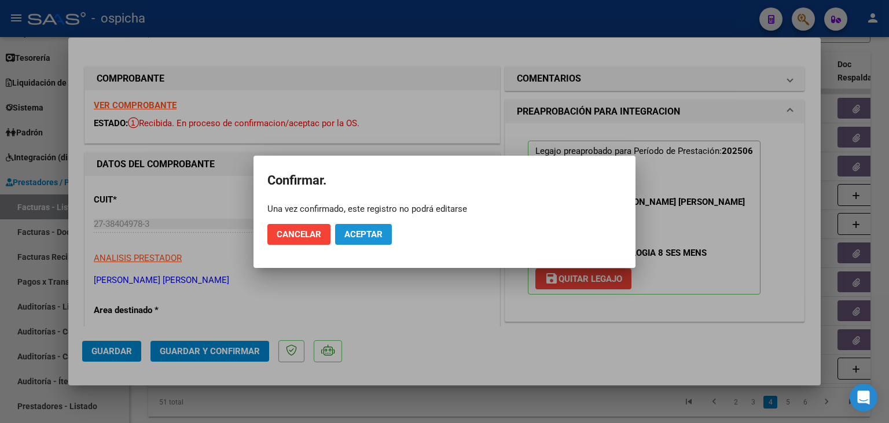
click at [366, 228] on button "Aceptar" at bounding box center [363, 234] width 57 height 21
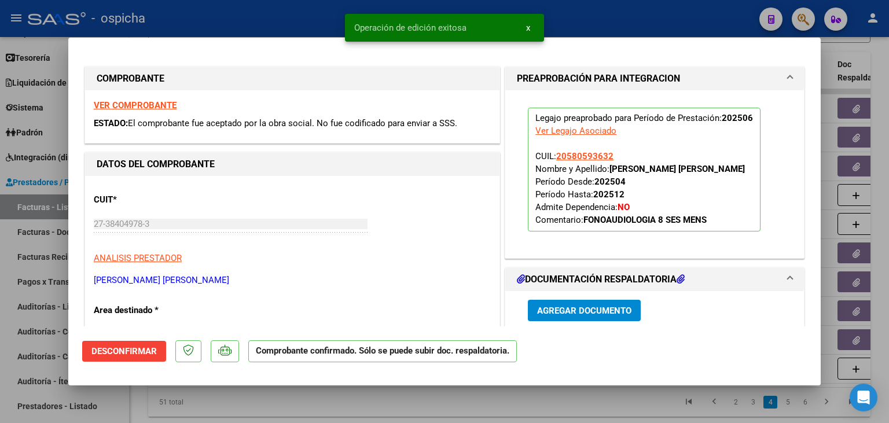
click at [329, 24] on div at bounding box center [444, 211] width 889 height 423
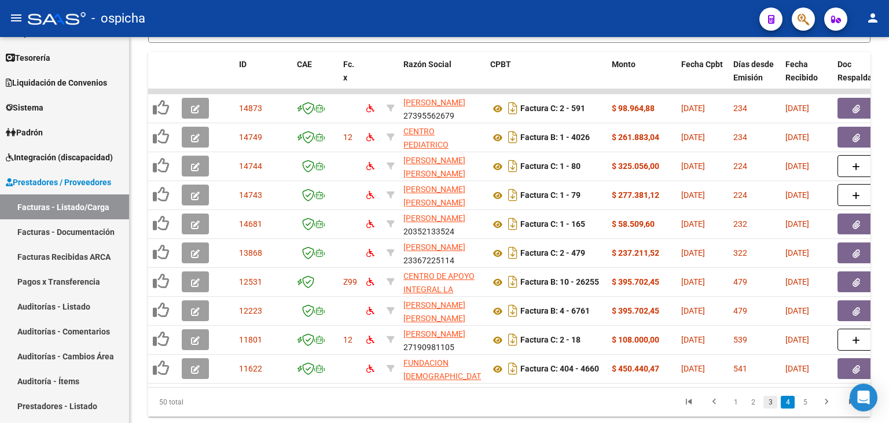
click at [766, 400] on link "3" at bounding box center [770, 402] width 14 height 13
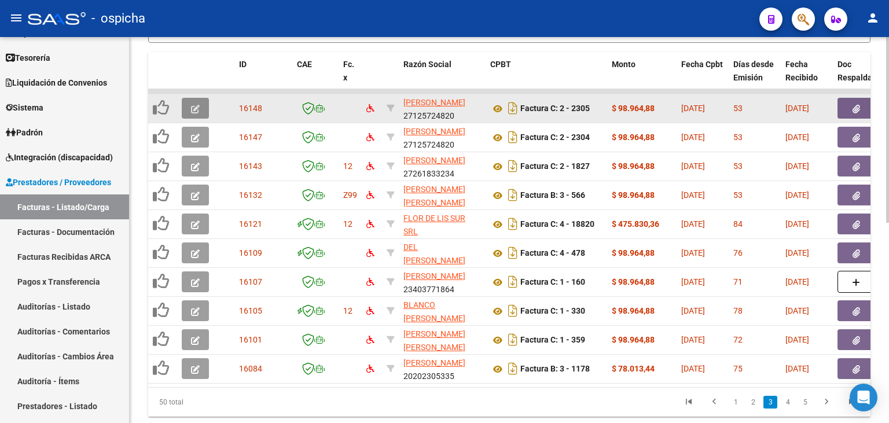
click at [197, 105] on icon "button" at bounding box center [195, 109] width 9 height 9
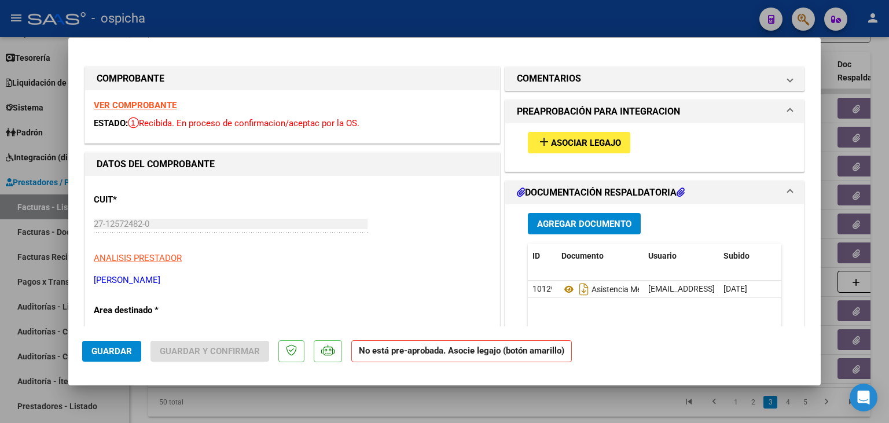
click at [163, 105] on strong "VER COMPROBANTE" at bounding box center [135, 105] width 83 height 10
click at [577, 148] on span "Asociar Legajo" at bounding box center [586, 143] width 70 height 10
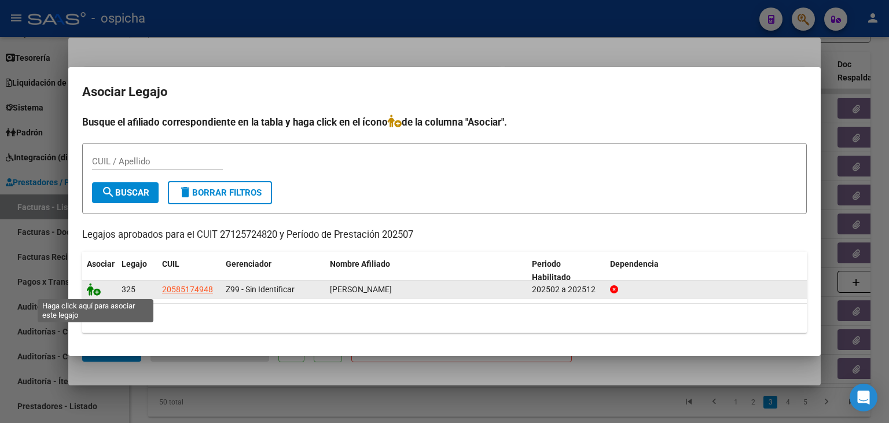
click at [95, 295] on icon at bounding box center [94, 289] width 14 height 13
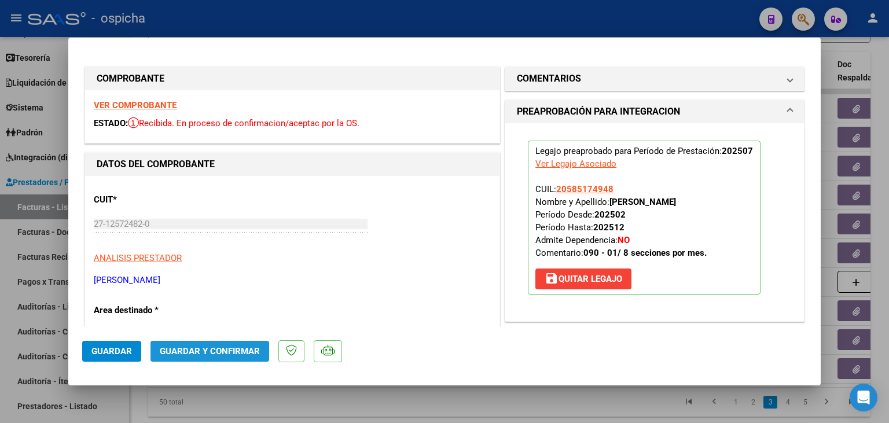
click at [200, 354] on span "Guardar y Confirmar" at bounding box center [210, 351] width 100 height 10
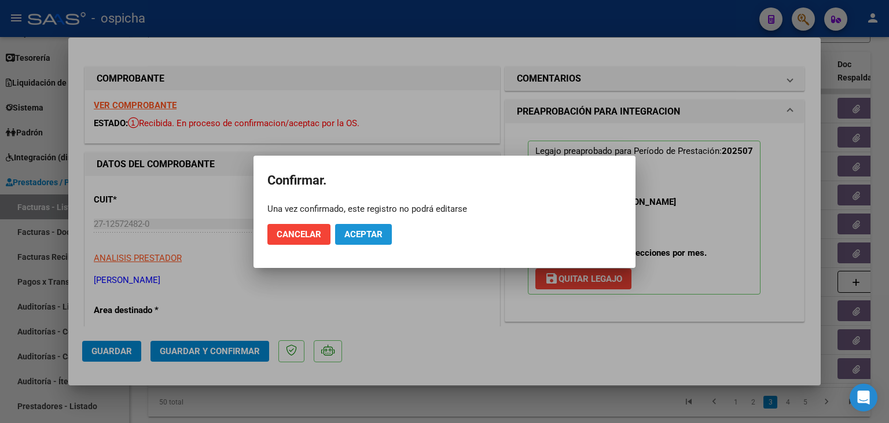
click at [380, 229] on span "Aceptar" at bounding box center [363, 234] width 38 height 10
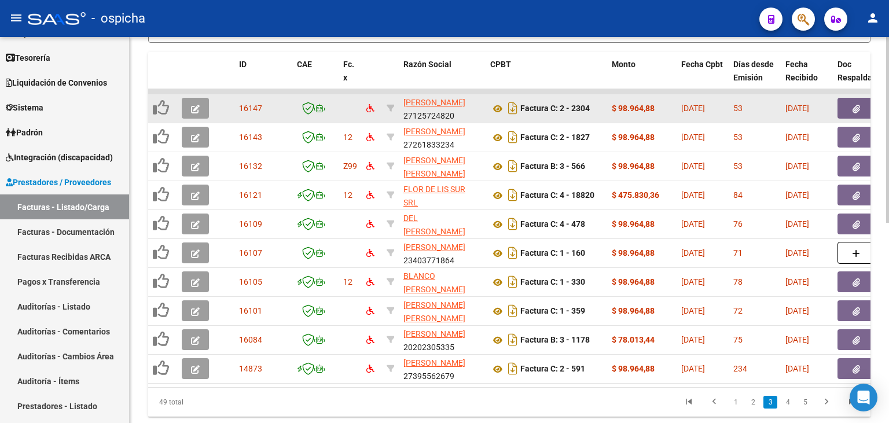
click at [183, 105] on button "button" at bounding box center [195, 108] width 27 height 21
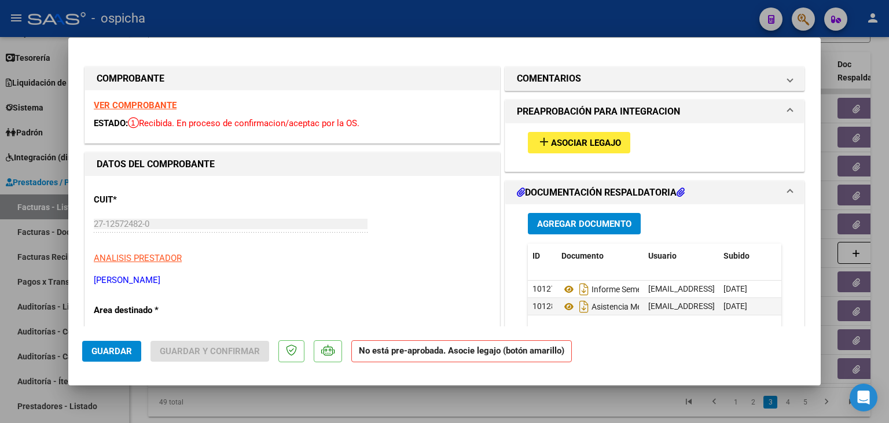
click at [134, 106] on strong "VER COMPROBANTE" at bounding box center [135, 105] width 83 height 10
click at [544, 142] on mat-icon "add" at bounding box center [544, 142] width 14 height 14
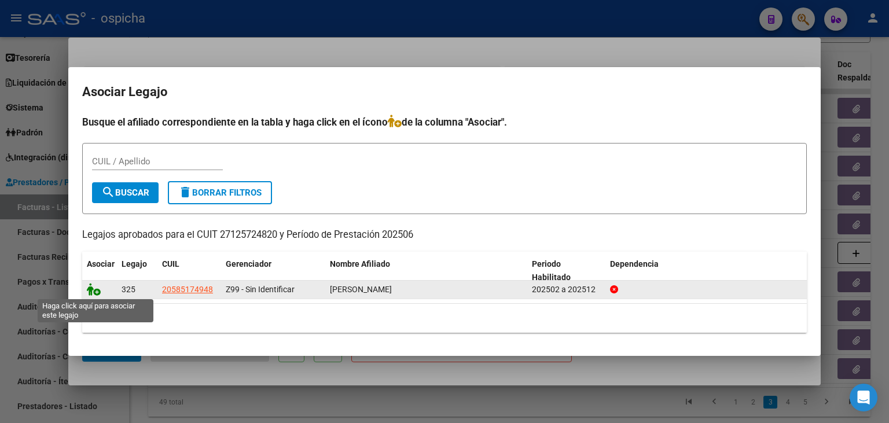
click at [94, 290] on icon at bounding box center [94, 289] width 14 height 13
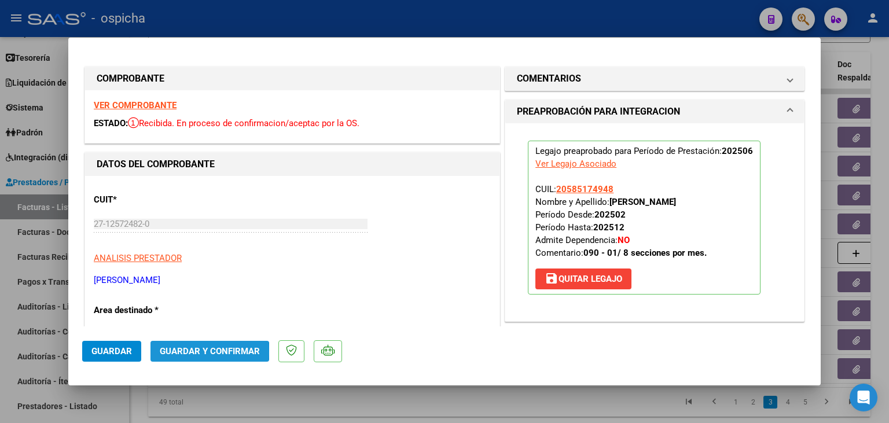
click at [178, 353] on span "Guardar y Confirmar" at bounding box center [210, 351] width 100 height 10
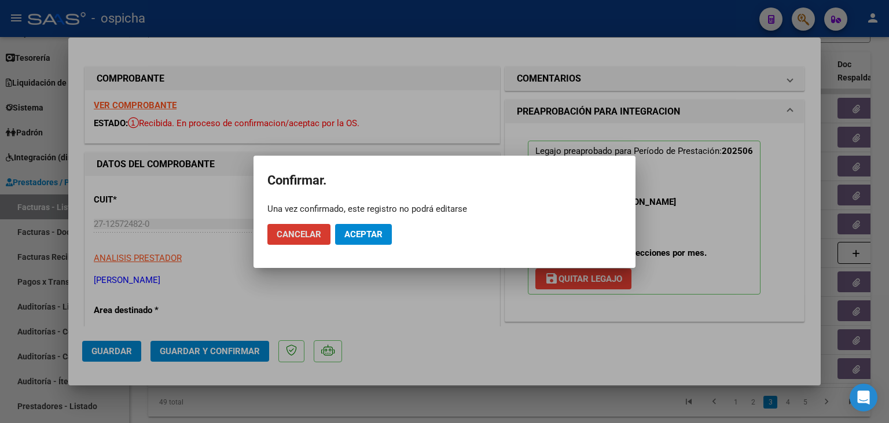
click at [358, 237] on span "Aceptar" at bounding box center [363, 234] width 38 height 10
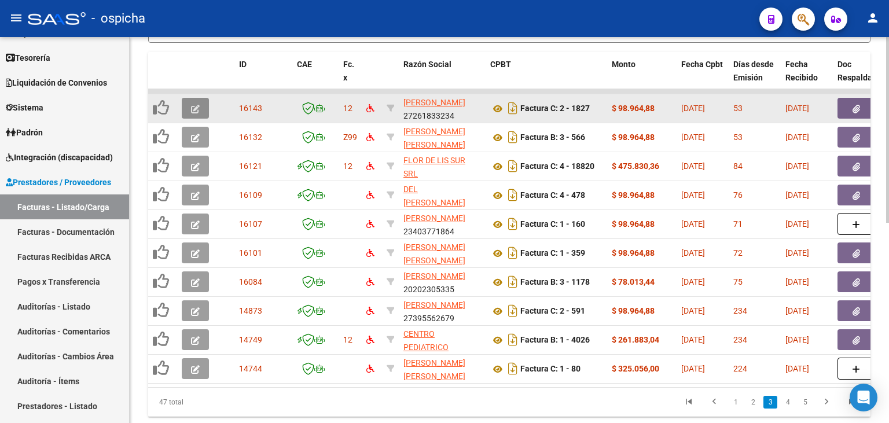
click at [201, 105] on button "button" at bounding box center [195, 108] width 27 height 21
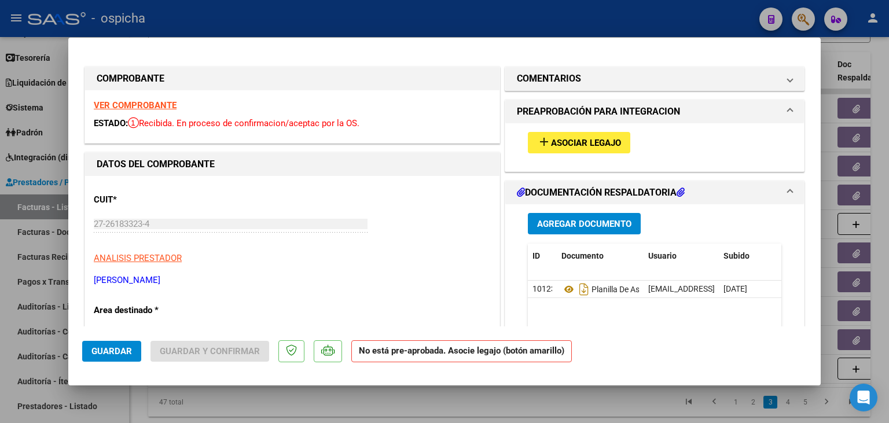
click at [140, 101] on strong "VER COMPROBANTE" at bounding box center [135, 105] width 83 height 10
click at [575, 148] on span "Asociar Legajo" at bounding box center [586, 143] width 70 height 10
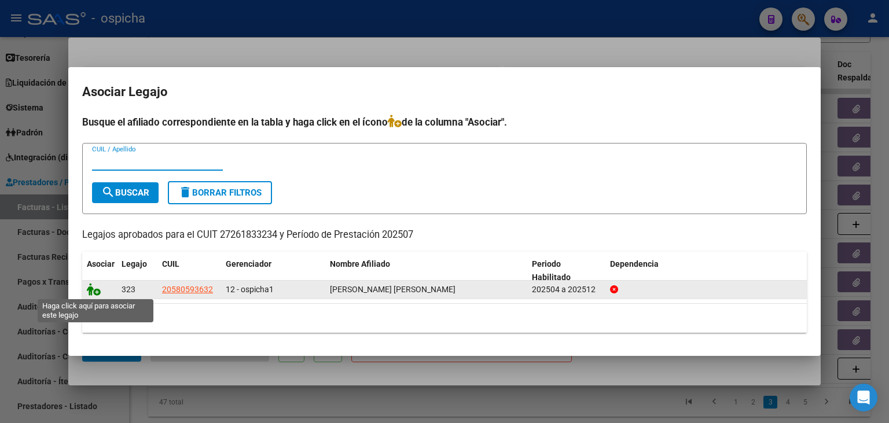
click at [98, 290] on icon at bounding box center [94, 289] width 14 height 13
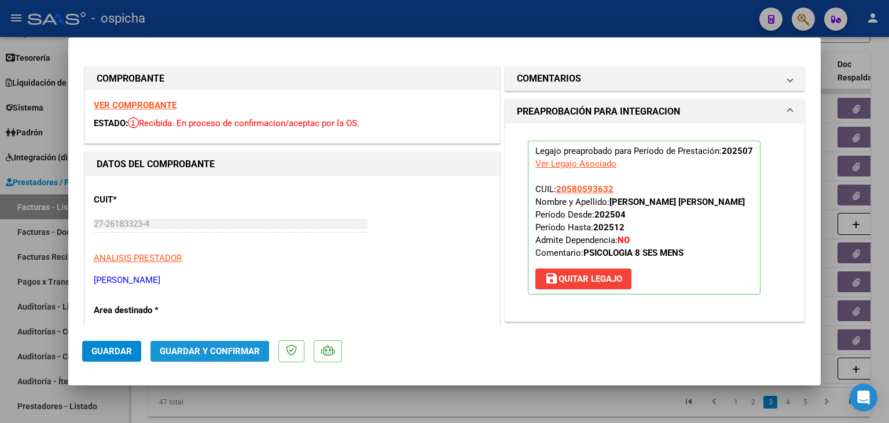
click at [205, 355] on span "Guardar y Confirmar" at bounding box center [210, 351] width 100 height 10
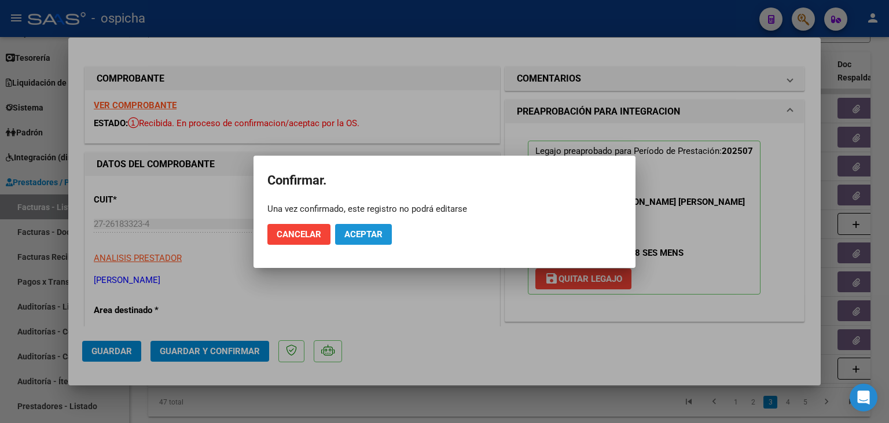
click at [363, 233] on span "Aceptar" at bounding box center [363, 234] width 38 height 10
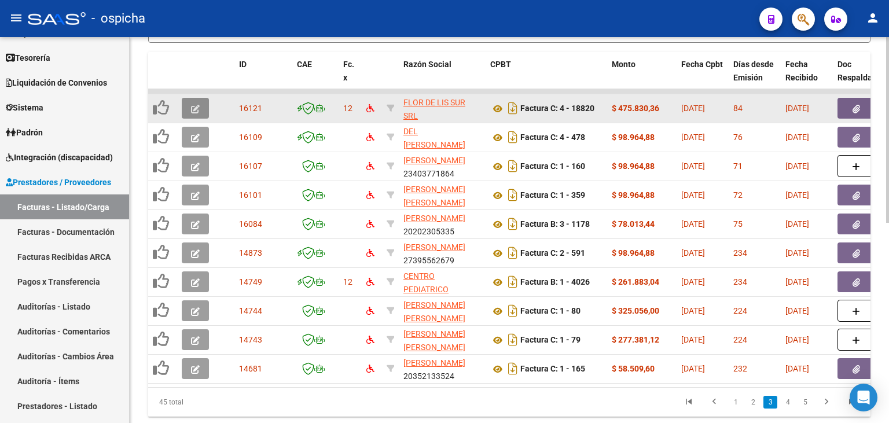
click at [199, 105] on icon "button" at bounding box center [195, 109] width 9 height 9
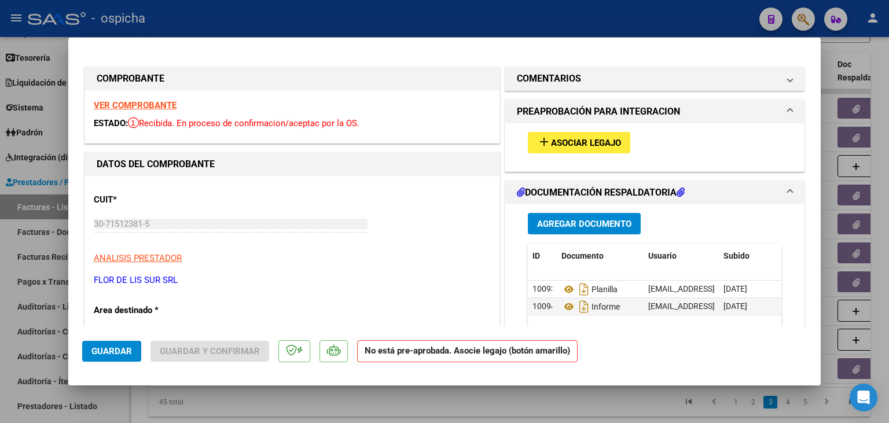
click at [140, 110] on strong "VER COMPROBANTE" at bounding box center [135, 105] width 83 height 10
click at [613, 149] on button "add Asociar Legajo" at bounding box center [579, 142] width 102 height 21
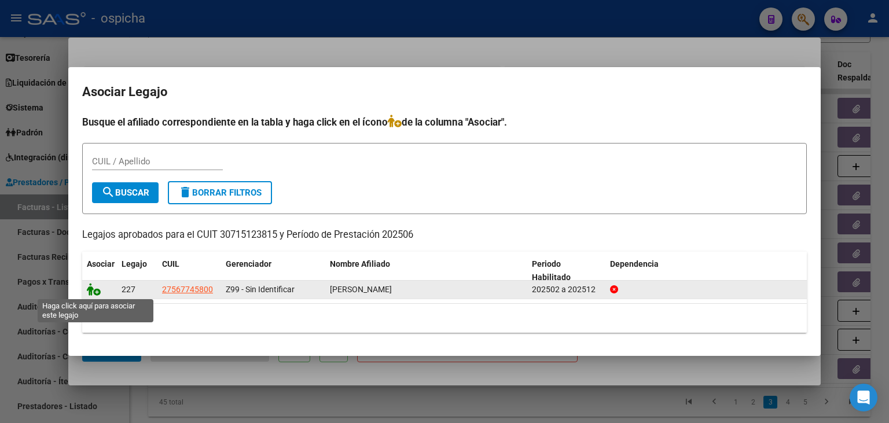
click at [96, 290] on icon at bounding box center [94, 289] width 14 height 13
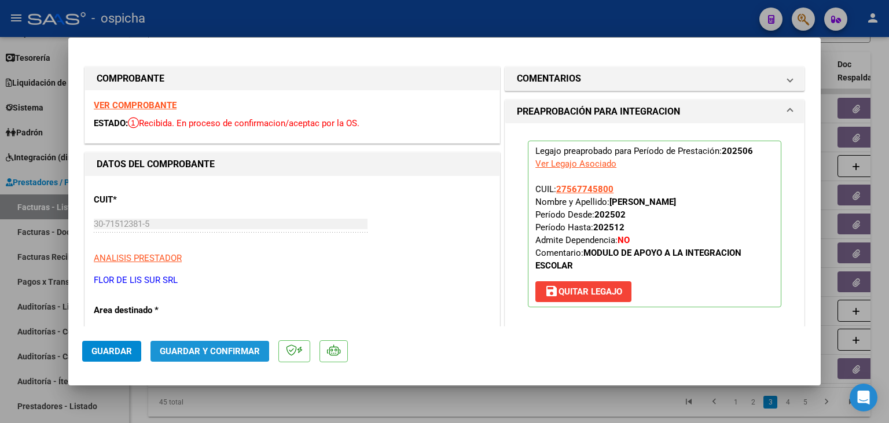
click at [182, 347] on span "Guardar y Confirmar" at bounding box center [210, 351] width 100 height 10
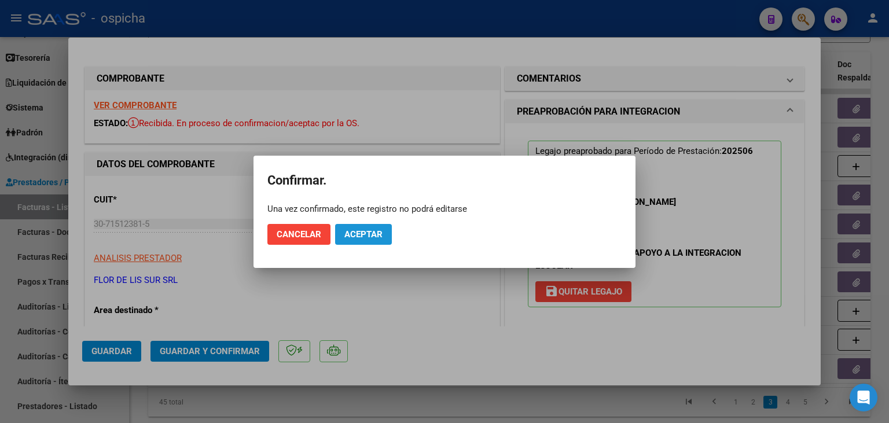
click at [344, 235] on span "Aceptar" at bounding box center [363, 234] width 38 height 10
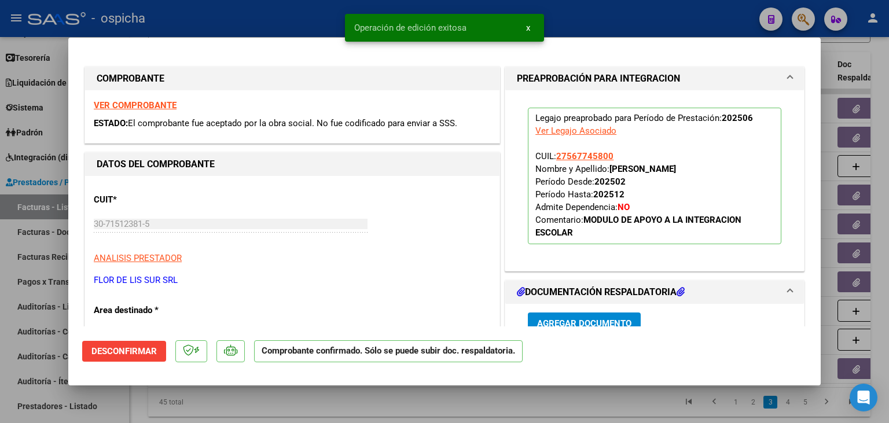
click at [256, 24] on div at bounding box center [444, 211] width 889 height 423
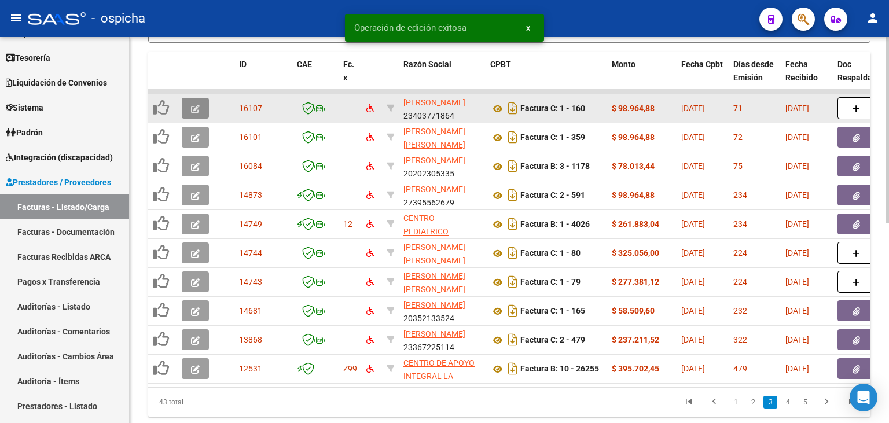
click at [193, 105] on icon "button" at bounding box center [195, 109] width 9 height 9
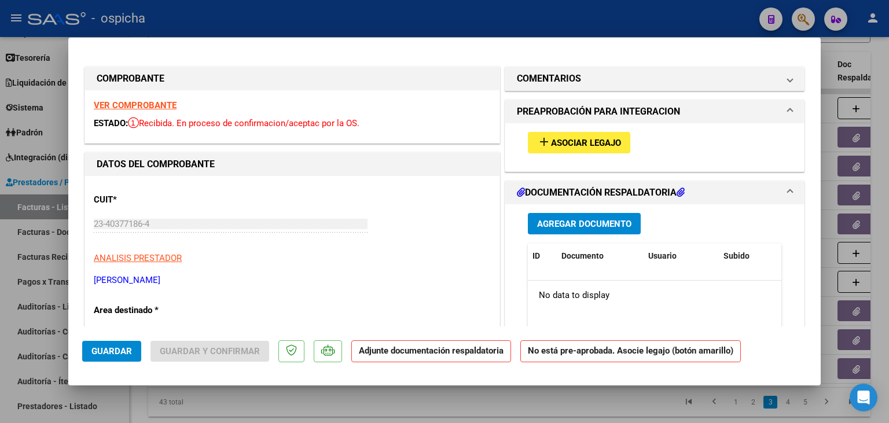
click at [170, 108] on strong "VER COMPROBANTE" at bounding box center [135, 105] width 83 height 10
click at [535, 136] on button "add Asociar Legajo" at bounding box center [579, 142] width 102 height 21
click at [540, 138] on mat-icon "add" at bounding box center [544, 142] width 14 height 14
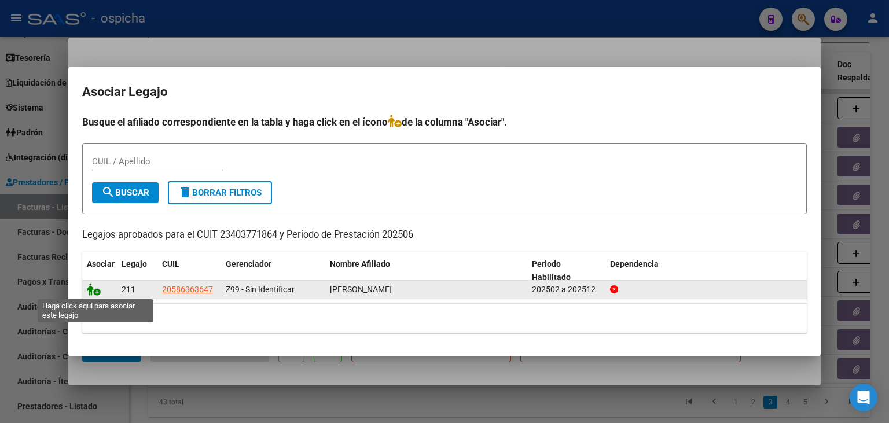
click at [94, 295] on icon at bounding box center [94, 289] width 14 height 13
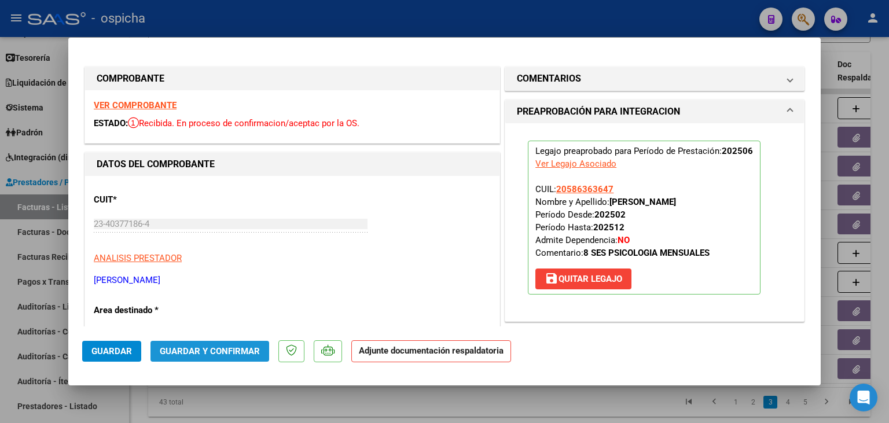
click at [237, 356] on span "Guardar y Confirmar" at bounding box center [210, 351] width 100 height 10
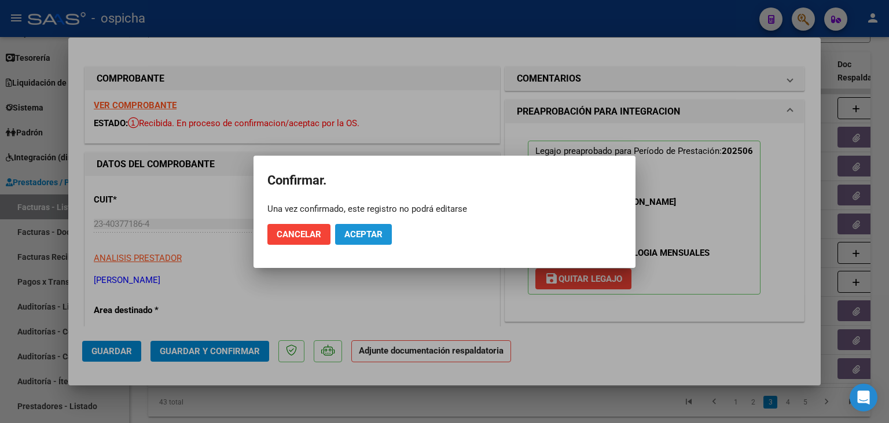
click at [358, 233] on span "Aceptar" at bounding box center [363, 234] width 38 height 10
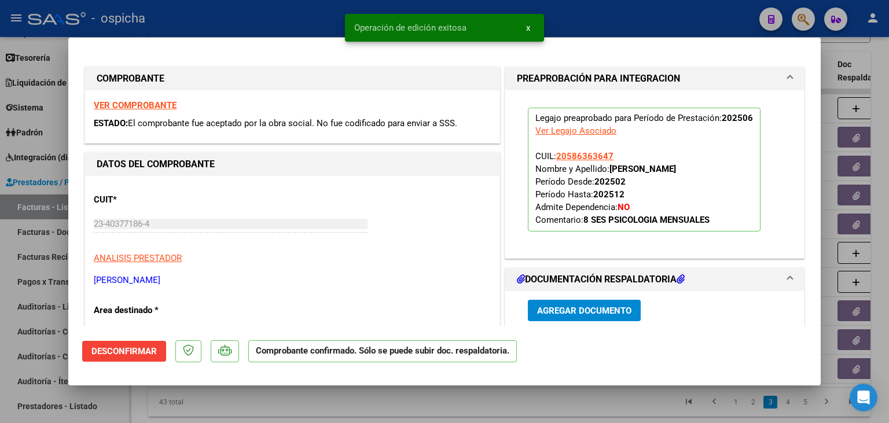
click at [257, 27] on div at bounding box center [444, 211] width 889 height 423
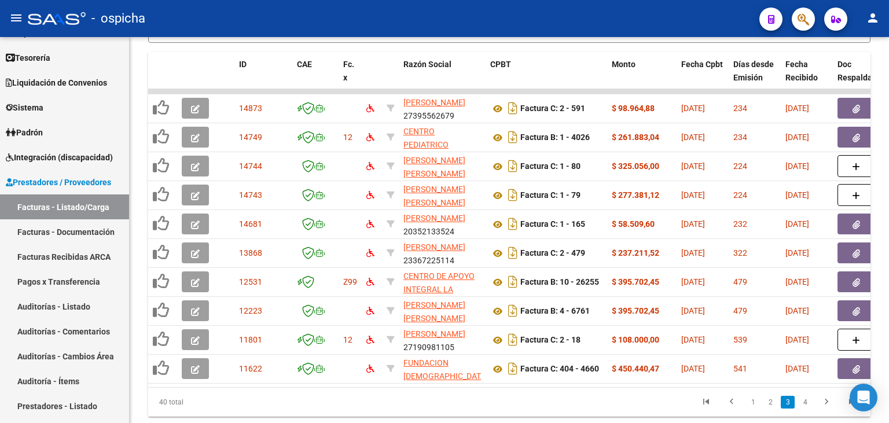
click at [762, 406] on li "2" at bounding box center [769, 402] width 17 height 20
click at [767, 400] on link "2" at bounding box center [770, 402] width 14 height 13
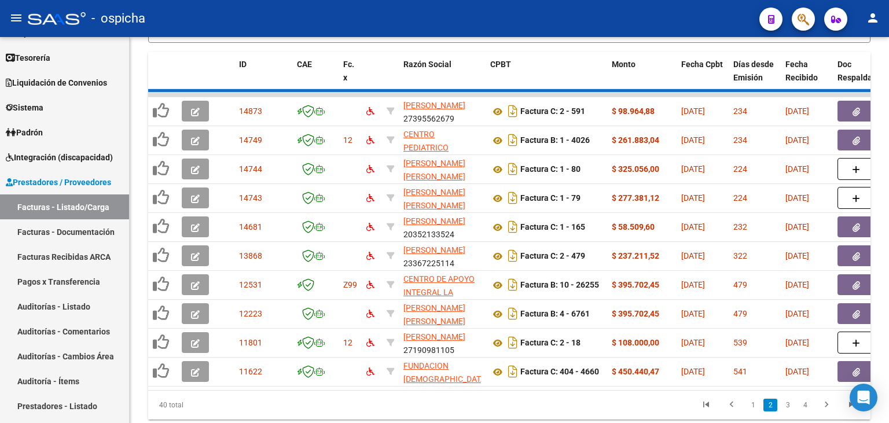
click at [767, 400] on div "40 total 1 2 3 4" at bounding box center [509, 405] width 722 height 29
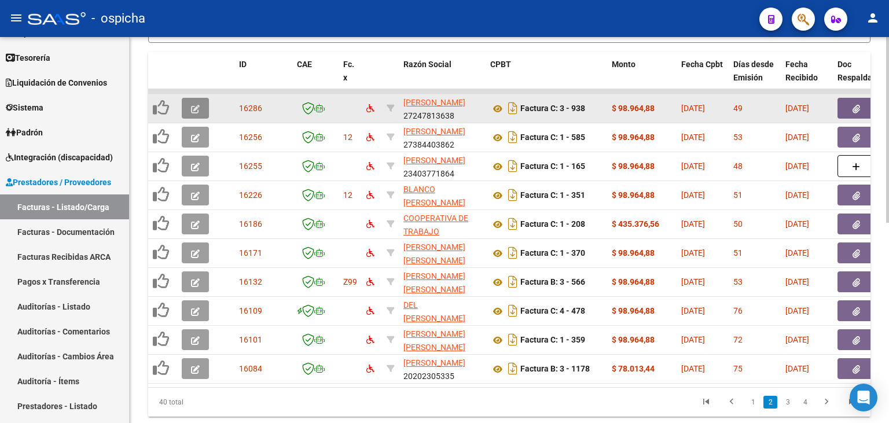
click at [198, 105] on icon "button" at bounding box center [195, 109] width 9 height 9
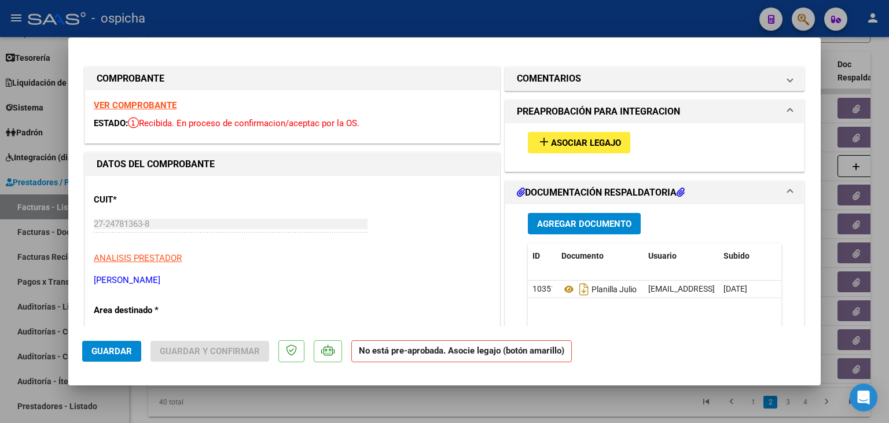
click at [136, 108] on strong "VER COMPROBANTE" at bounding box center [135, 105] width 83 height 10
click at [598, 141] on span "Asociar Legajo" at bounding box center [586, 143] width 70 height 10
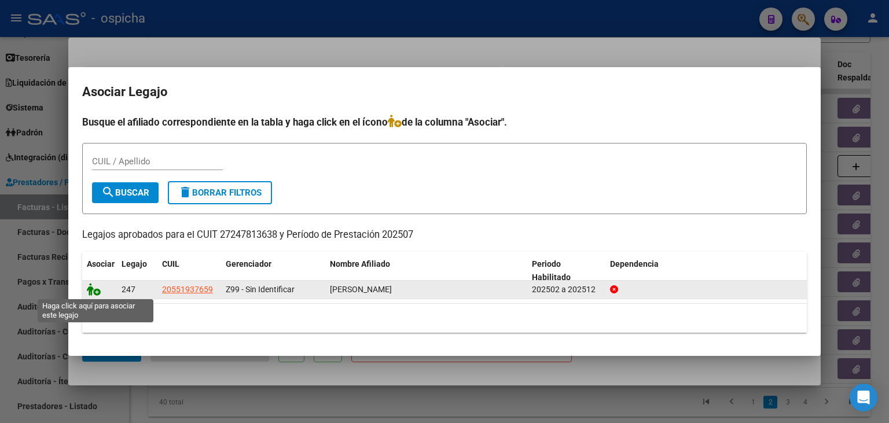
click at [88, 294] on icon at bounding box center [94, 289] width 14 height 13
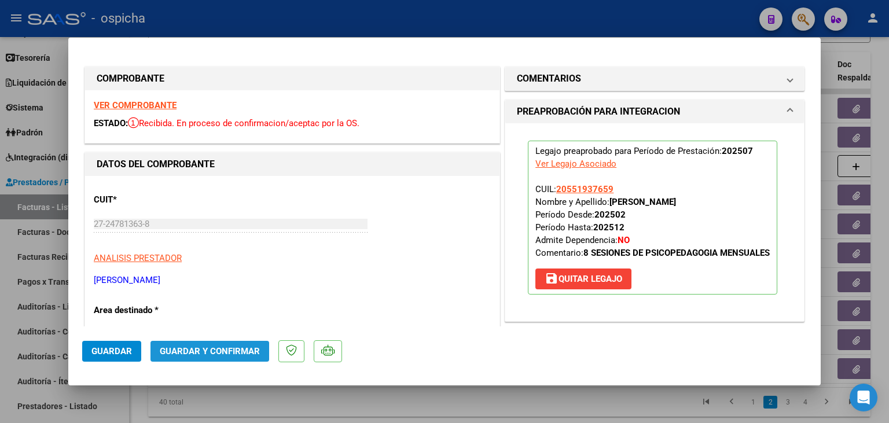
click at [246, 354] on span "Guardar y Confirmar" at bounding box center [210, 351] width 100 height 10
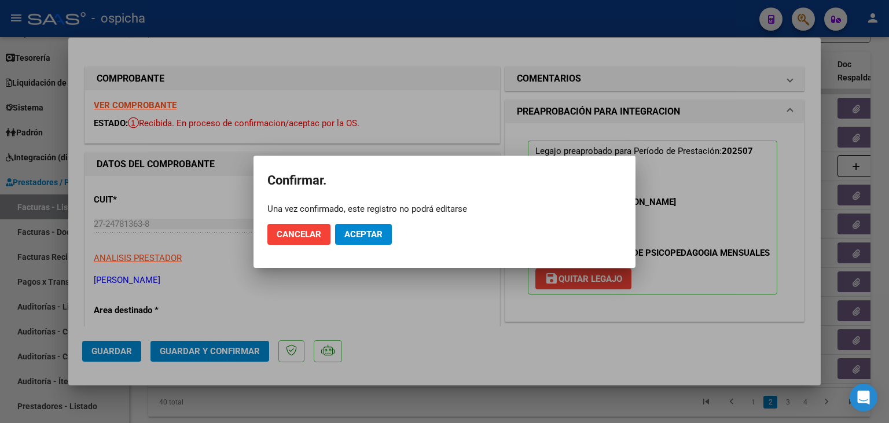
click at [376, 223] on mat-dialog-actions "Cancelar Aceptar" at bounding box center [444, 234] width 354 height 39
click at [376, 225] on button "Aceptar" at bounding box center [363, 234] width 57 height 21
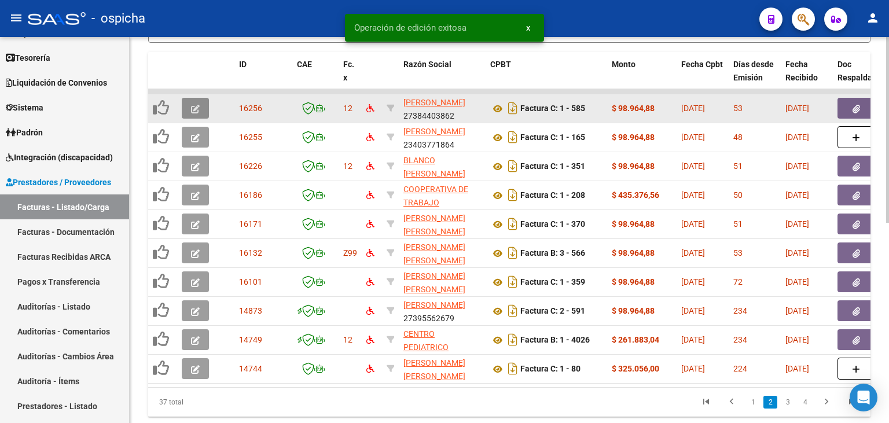
click at [191, 104] on button "button" at bounding box center [195, 108] width 27 height 21
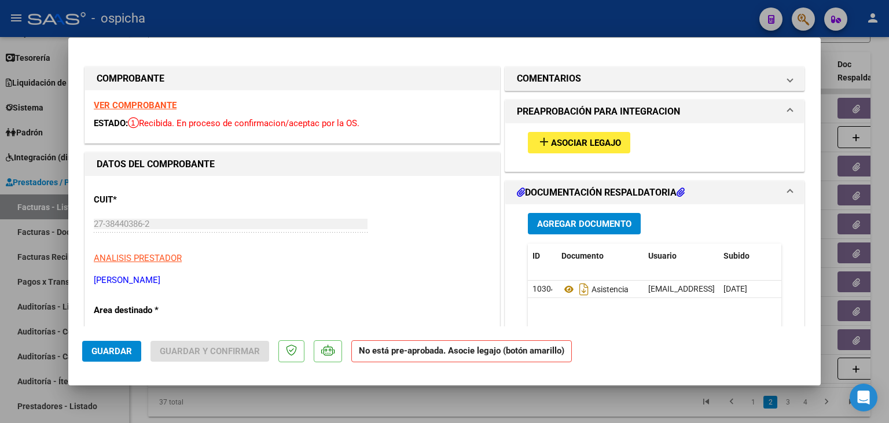
click at [159, 113] on div "VER COMPROBANTE ESTADO: Recibida. En proceso de confirmacion/aceptac por la OS." at bounding box center [292, 116] width 414 height 53
click at [155, 111] on div "VER COMPROBANTE ESTADO: Recibida. En proceso de confirmacion/aceptac por la OS." at bounding box center [292, 116] width 414 height 53
click at [150, 108] on strong "VER COMPROBANTE" at bounding box center [135, 105] width 83 height 10
click at [560, 144] on span "Asociar Legajo" at bounding box center [586, 143] width 70 height 10
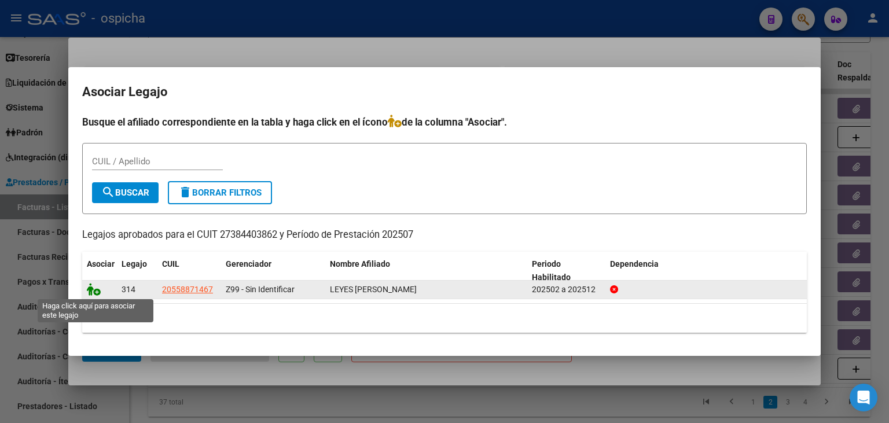
drag, startPoint x: 91, startPoint y: 296, endPoint x: 89, endPoint y: 289, distance: 7.3
click at [89, 289] on datatable-body-cell at bounding box center [99, 290] width 35 height 18
click at [89, 289] on icon at bounding box center [94, 289] width 14 height 13
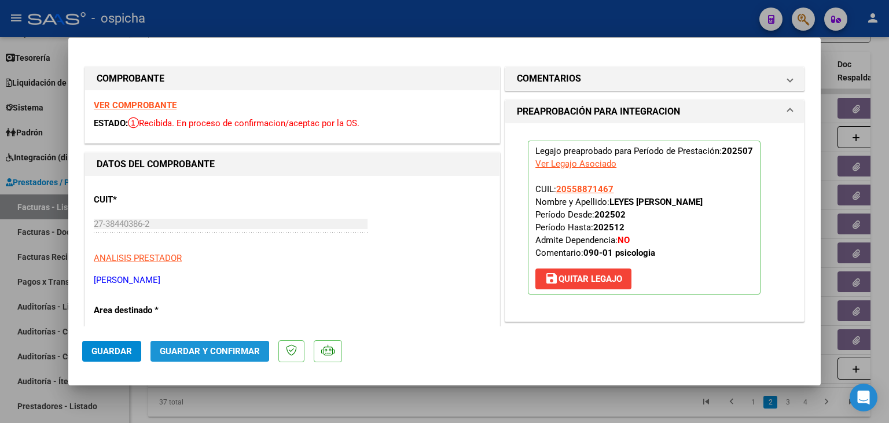
click at [193, 352] on span "Guardar y Confirmar" at bounding box center [210, 351] width 100 height 10
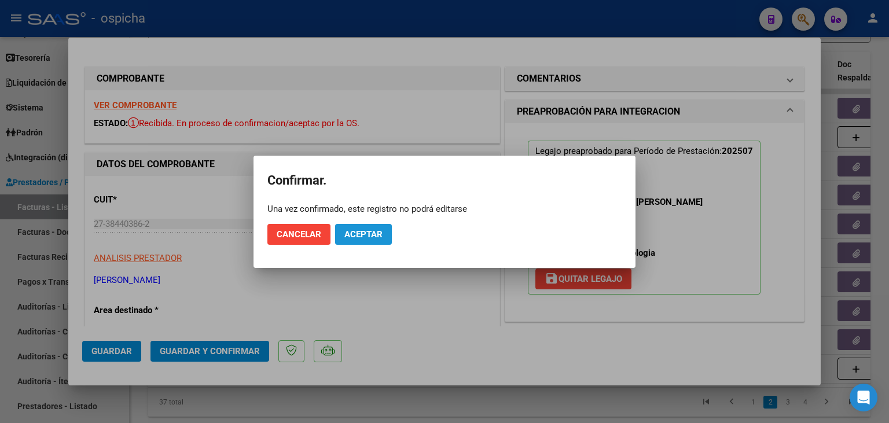
click at [355, 242] on button "Aceptar" at bounding box center [363, 234] width 57 height 21
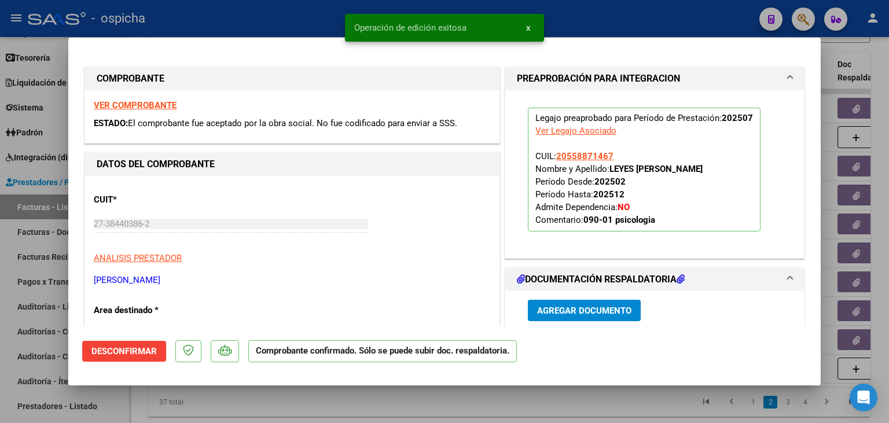
click at [323, 27] on div at bounding box center [444, 211] width 889 height 423
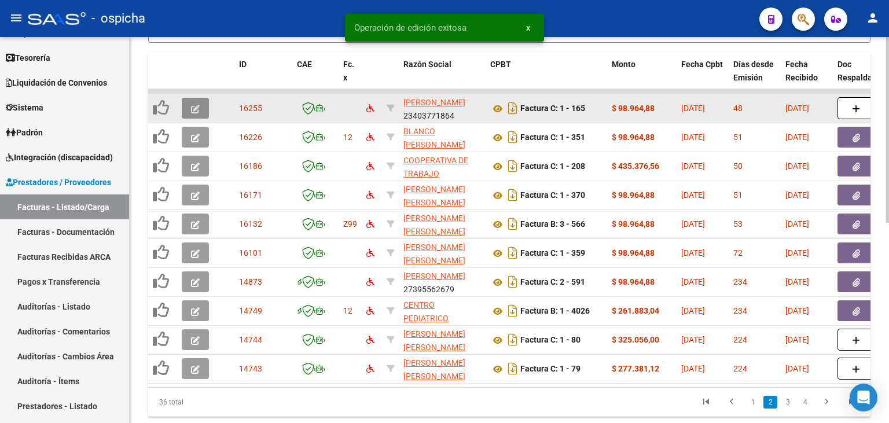
click at [200, 102] on button "button" at bounding box center [195, 108] width 27 height 21
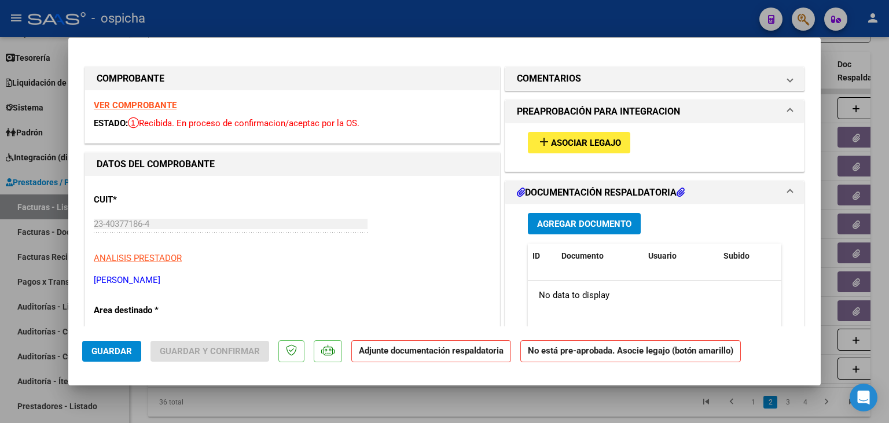
click at [154, 111] on strong "VER COMPROBANTE" at bounding box center [135, 105] width 83 height 10
click at [577, 137] on span "add Asociar Legajo" at bounding box center [579, 142] width 84 height 10
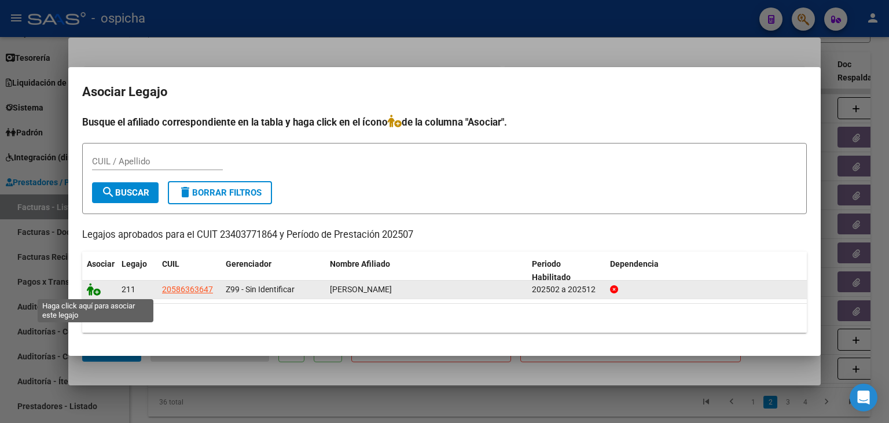
click at [94, 285] on icon at bounding box center [94, 289] width 14 height 13
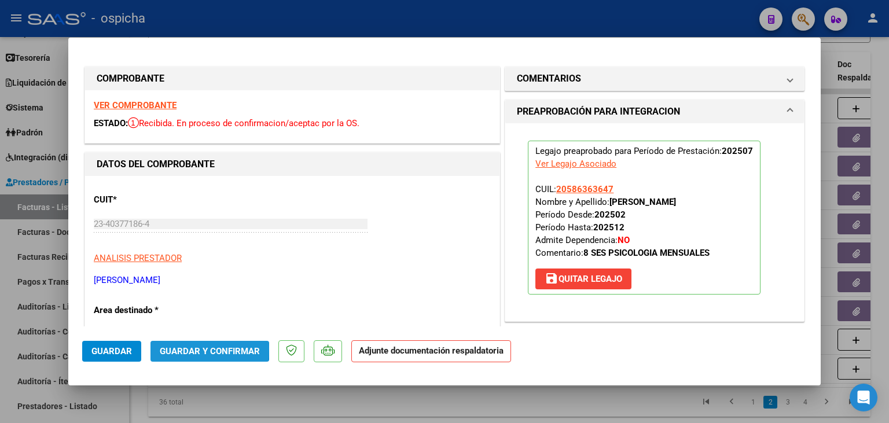
click at [172, 348] on span "Guardar y Confirmar" at bounding box center [210, 351] width 100 height 10
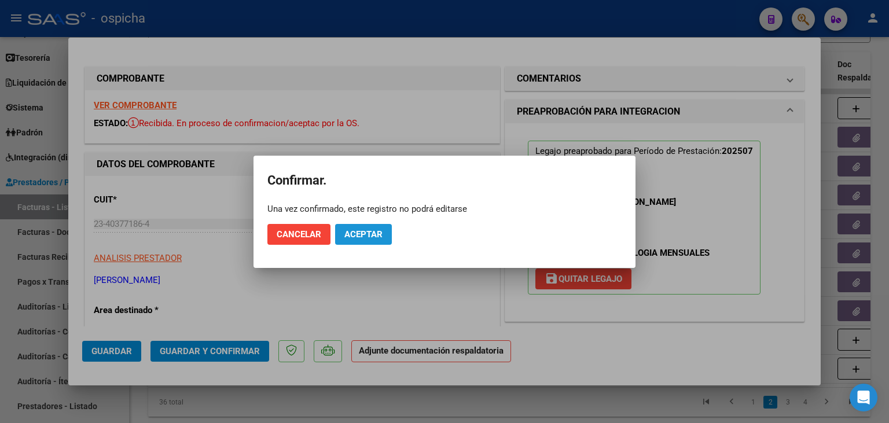
click at [363, 233] on span "Aceptar" at bounding box center [363, 234] width 38 height 10
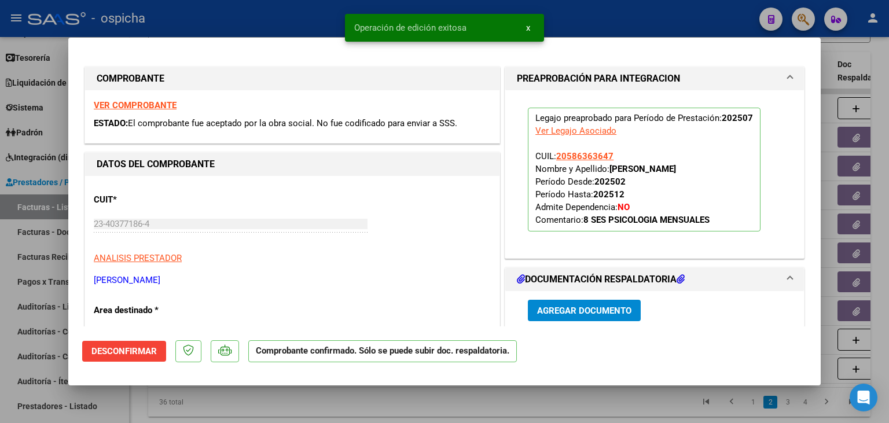
click at [264, 14] on div at bounding box center [444, 211] width 889 height 423
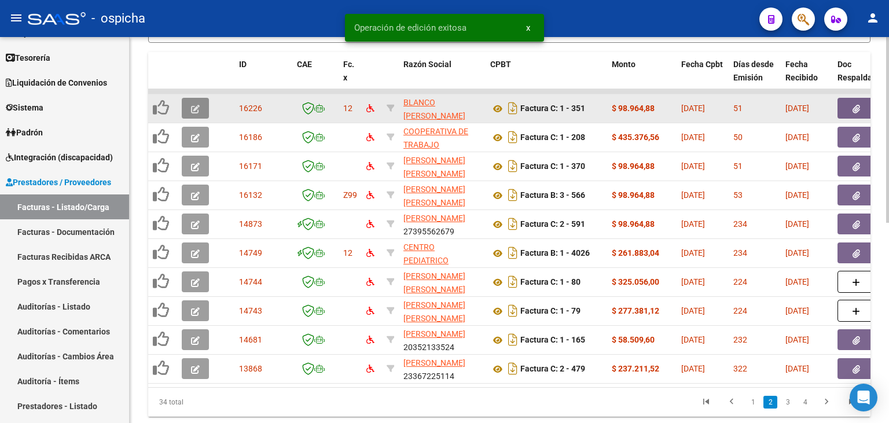
click at [192, 107] on icon "button" at bounding box center [195, 109] width 9 height 9
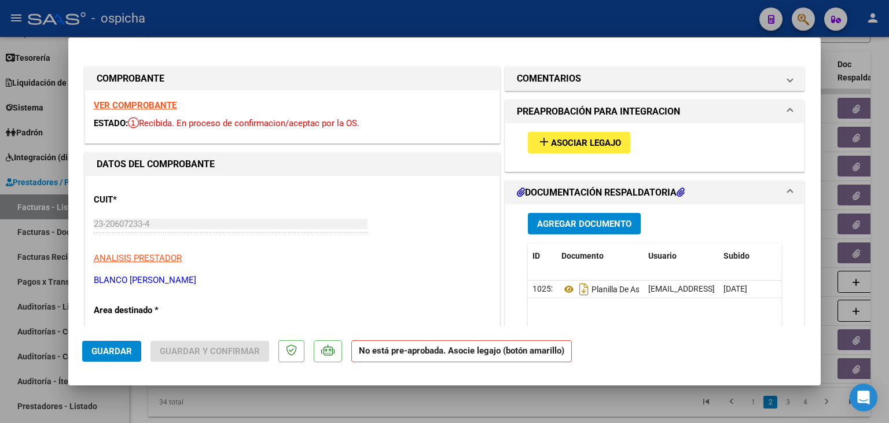
click at [117, 105] on strong "VER COMPROBANTE" at bounding box center [135, 105] width 83 height 10
click at [564, 152] on button "add Asociar Legajo" at bounding box center [579, 142] width 102 height 21
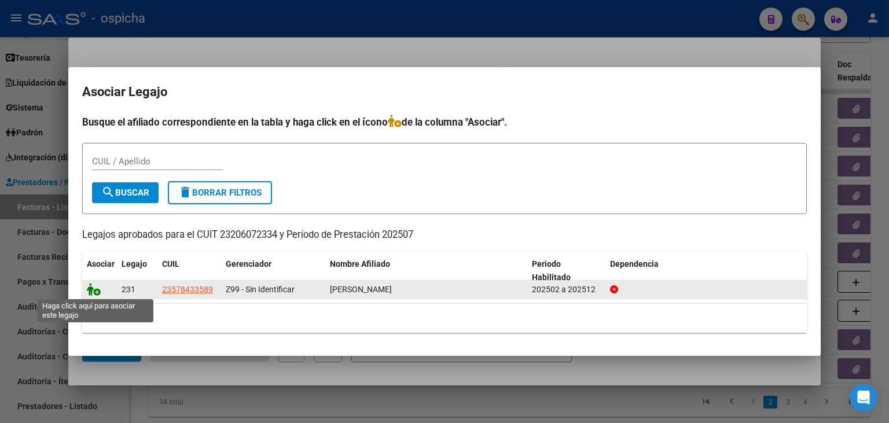
click at [95, 295] on icon at bounding box center [94, 289] width 14 height 13
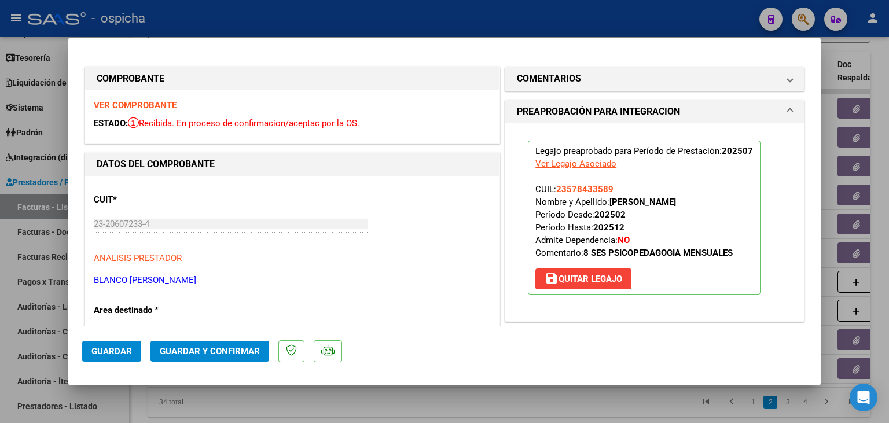
click at [188, 343] on button "Guardar y Confirmar" at bounding box center [209, 351] width 119 height 21
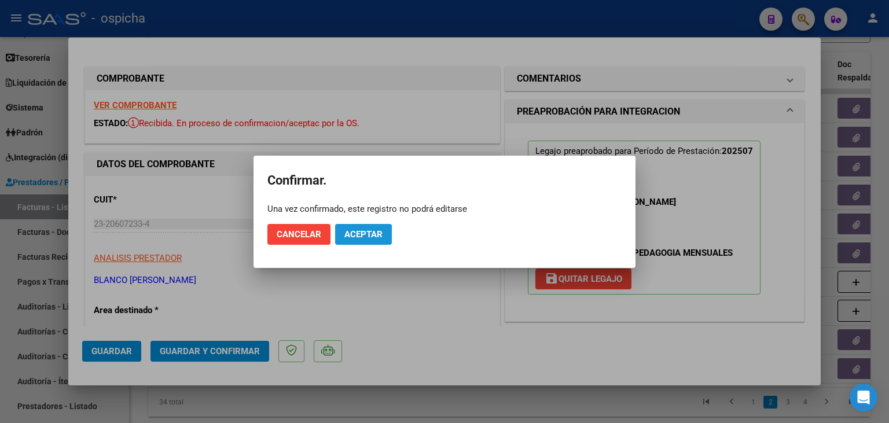
click at [356, 233] on span "Aceptar" at bounding box center [363, 234] width 38 height 10
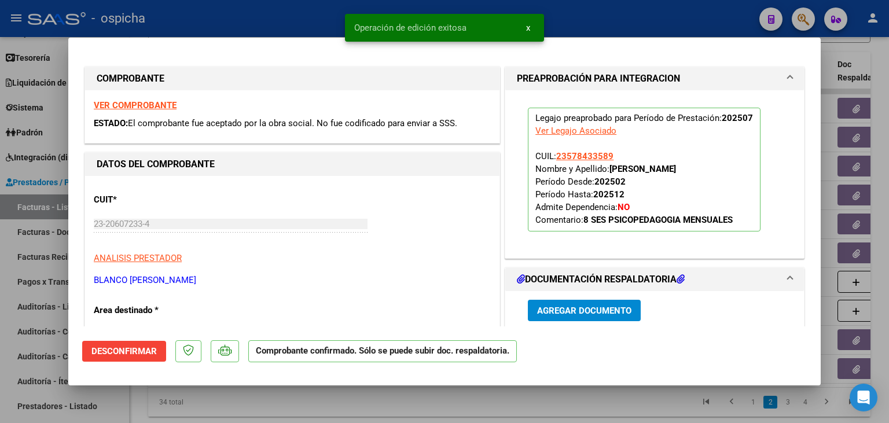
click at [290, 10] on div at bounding box center [444, 211] width 889 height 423
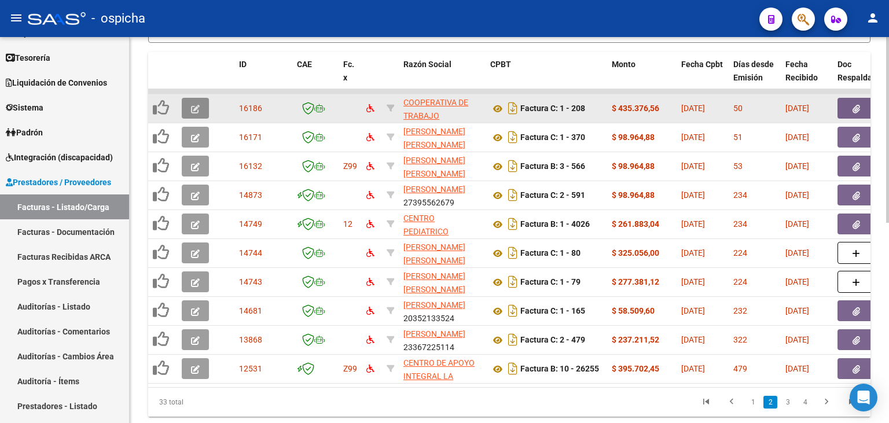
click at [205, 115] on button "button" at bounding box center [195, 108] width 27 height 21
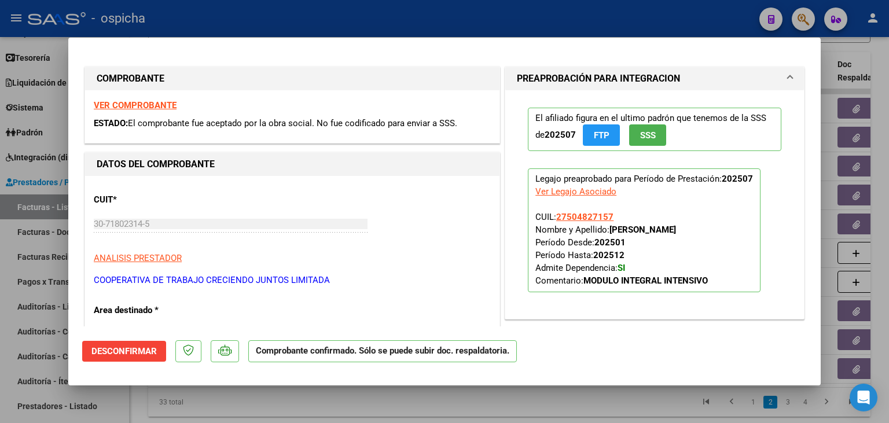
click at [143, 101] on strong "VER COMPROBANTE" at bounding box center [135, 105] width 83 height 10
click at [293, 13] on div at bounding box center [444, 211] width 889 height 423
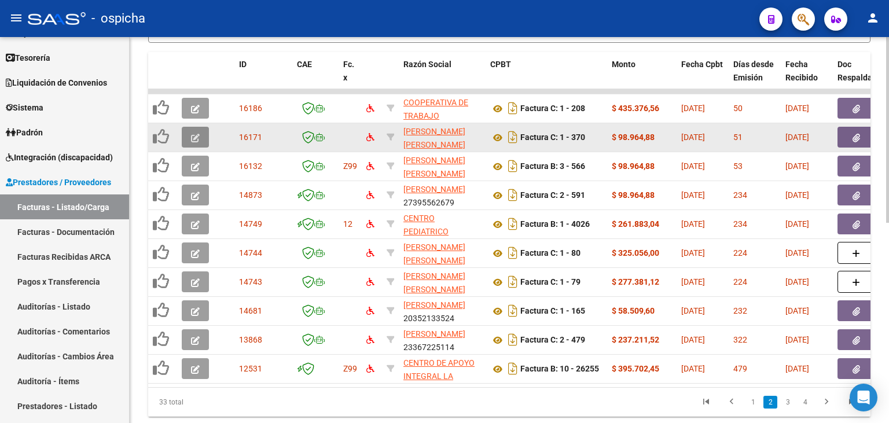
click at [205, 135] on button "button" at bounding box center [195, 137] width 27 height 21
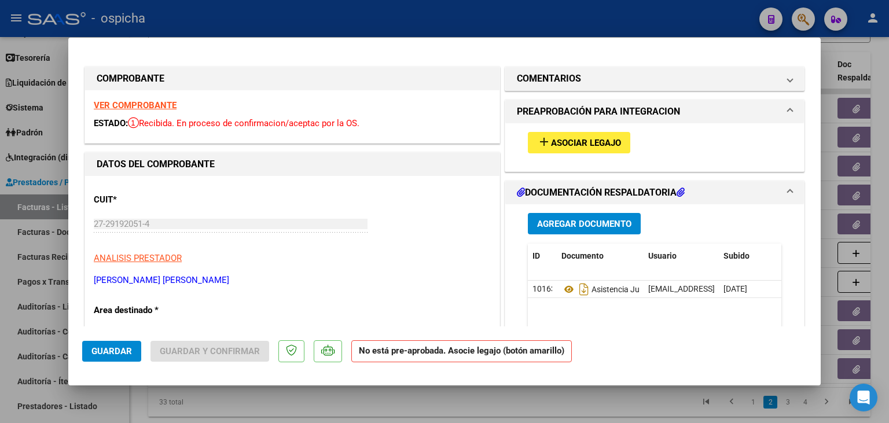
click at [161, 110] on div "VER COMPROBANTE ESTADO: Recibida. En proceso de confirmacion/aceptac por la OS." at bounding box center [292, 116] width 414 height 53
click at [161, 110] on strong "VER COMPROBANTE" at bounding box center [135, 105] width 83 height 10
click at [577, 137] on button "add Asociar Legajo" at bounding box center [579, 142] width 102 height 21
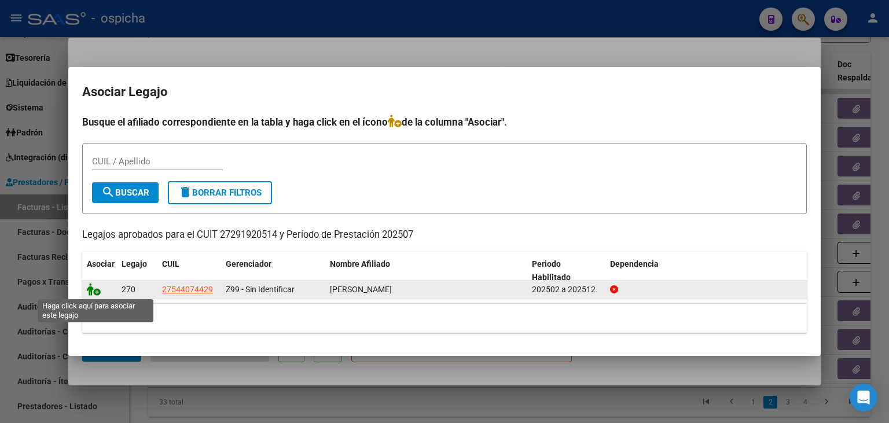
click at [91, 292] on icon at bounding box center [94, 289] width 14 height 13
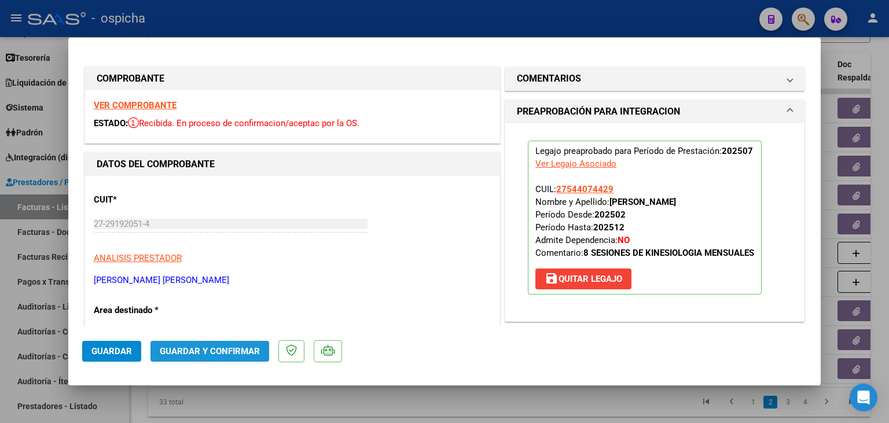
click at [220, 351] on span "Guardar y Confirmar" at bounding box center [210, 351] width 100 height 10
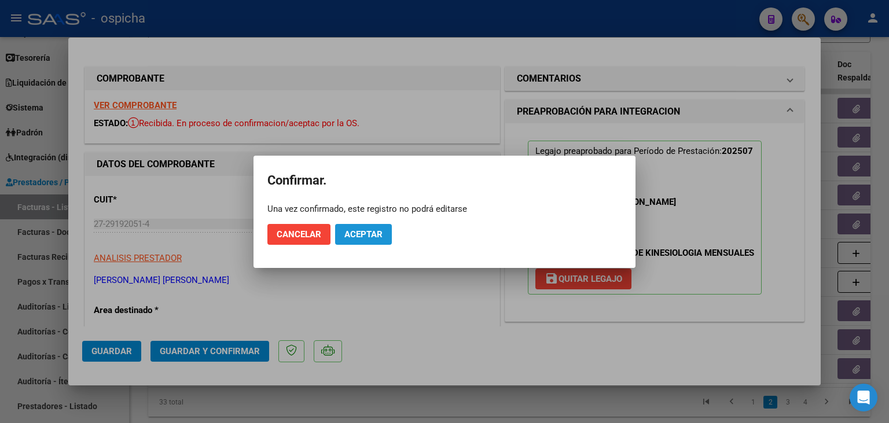
click at [341, 234] on button "Aceptar" at bounding box center [363, 234] width 57 height 21
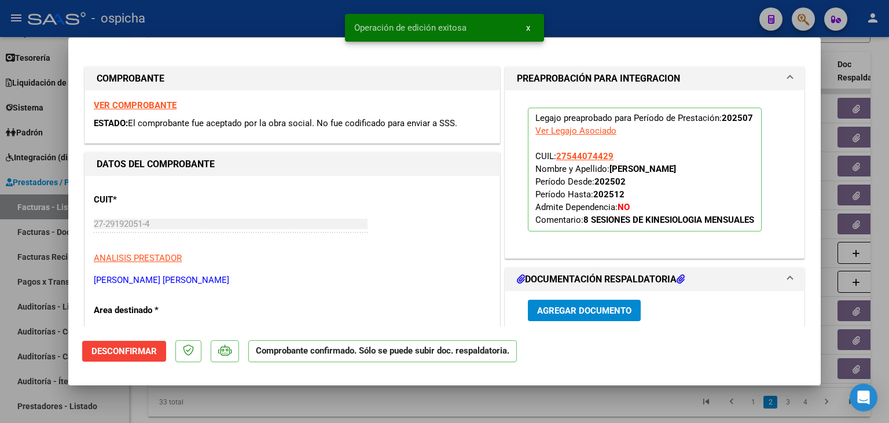
click at [219, 32] on div at bounding box center [444, 211] width 889 height 423
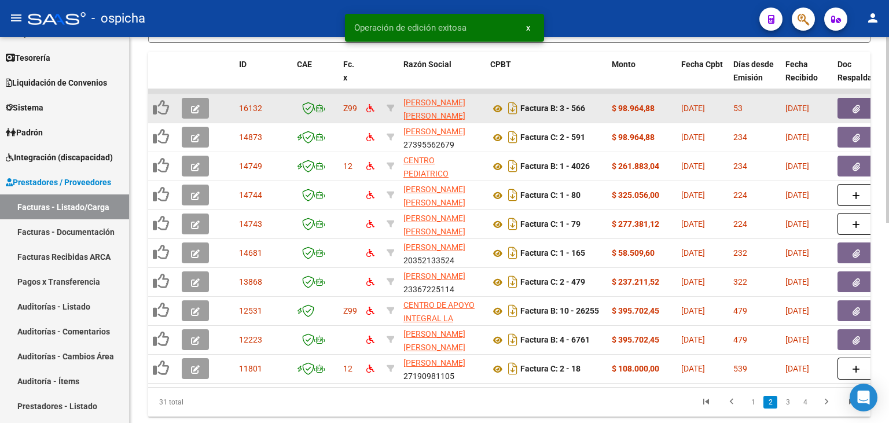
click at [182, 104] on datatable-body-cell at bounding box center [197, 108] width 41 height 28
click at [193, 108] on icon "button" at bounding box center [195, 109] width 9 height 9
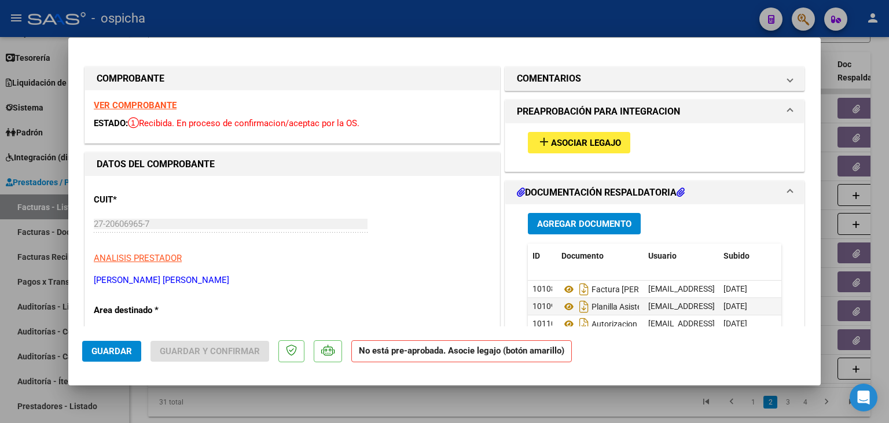
click at [165, 111] on strong "VER COMPROBANTE" at bounding box center [135, 105] width 83 height 10
click at [555, 145] on span "Asociar Legajo" at bounding box center [586, 143] width 70 height 10
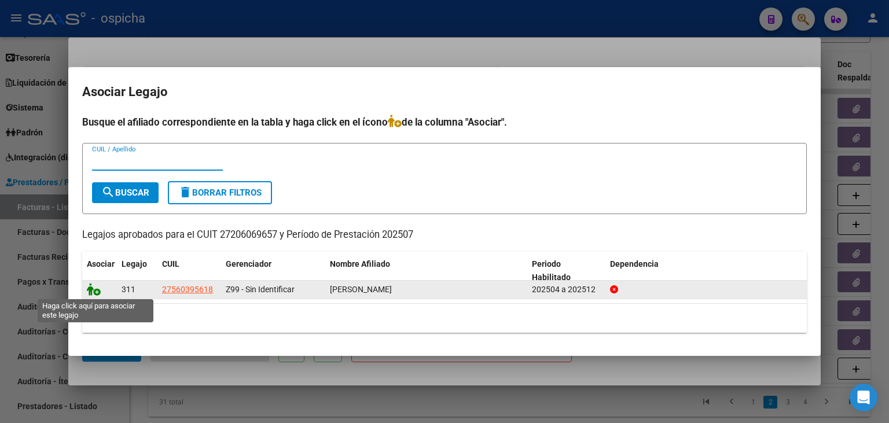
click at [92, 293] on icon at bounding box center [94, 289] width 14 height 13
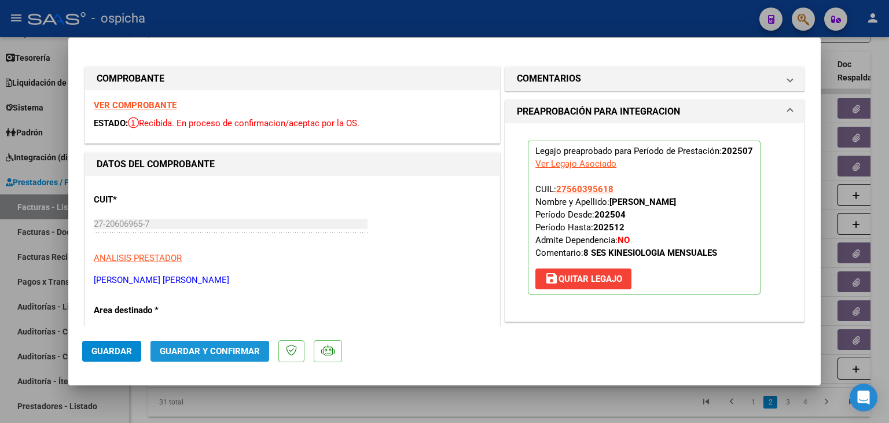
click at [178, 358] on button "Guardar y Confirmar" at bounding box center [209, 351] width 119 height 21
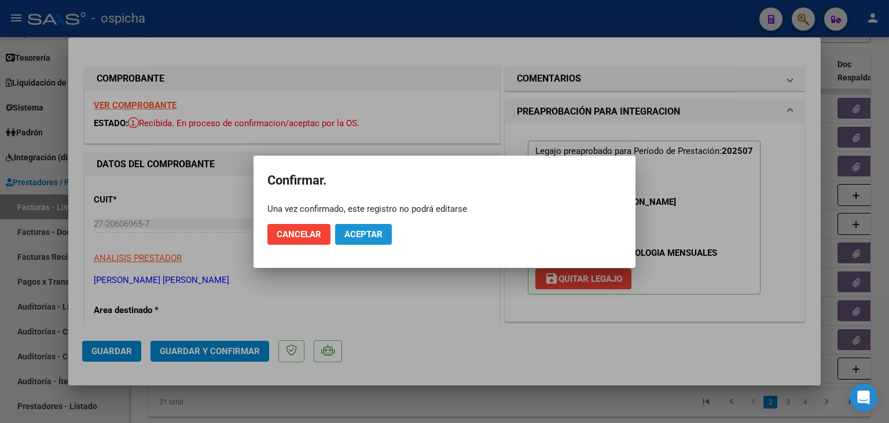
click at [354, 229] on button "Aceptar" at bounding box center [363, 234] width 57 height 21
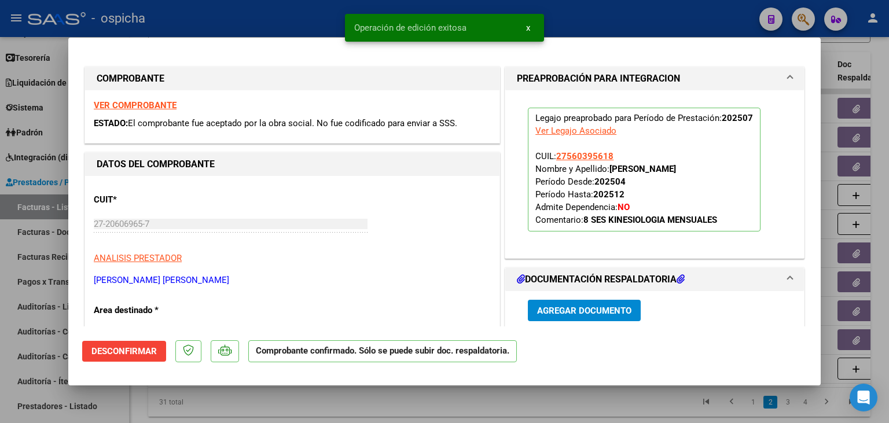
click at [189, 23] on div at bounding box center [444, 211] width 889 height 423
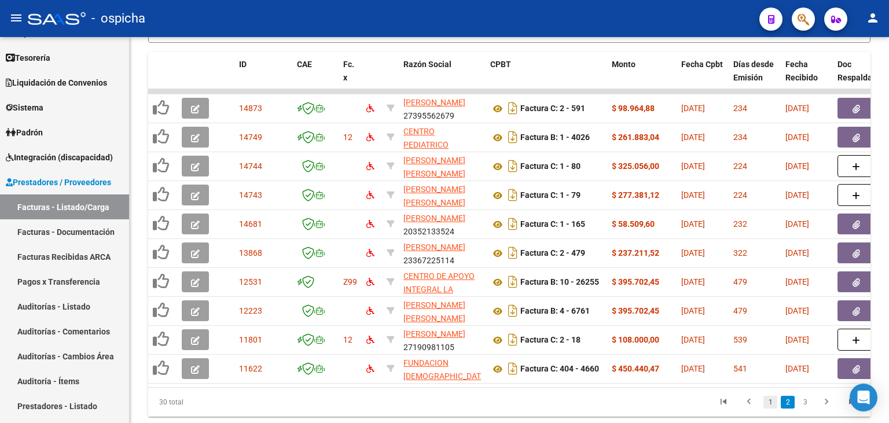
click at [770, 396] on link "1" at bounding box center [770, 402] width 14 height 13
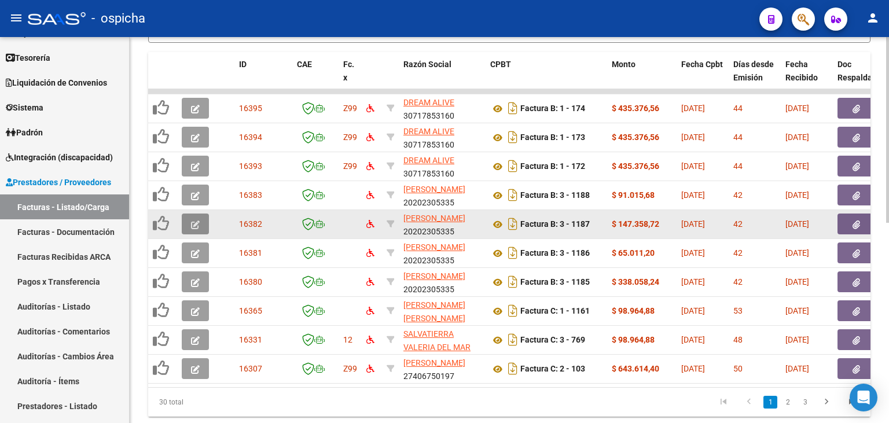
click at [194, 228] on button "button" at bounding box center [195, 224] width 27 height 21
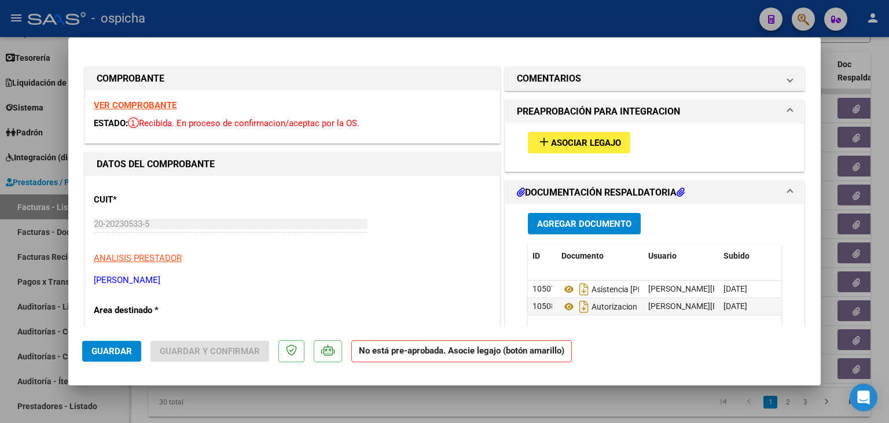
click at [163, 109] on strong "VER COMPROBANTE" at bounding box center [135, 105] width 83 height 10
click at [560, 135] on button "add Asociar Legajo" at bounding box center [579, 142] width 102 height 21
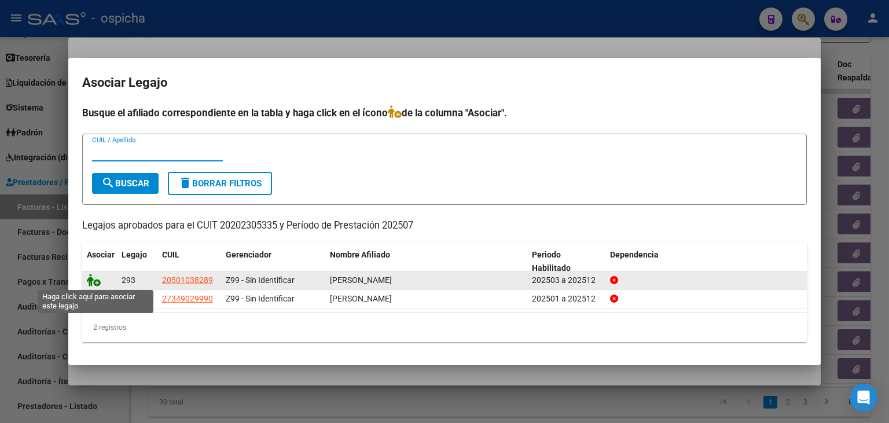
click at [91, 275] on icon at bounding box center [94, 280] width 14 height 13
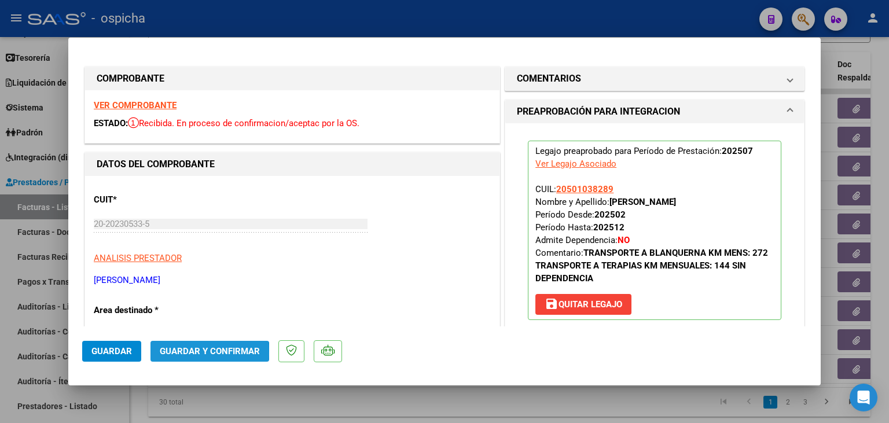
click at [171, 354] on span "Guardar y Confirmar" at bounding box center [210, 351] width 100 height 10
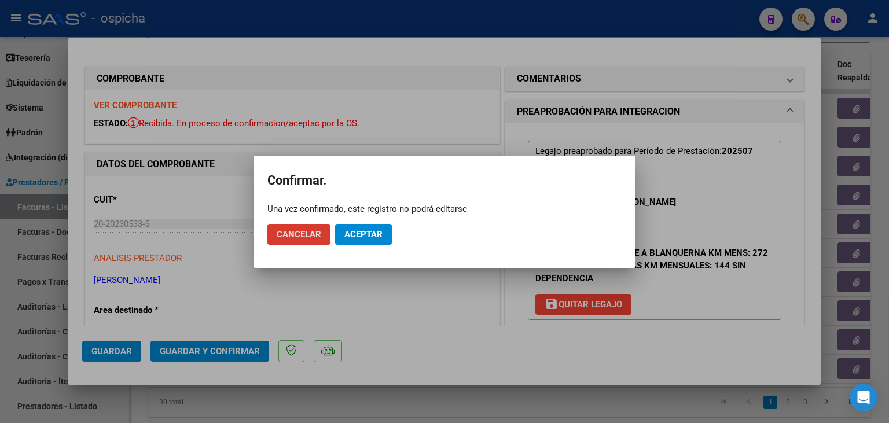
click at [369, 239] on span "Aceptar" at bounding box center [363, 234] width 38 height 10
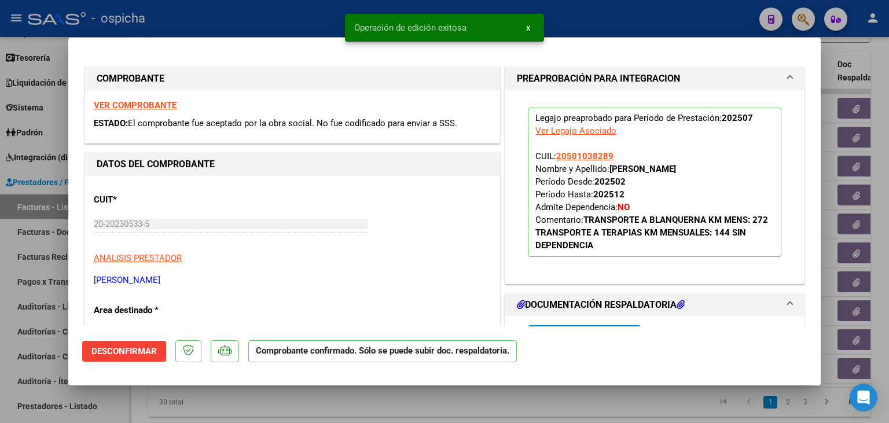
click at [259, 31] on div at bounding box center [444, 211] width 889 height 423
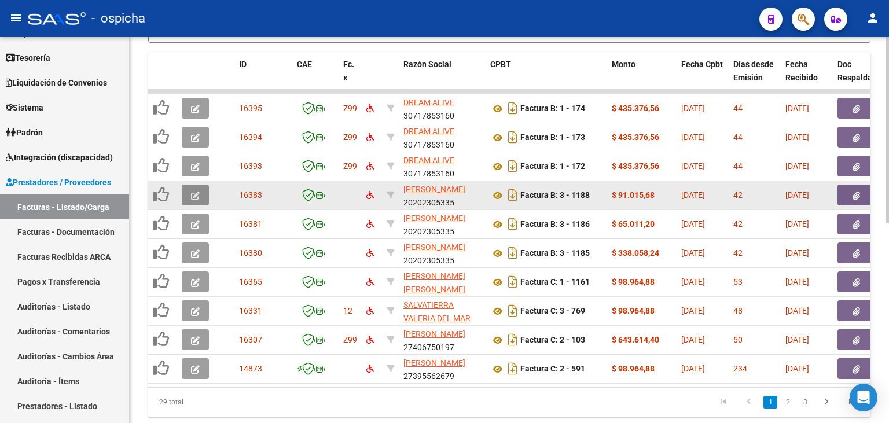
click at [198, 196] on icon "button" at bounding box center [195, 196] width 9 height 9
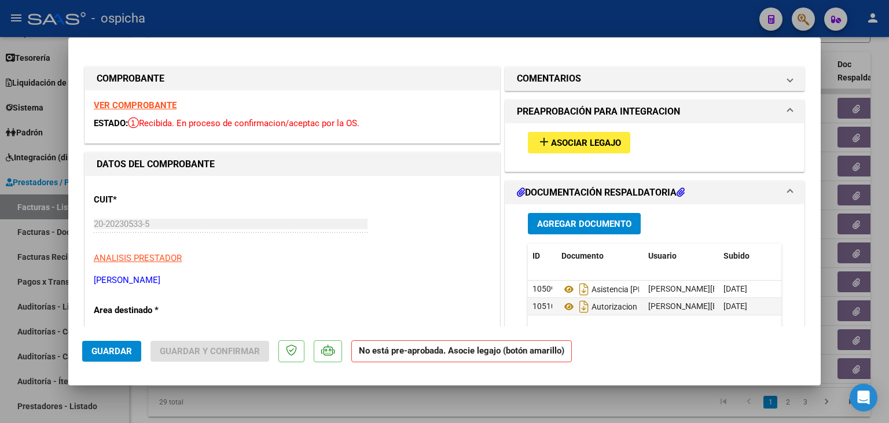
click at [161, 101] on strong "VER COMPROBANTE" at bounding box center [135, 105] width 83 height 10
click at [540, 151] on button "add Asociar Legajo" at bounding box center [579, 142] width 102 height 21
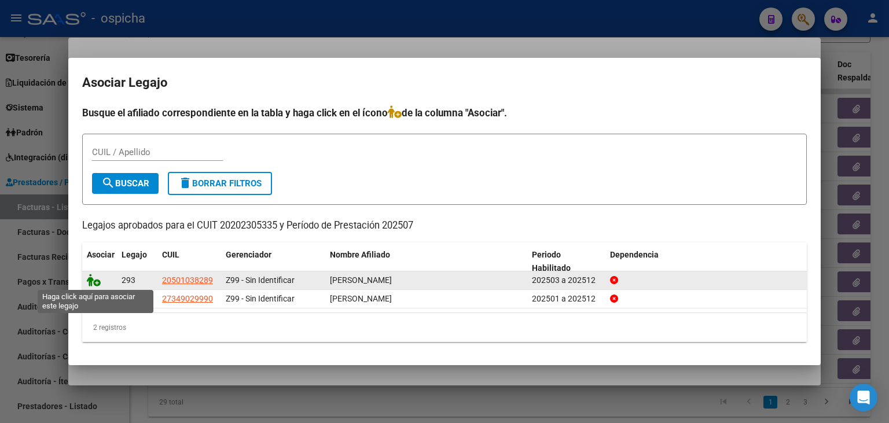
click at [94, 284] on icon at bounding box center [94, 280] width 14 height 13
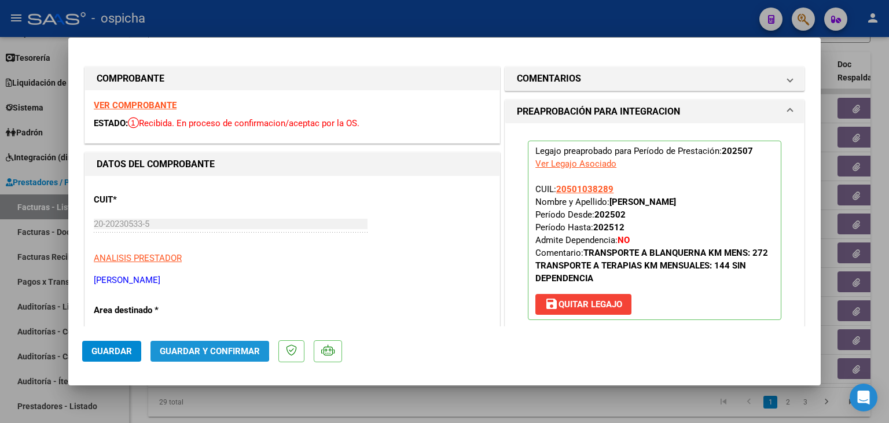
click at [186, 346] on span "Guardar y Confirmar" at bounding box center [210, 351] width 100 height 10
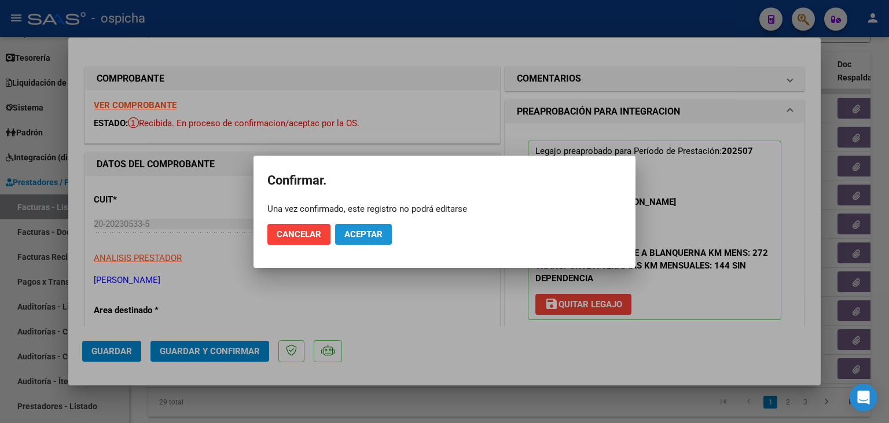
click at [366, 229] on span "Aceptar" at bounding box center [363, 234] width 38 height 10
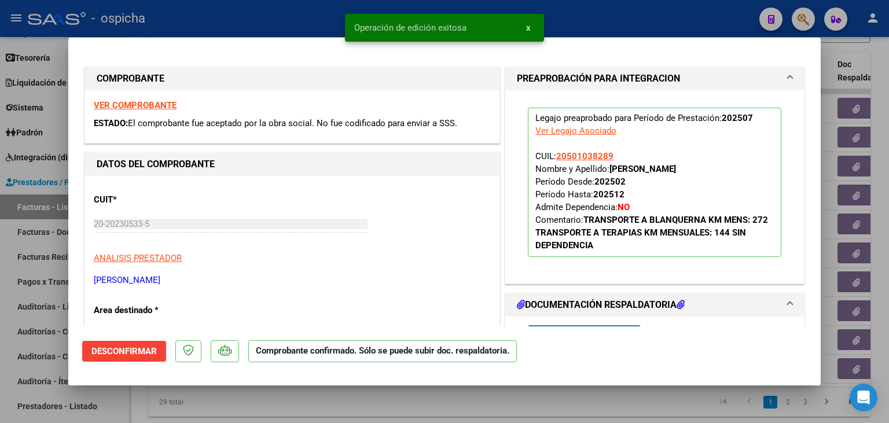
click at [286, 38] on div at bounding box center [444, 211] width 889 height 423
type input "$ 0,00"
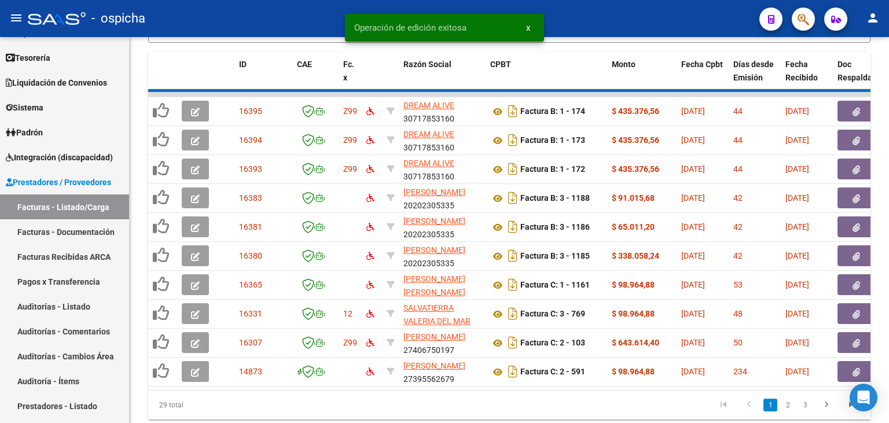
click at [276, 16] on div "- ospicha" at bounding box center [389, 18] width 722 height 25
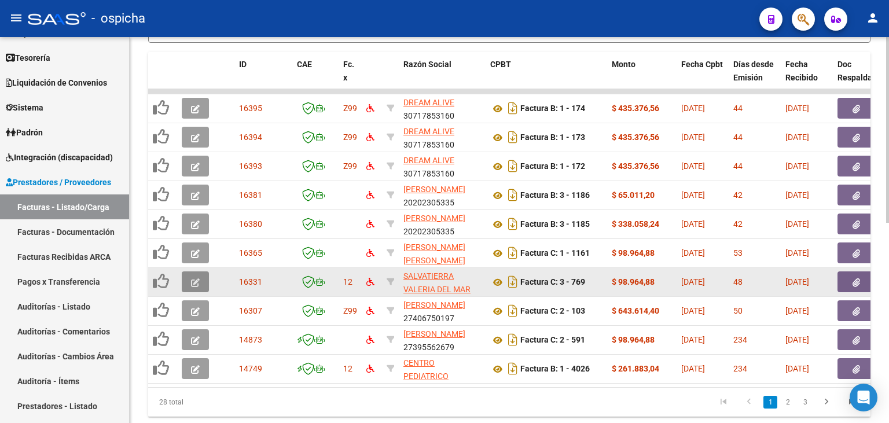
click at [183, 274] on button "button" at bounding box center [195, 281] width 27 height 21
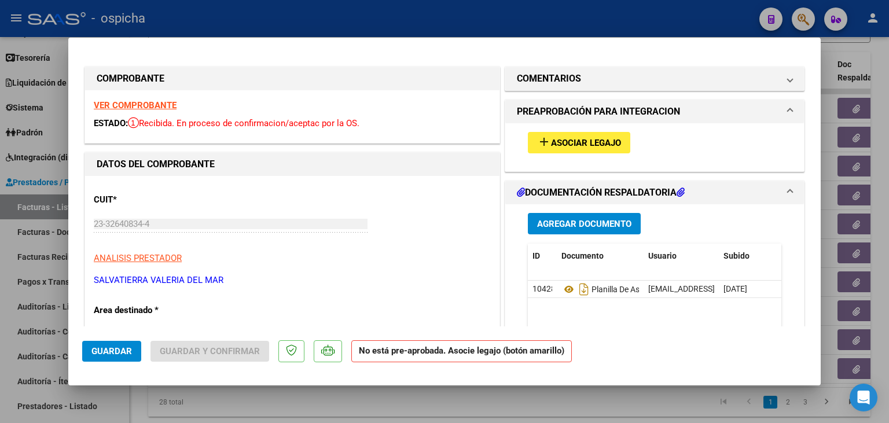
click at [147, 108] on strong "VER COMPROBANTE" at bounding box center [135, 105] width 83 height 10
click at [595, 136] on button "add Asociar Legajo" at bounding box center [579, 142] width 102 height 21
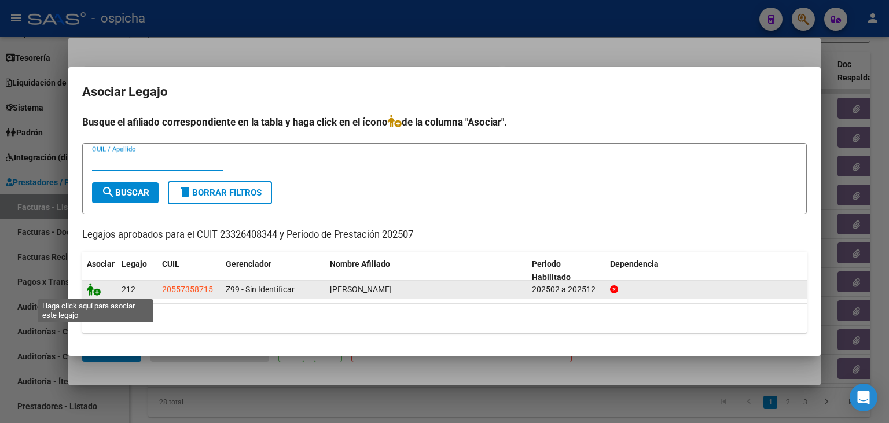
click at [98, 286] on icon at bounding box center [94, 289] width 14 height 13
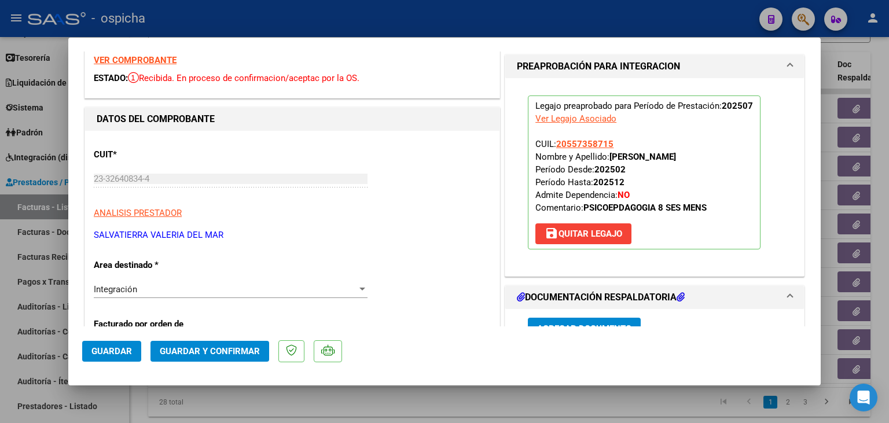
scroll to position [48, 0]
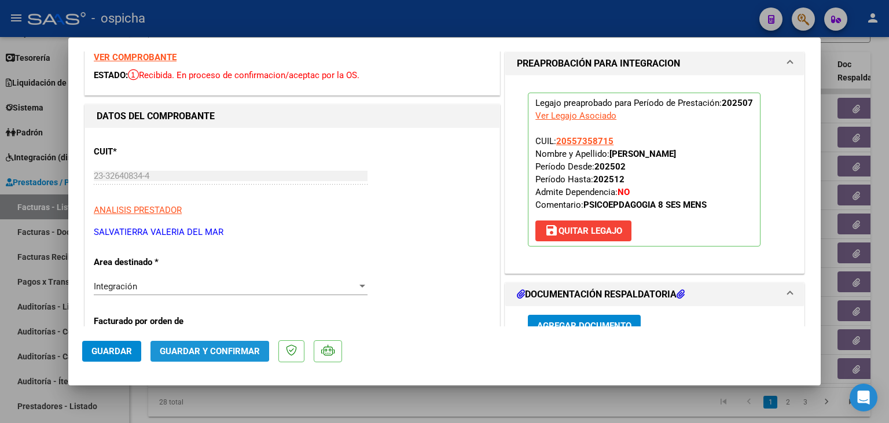
click at [174, 347] on span "Guardar y Confirmar" at bounding box center [210, 351] width 100 height 10
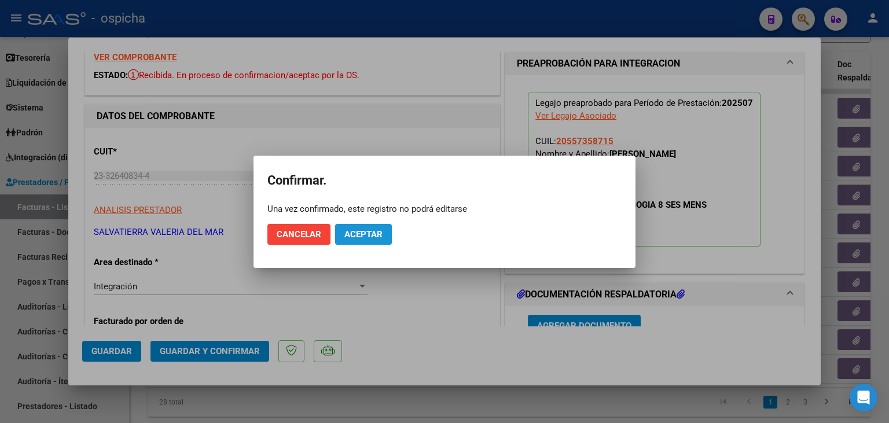
click at [359, 230] on span "Aceptar" at bounding box center [363, 234] width 38 height 10
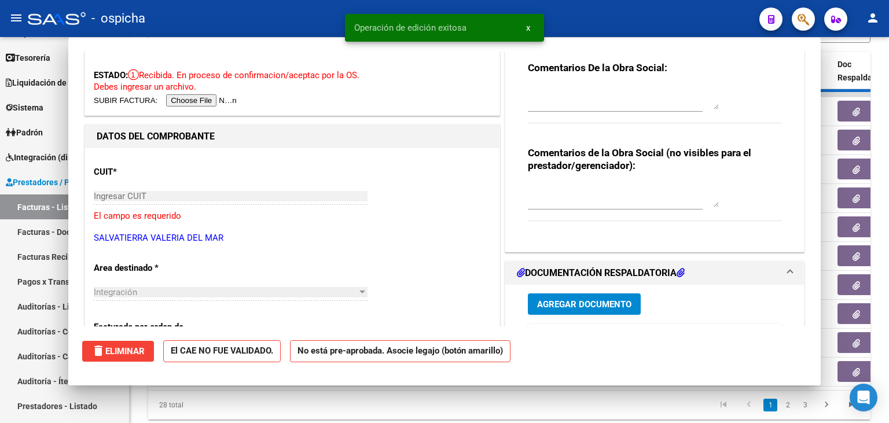
scroll to position [0, 0]
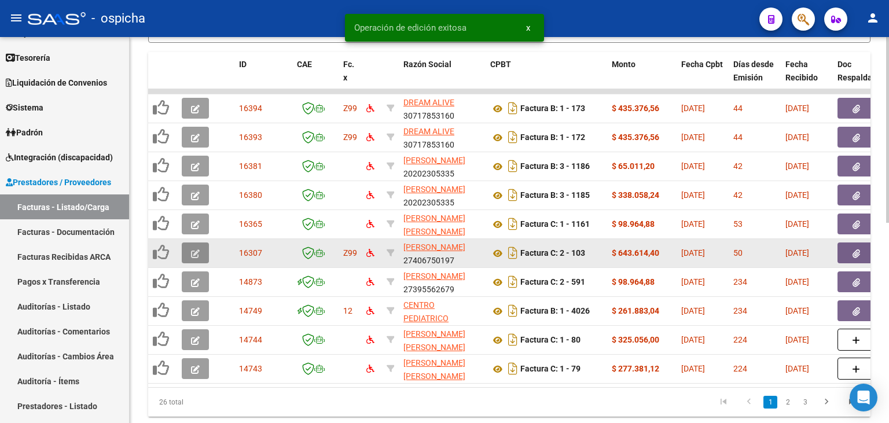
click at [197, 250] on icon "button" at bounding box center [195, 253] width 9 height 9
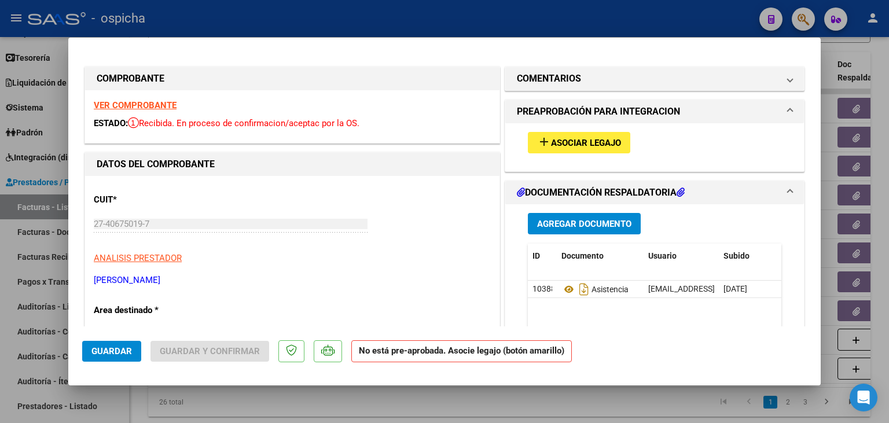
click at [163, 101] on div "VER COMPROBANTE ESTADO: Recibida. En proceso de confirmacion/aceptac por la OS." at bounding box center [292, 116] width 414 height 53
click at [163, 101] on strong "VER COMPROBANTE" at bounding box center [135, 105] width 83 height 10
click at [574, 136] on button "add Asociar Legajo" at bounding box center [579, 142] width 102 height 21
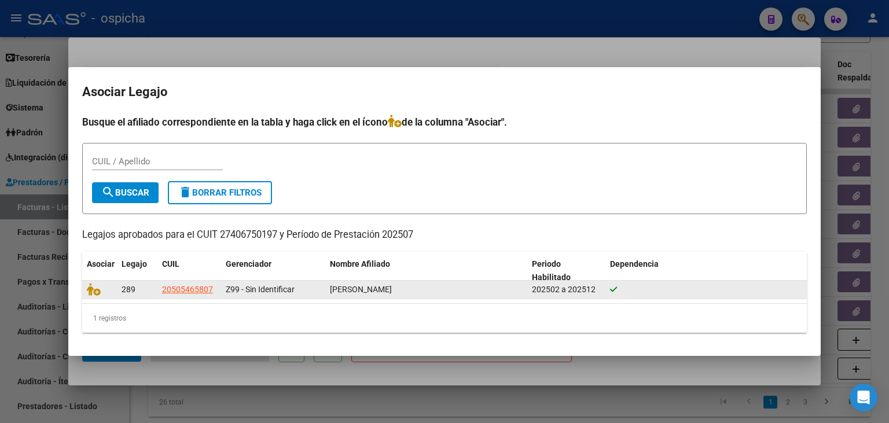
click at [96, 297] on datatable-body-cell at bounding box center [99, 290] width 35 height 18
click at [95, 289] on icon at bounding box center [94, 289] width 14 height 13
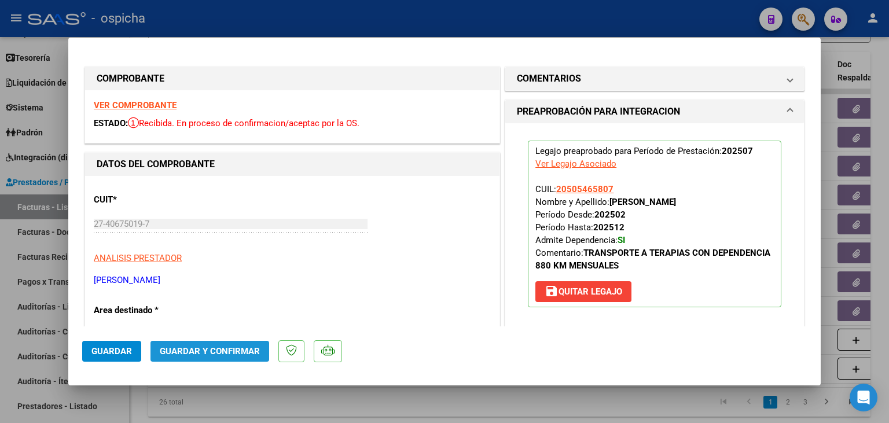
click at [212, 346] on span "Guardar y Confirmar" at bounding box center [210, 351] width 100 height 10
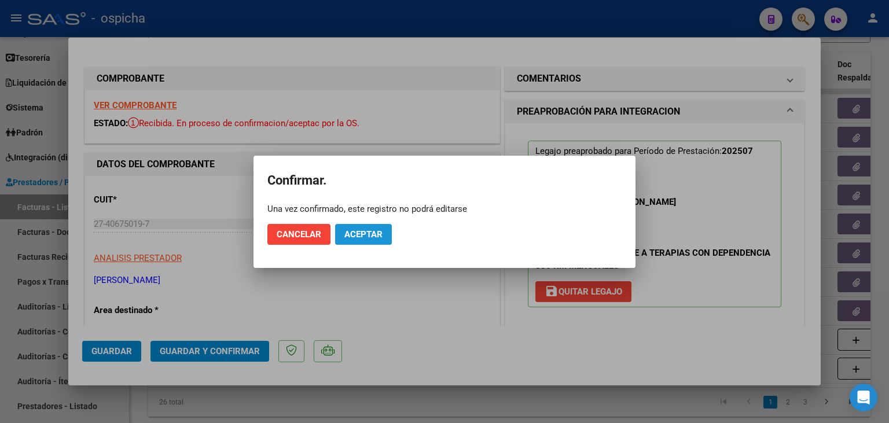
click at [351, 229] on span "Aceptar" at bounding box center [363, 234] width 38 height 10
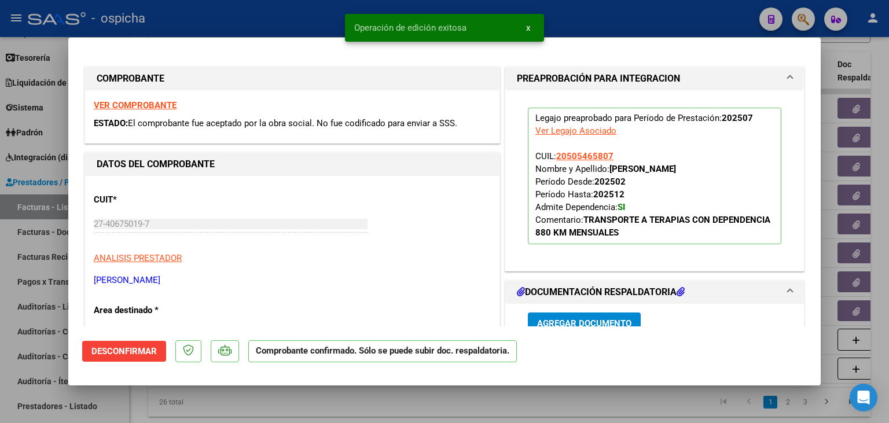
click at [322, 34] on div at bounding box center [444, 211] width 889 height 423
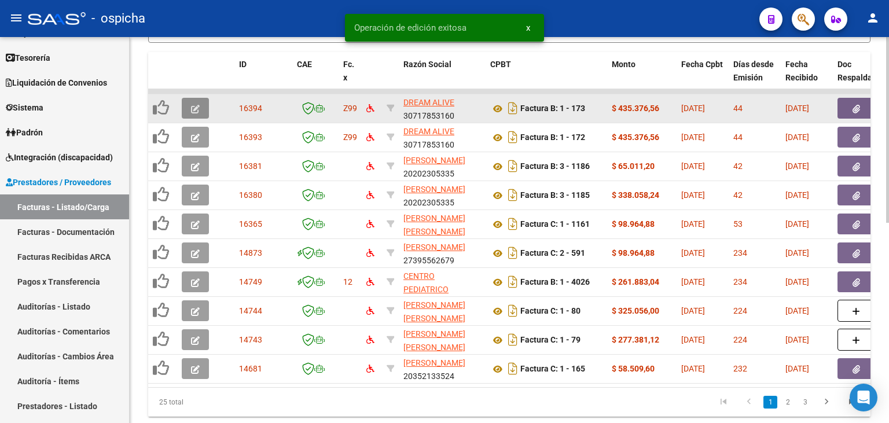
click at [185, 112] on button "button" at bounding box center [195, 108] width 27 height 21
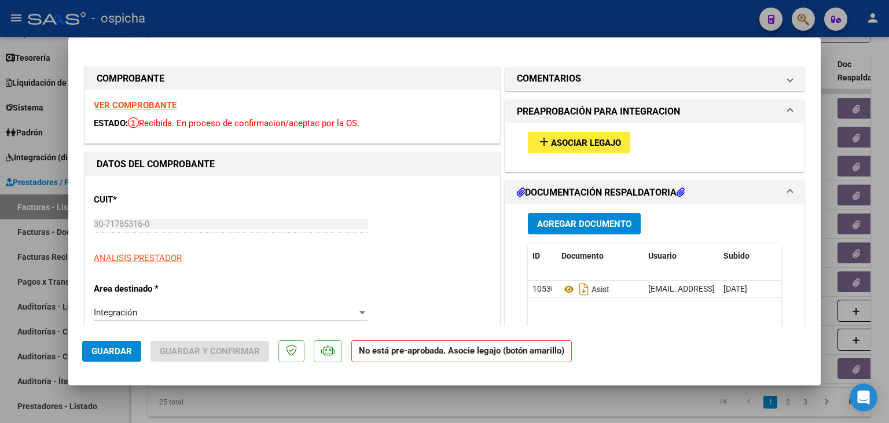
click at [171, 103] on strong "VER COMPROBANTE" at bounding box center [135, 105] width 83 height 10
click at [547, 155] on div "add Asociar Legajo" at bounding box center [654, 142] width 271 height 39
click at [545, 152] on button "add Asociar Legajo" at bounding box center [579, 142] width 102 height 21
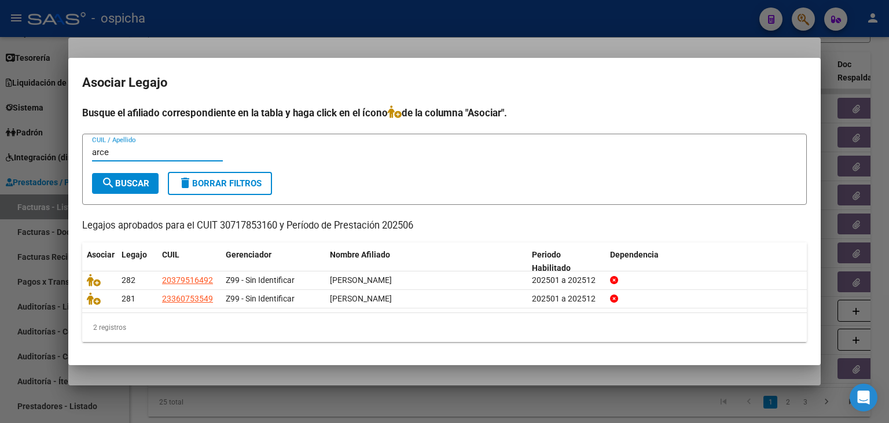
type input "arce"
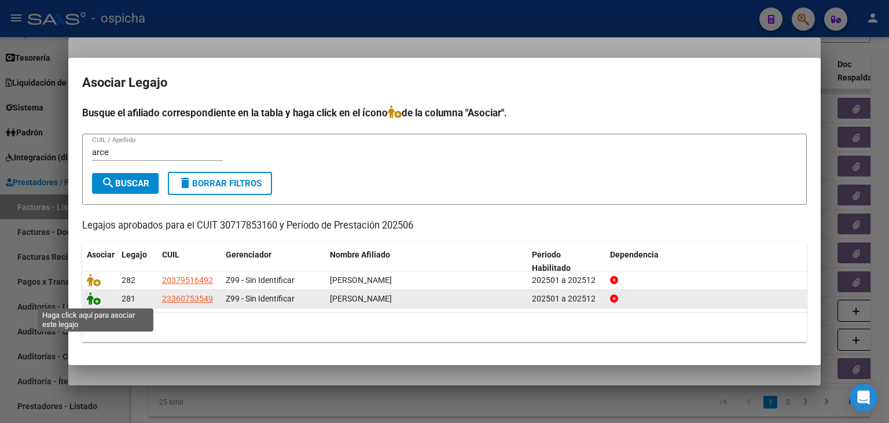
click at [92, 297] on icon at bounding box center [94, 298] width 14 height 13
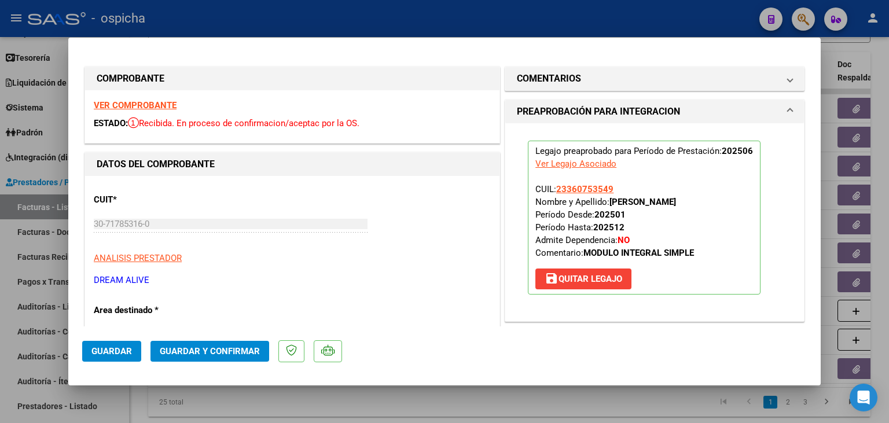
drag, startPoint x: 210, startPoint y: 337, endPoint x: 199, endPoint y: 361, distance: 26.7
click at [199, 361] on mat-dialog-actions "Guardar Guardar y Confirmar" at bounding box center [444, 349] width 724 height 46
click at [199, 361] on button "Guardar y Confirmar" at bounding box center [209, 351] width 119 height 21
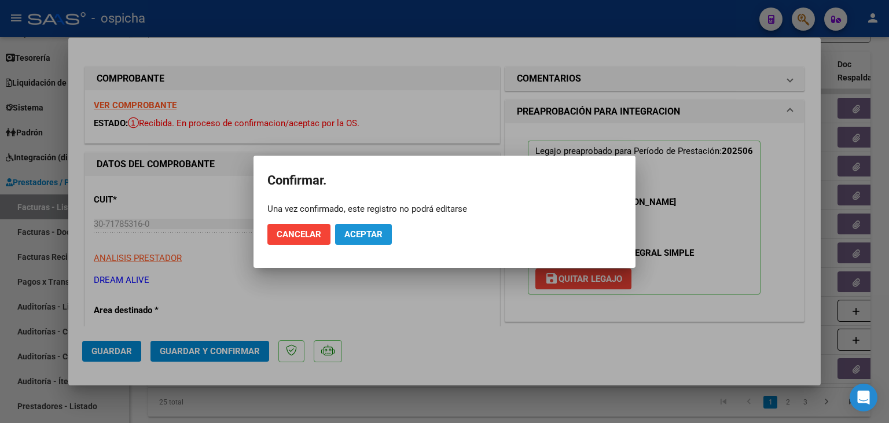
click at [389, 227] on button "Aceptar" at bounding box center [363, 234] width 57 height 21
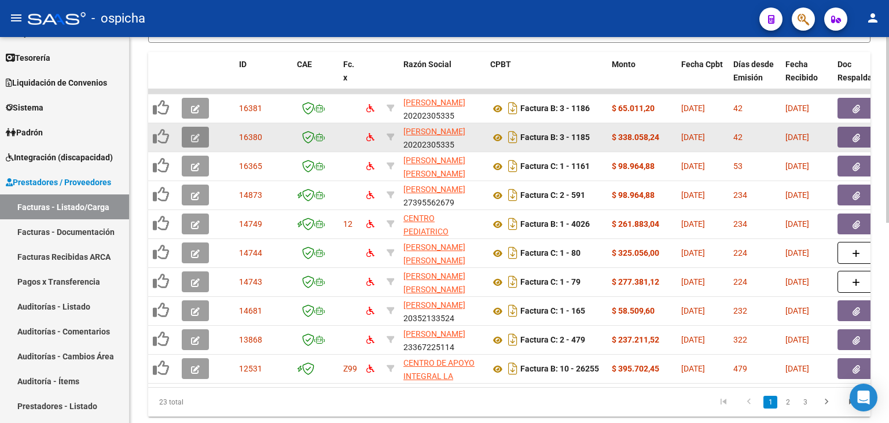
click at [192, 135] on icon "button" at bounding box center [195, 138] width 9 height 9
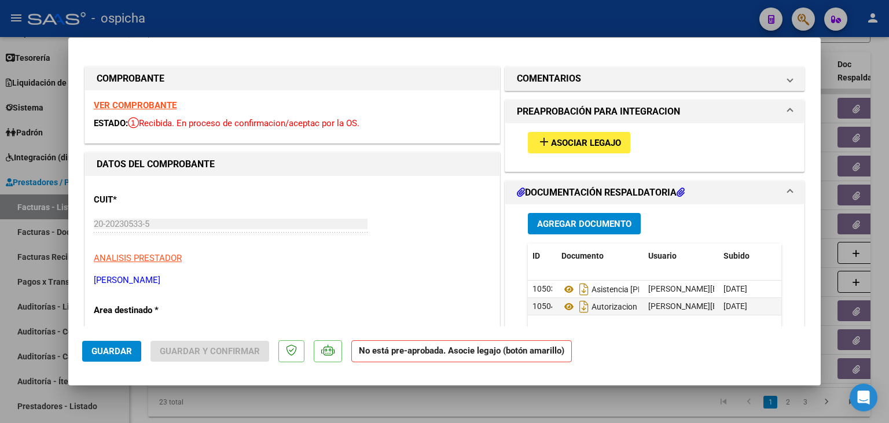
click at [156, 104] on strong "VER COMPROBANTE" at bounding box center [135, 105] width 83 height 10
click at [533, 145] on button "add Asociar Legajo" at bounding box center [579, 142] width 102 height 21
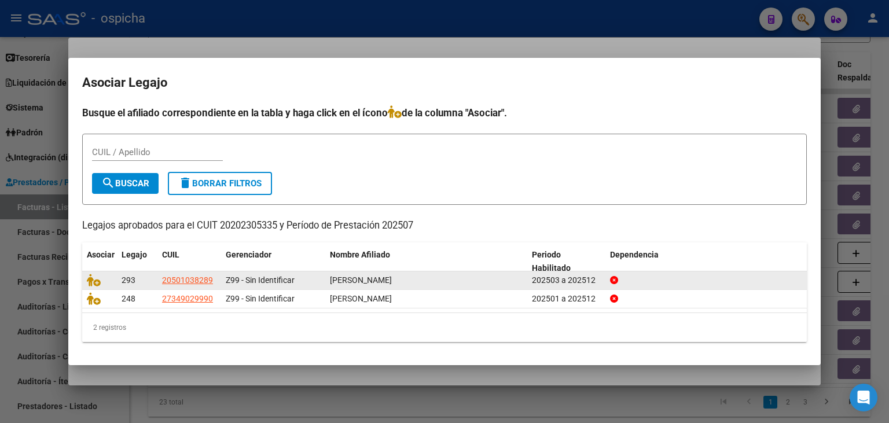
click at [93, 289] on datatable-body-cell at bounding box center [99, 280] width 35 height 18
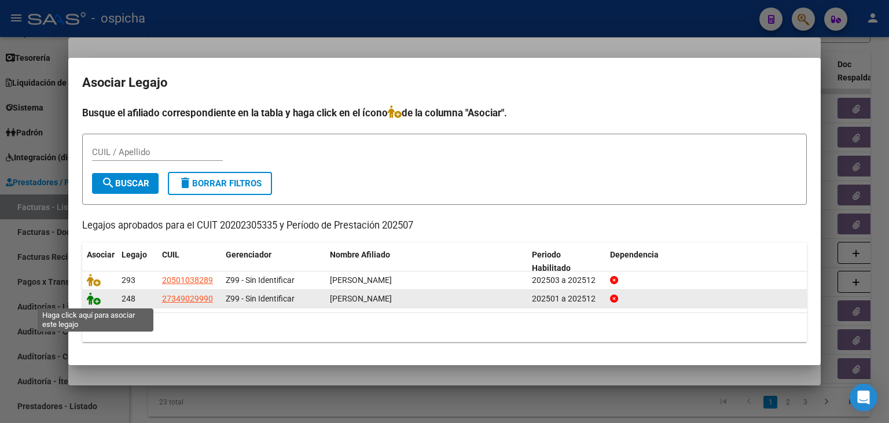
click at [93, 295] on icon at bounding box center [94, 298] width 14 height 13
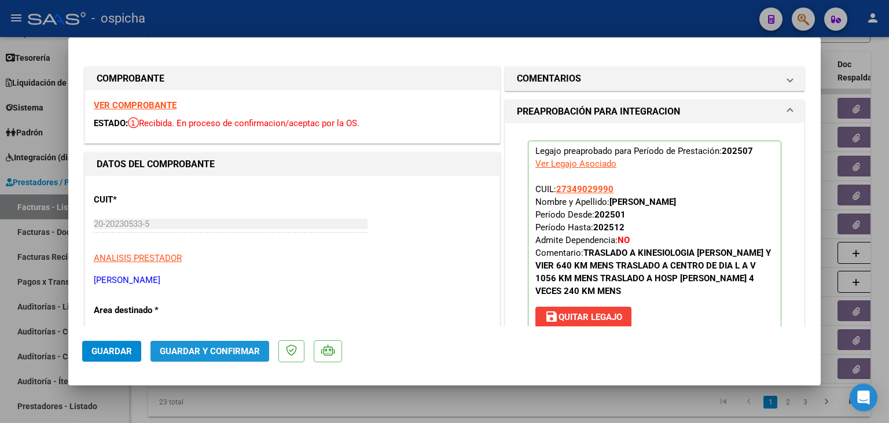
click at [173, 344] on button "Guardar y Confirmar" at bounding box center [209, 351] width 119 height 21
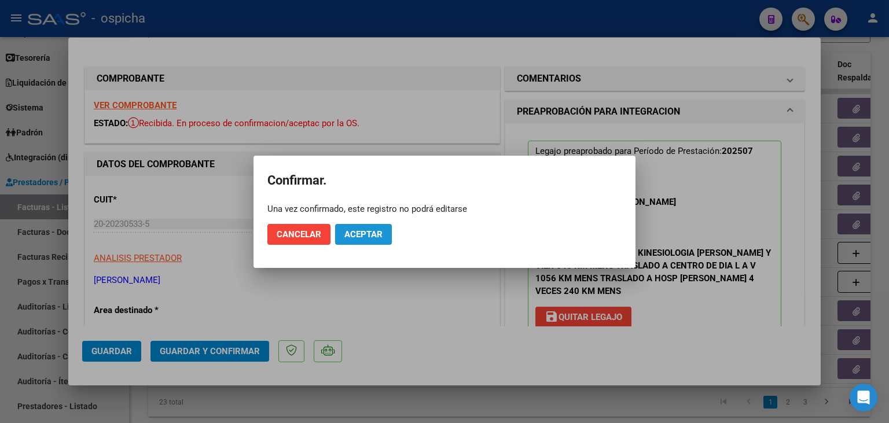
click at [369, 242] on button "Aceptar" at bounding box center [363, 234] width 57 height 21
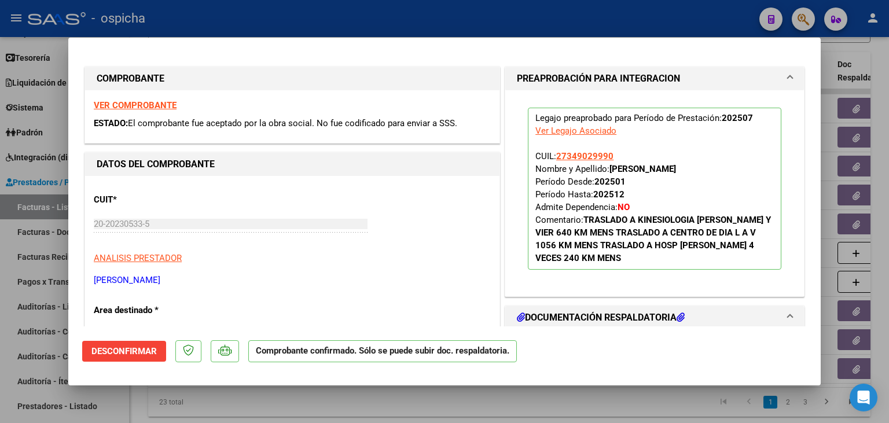
click at [400, 26] on div at bounding box center [444, 211] width 889 height 423
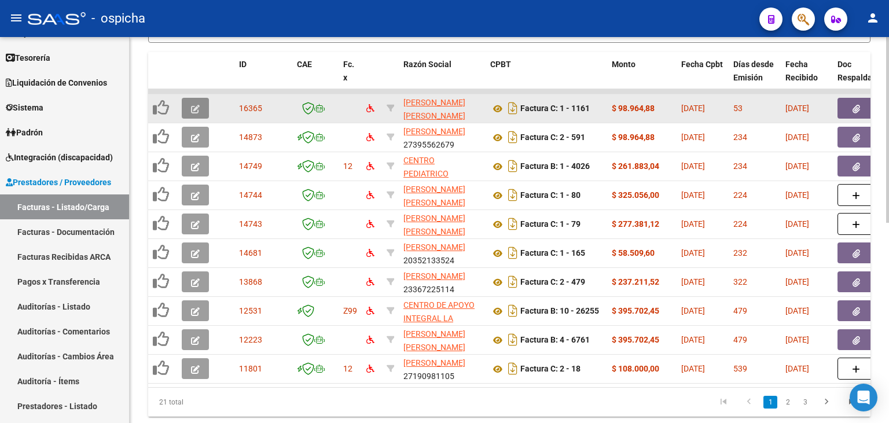
click at [193, 112] on button "button" at bounding box center [195, 108] width 27 height 21
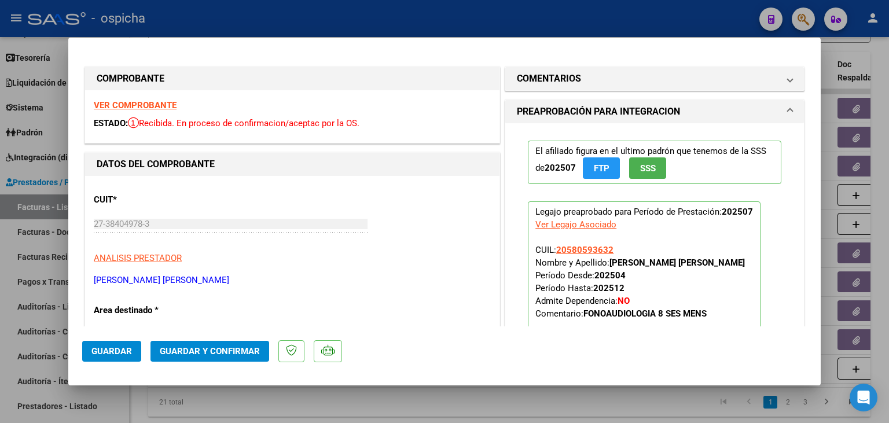
click at [168, 109] on strong "VER COMPROBANTE" at bounding box center [135, 105] width 83 height 10
click at [189, 344] on mat-dialog-actions "Guardar Guardar y Confirmar" at bounding box center [444, 349] width 724 height 46
click at [189, 344] on button "Guardar y Confirmar" at bounding box center [209, 351] width 119 height 21
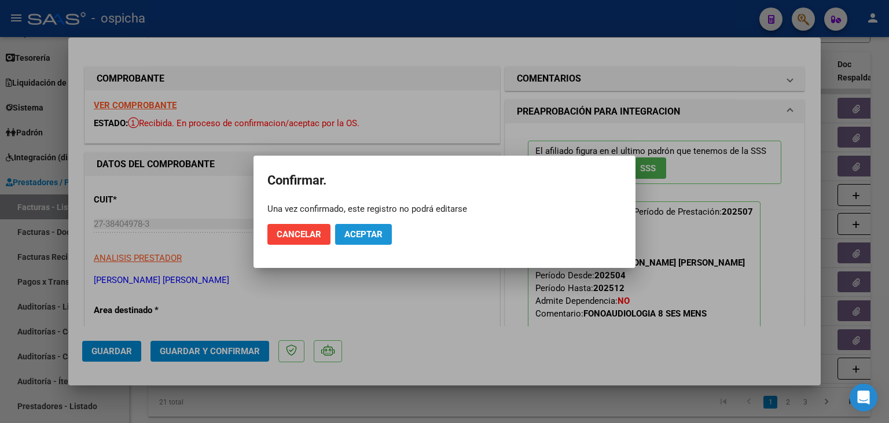
click at [380, 228] on button "Aceptar" at bounding box center [363, 234] width 57 height 21
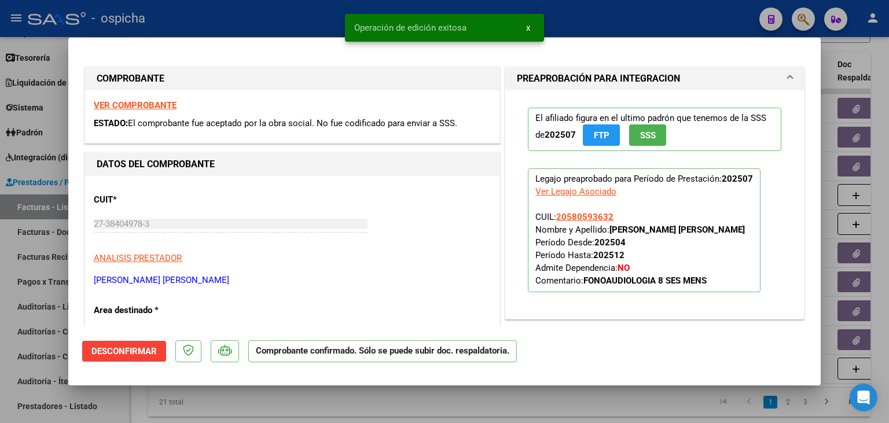
click at [311, 38] on mat-dialog-container "COMPROBANTE VER COMPROBANTE ESTADO: El comprobante fue aceptado por la obra soc…" at bounding box center [444, 212] width 752 height 348
click at [306, 31] on div at bounding box center [444, 211] width 889 height 423
